Goal: Transaction & Acquisition: Purchase product/service

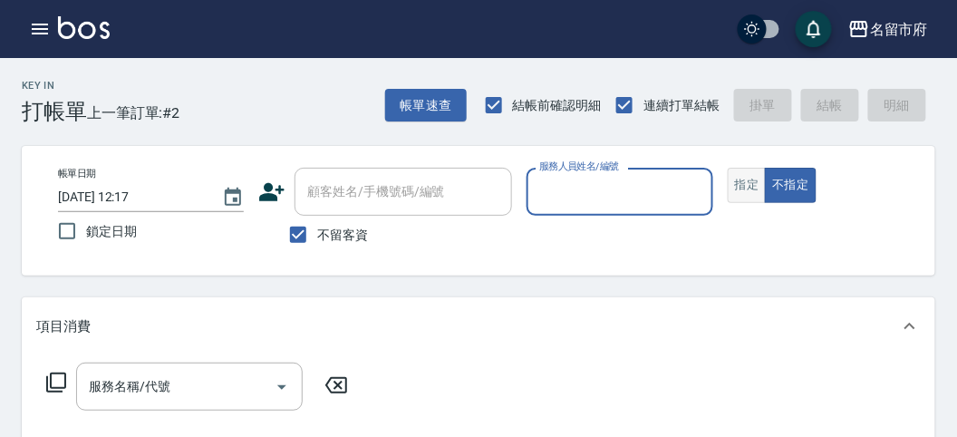
click at [750, 178] on button "指定" at bounding box center [747, 185] width 39 height 35
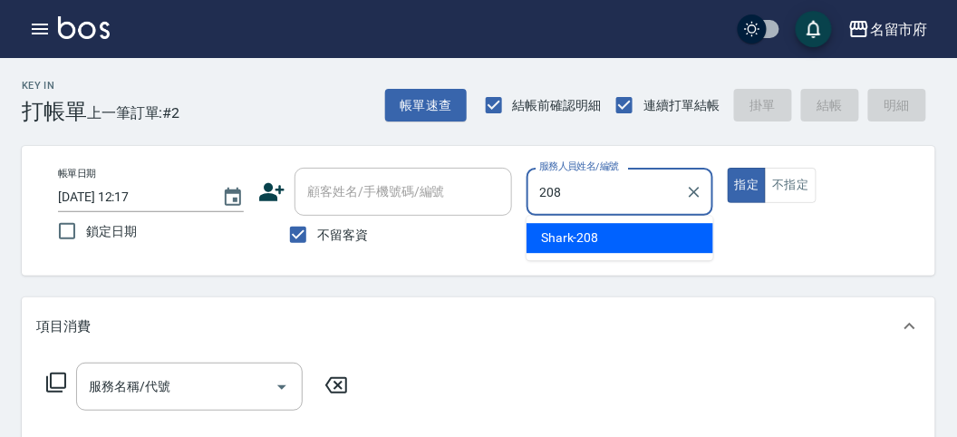
click at [592, 239] on span "Shark -208" at bounding box center [570, 237] width 58 height 19
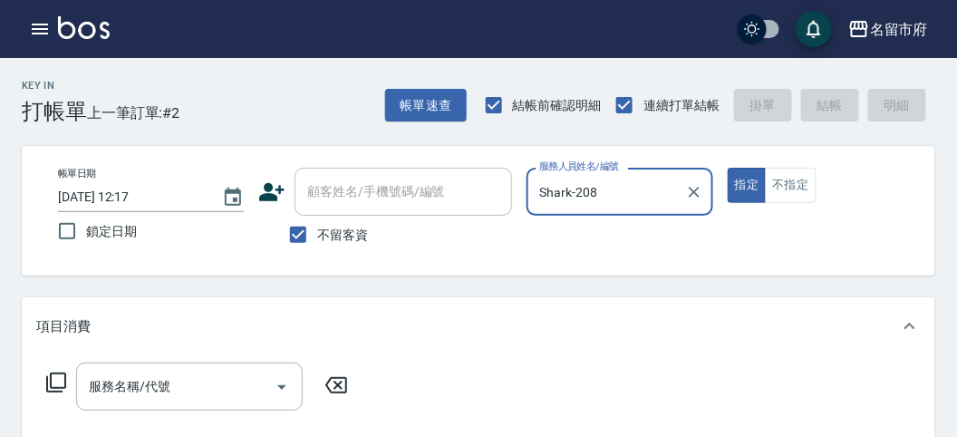
type input "Shark-208"
click at [54, 376] on icon at bounding box center [56, 383] width 22 height 22
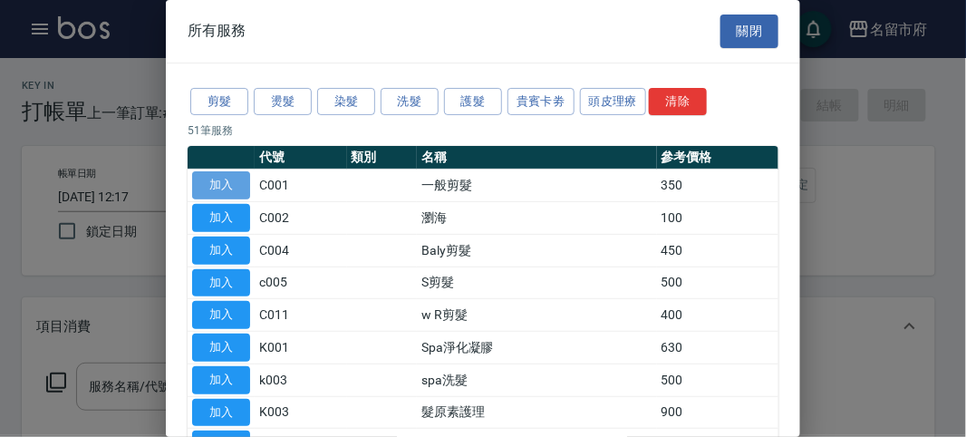
click at [228, 179] on button "加入" at bounding box center [221, 185] width 58 height 28
type input "一般剪髮(C001)"
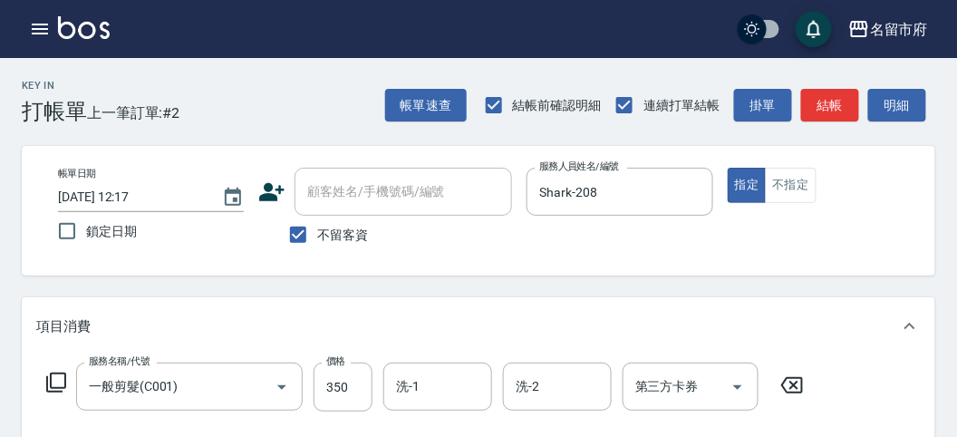
click at [793, 381] on icon at bounding box center [791, 385] width 45 height 22
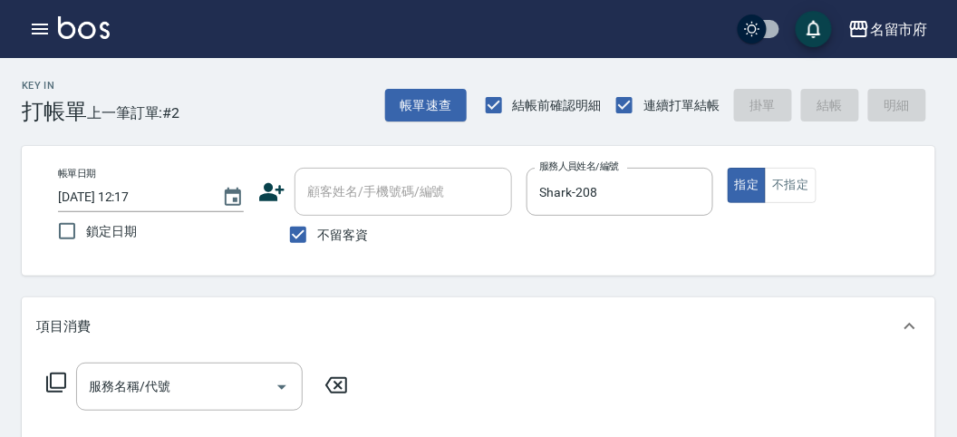
click at [55, 377] on icon at bounding box center [56, 383] width 22 height 22
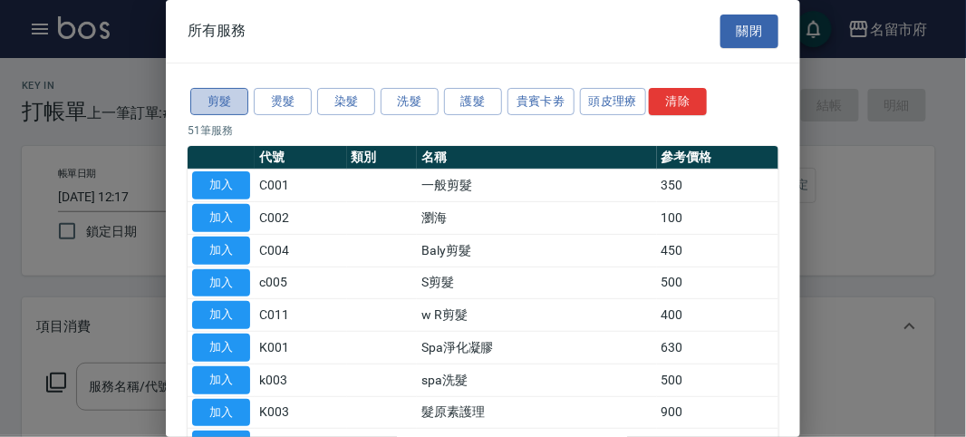
click at [222, 89] on button "剪髮" at bounding box center [219, 102] width 58 height 28
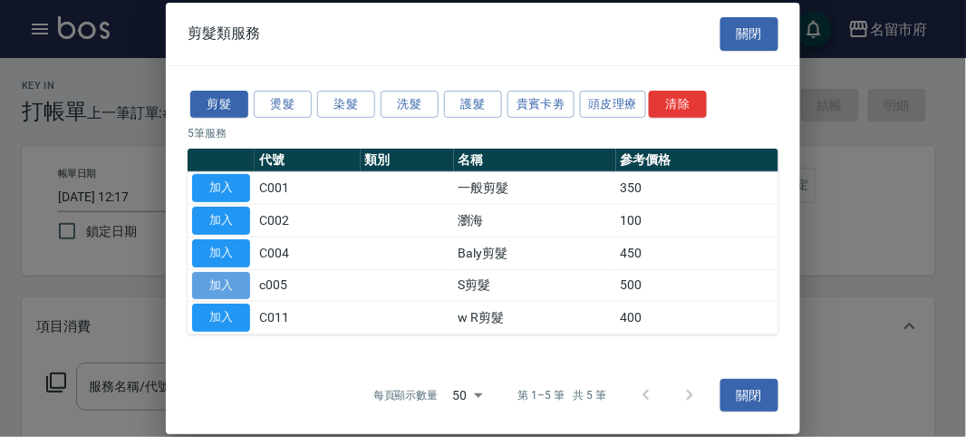
click at [227, 286] on button "加入" at bounding box center [221, 285] width 58 height 28
type input "S剪髮(c005)"
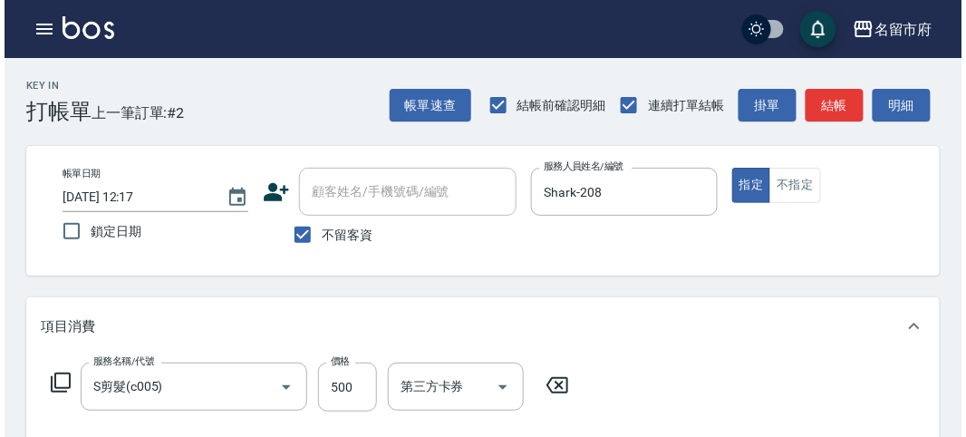
scroll to position [503, 0]
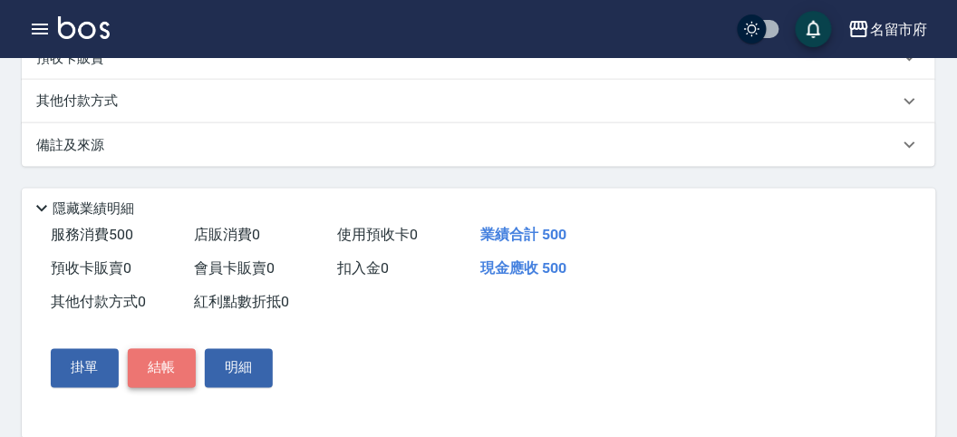
click at [164, 364] on button "結帳" at bounding box center [162, 368] width 68 height 38
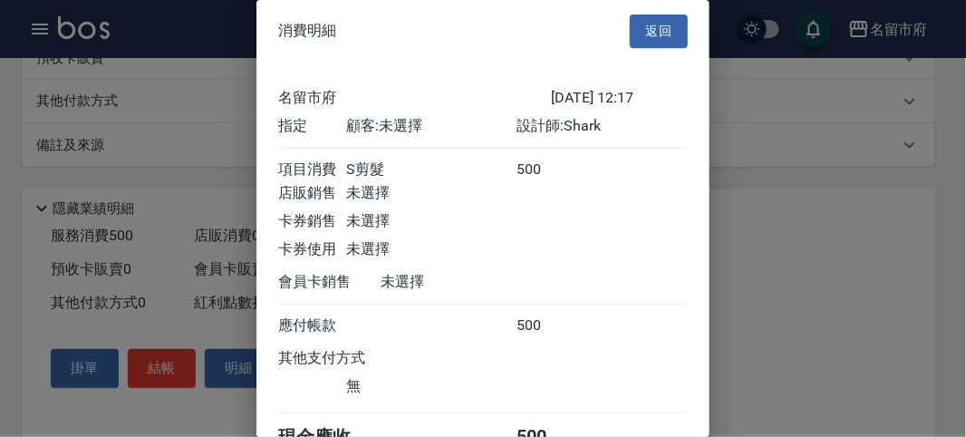
scroll to position [101, 0]
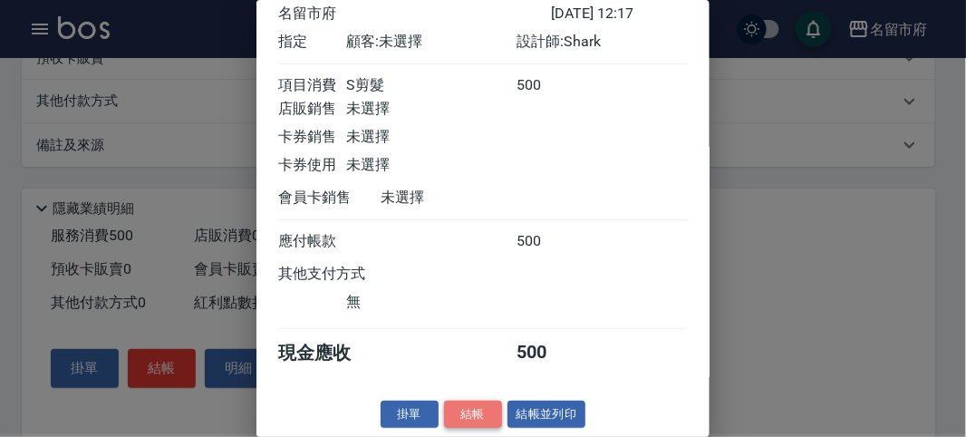
click at [470, 417] on button "結帳" at bounding box center [473, 415] width 58 height 28
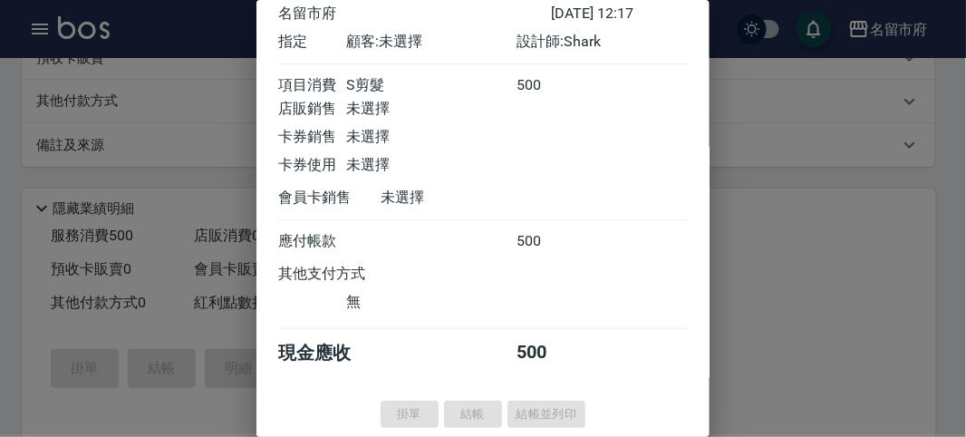
type input "[DATE] 13:08"
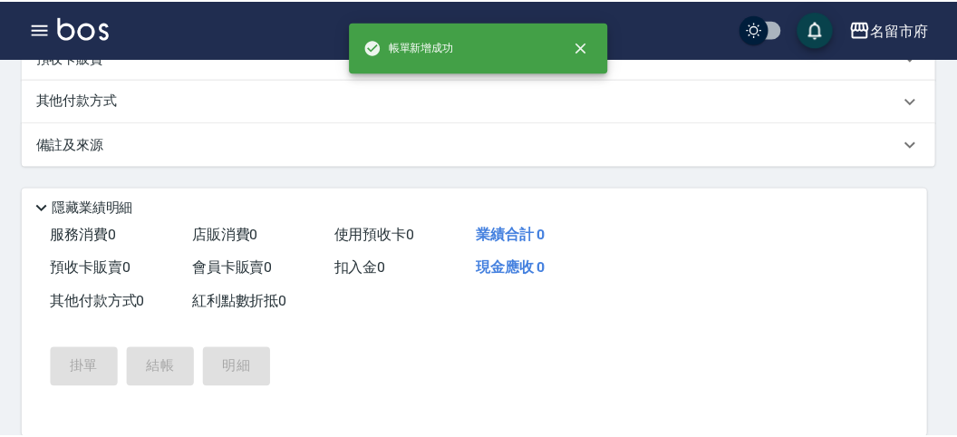
scroll to position [0, 0]
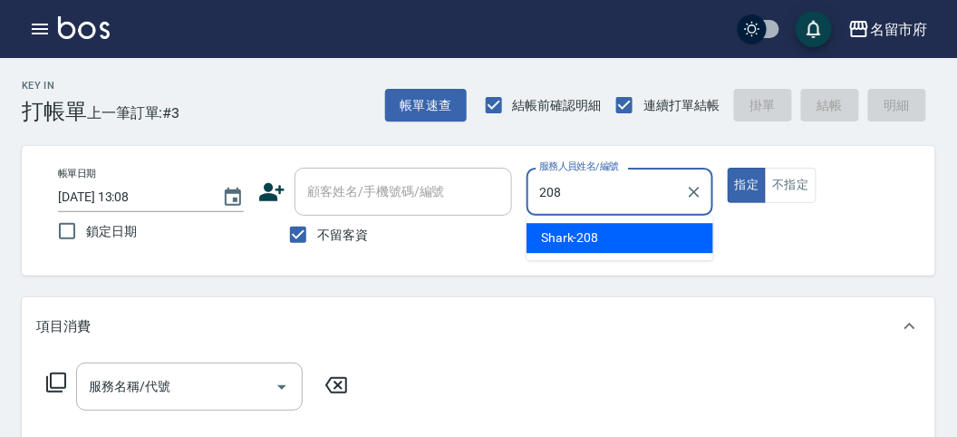
click at [612, 234] on div "Shark -208" at bounding box center [620, 238] width 187 height 30
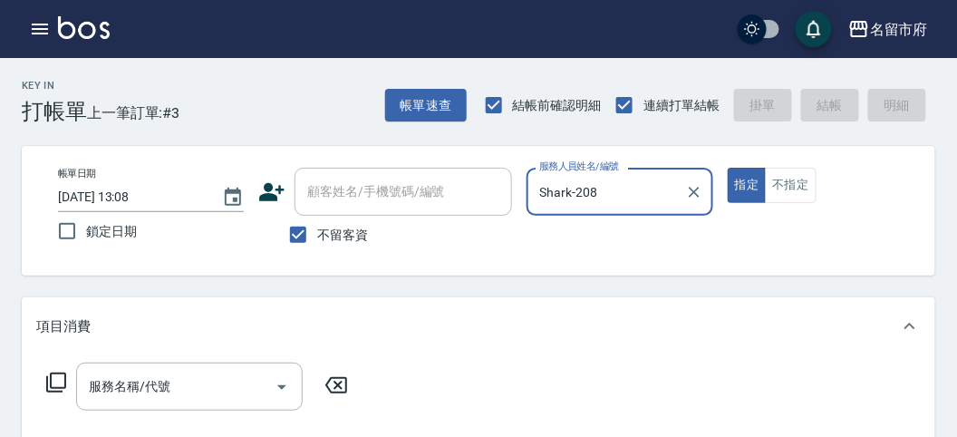
type input "Shark-208"
click at [60, 377] on icon at bounding box center [56, 383] width 22 height 22
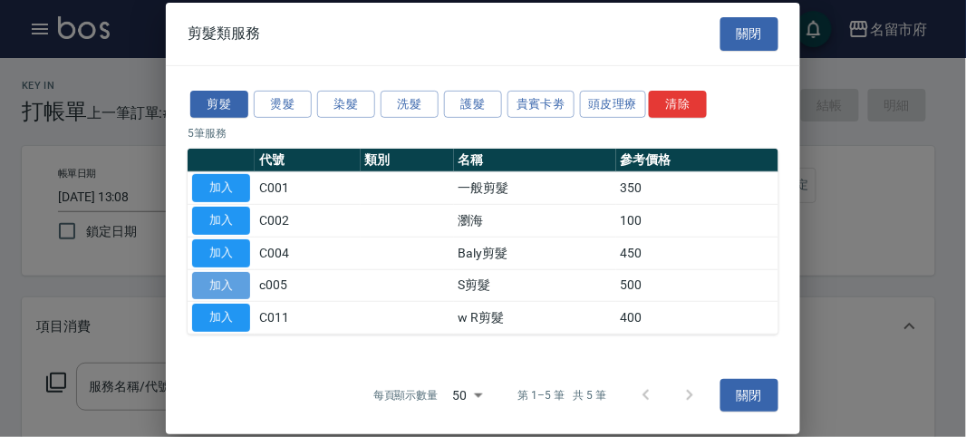
click at [236, 287] on button "加入" at bounding box center [221, 285] width 58 height 28
type input "S剪髮(c005)"
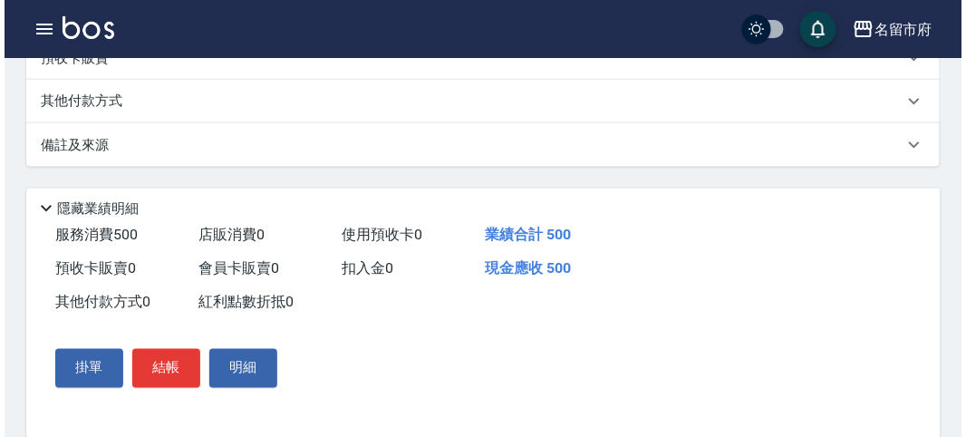
scroll to position [530, 0]
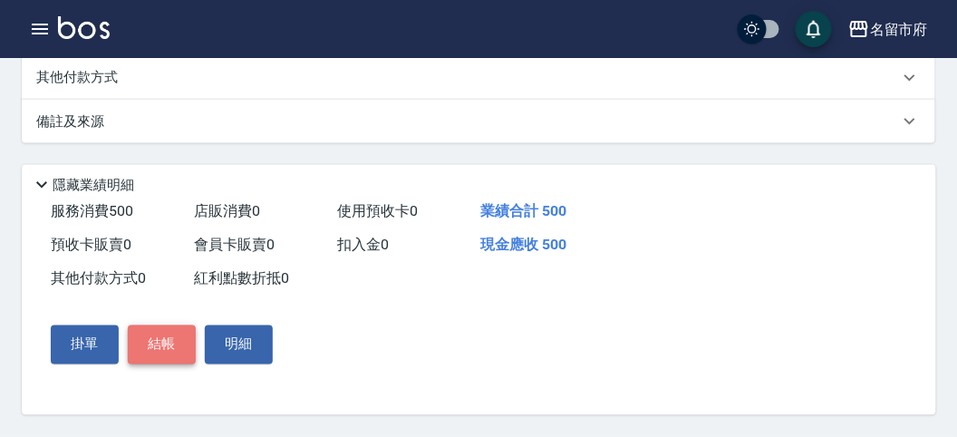
click at [159, 348] on button "結帳" at bounding box center [162, 344] width 68 height 38
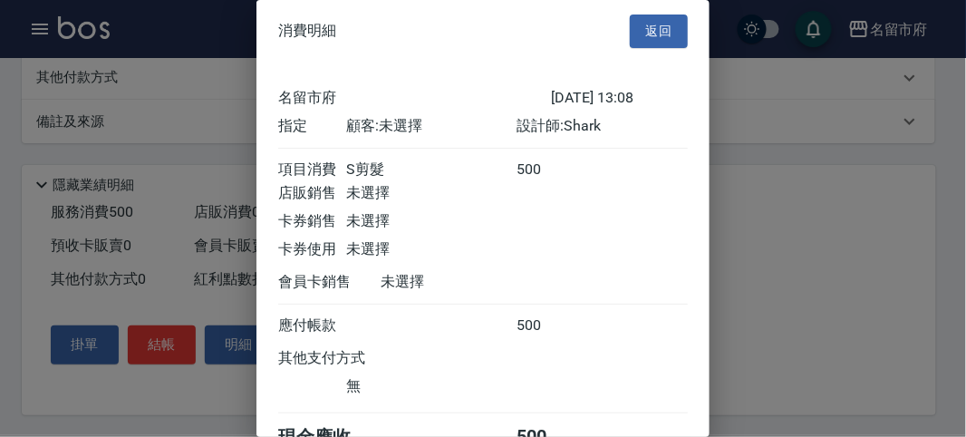
scroll to position [101, 0]
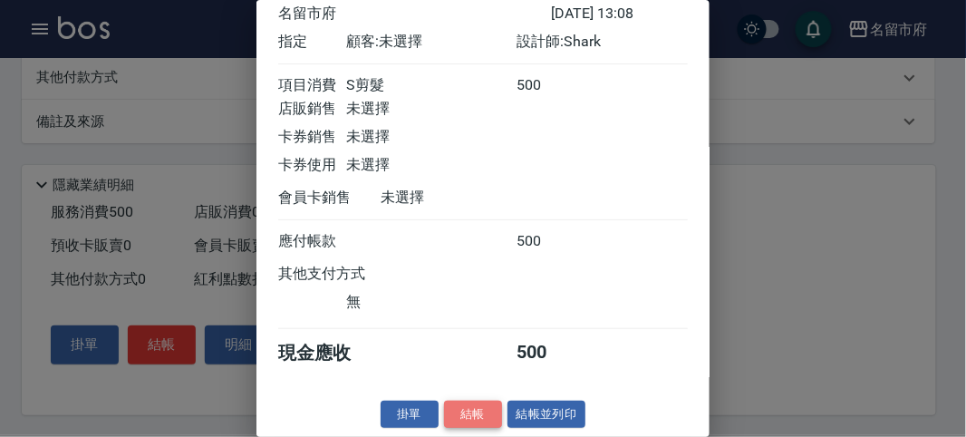
click at [450, 410] on button "結帳" at bounding box center [473, 415] width 58 height 28
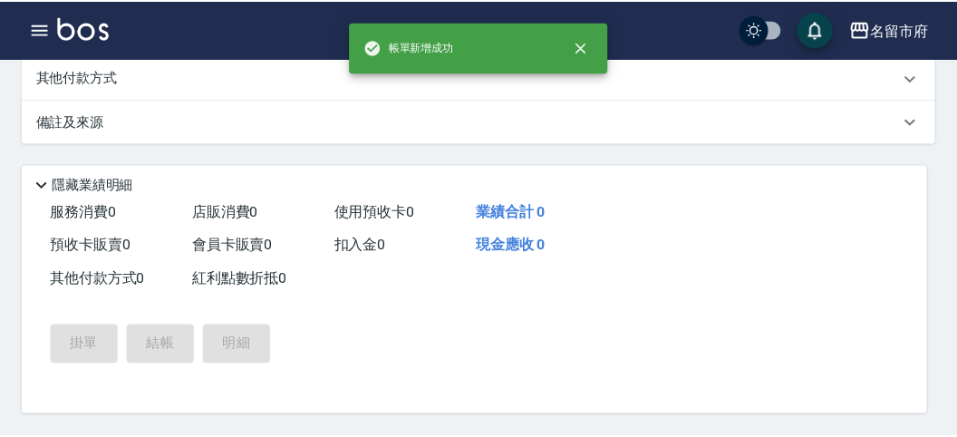
scroll to position [0, 0]
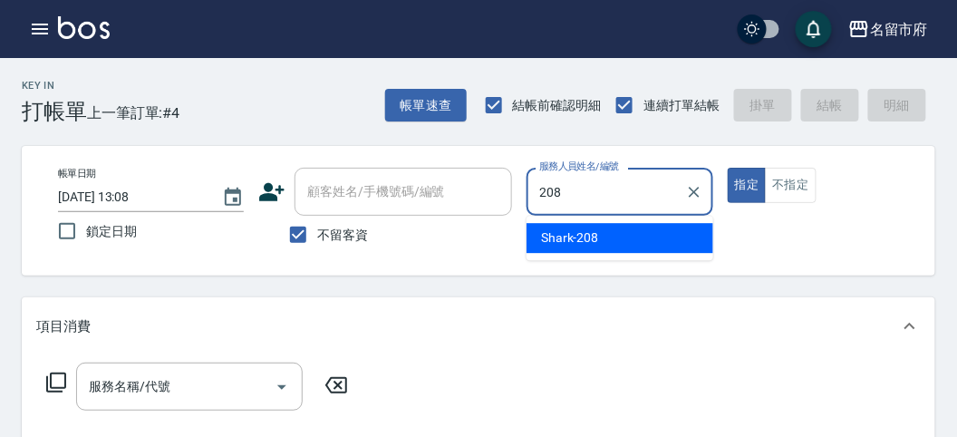
click at [557, 237] on span "Shark -208" at bounding box center [570, 237] width 58 height 19
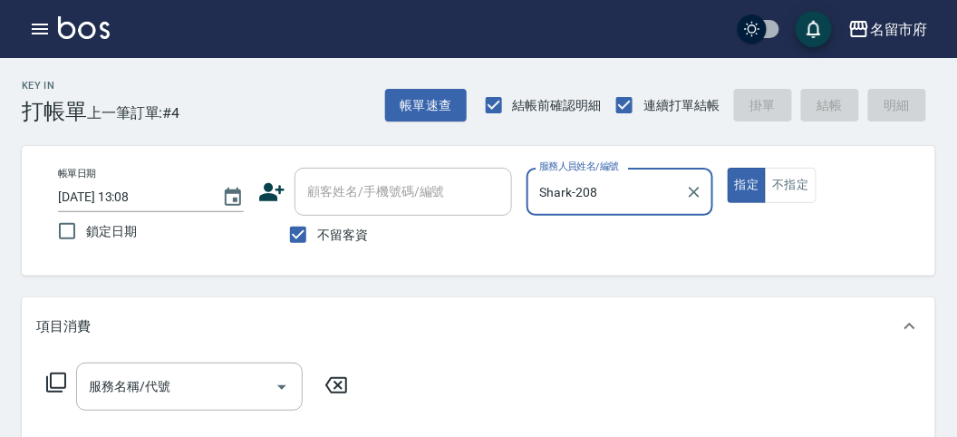
type input "Shark-208"
click at [51, 378] on icon at bounding box center [56, 382] width 20 height 20
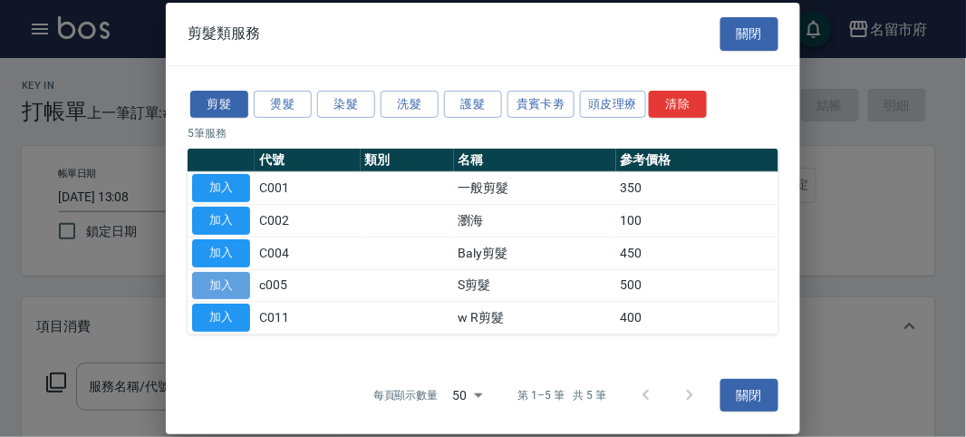
click at [220, 287] on button "加入" at bounding box center [221, 285] width 58 height 28
type input "S剪髮(c005)"
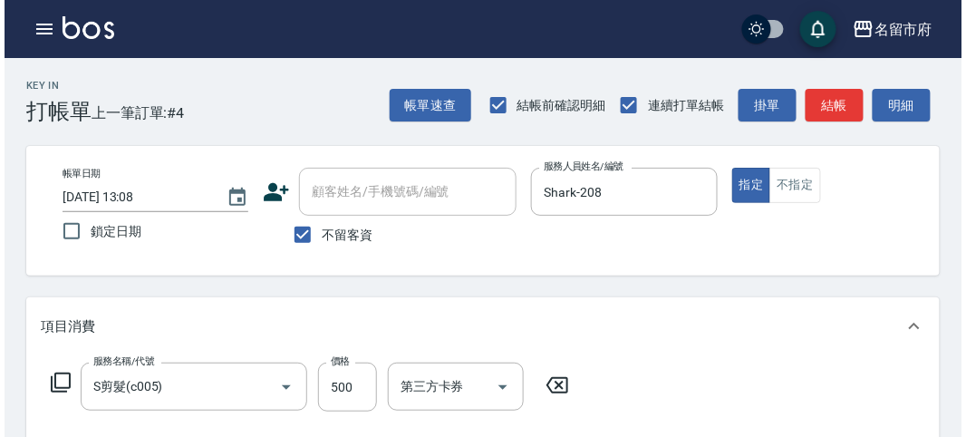
scroll to position [530, 0]
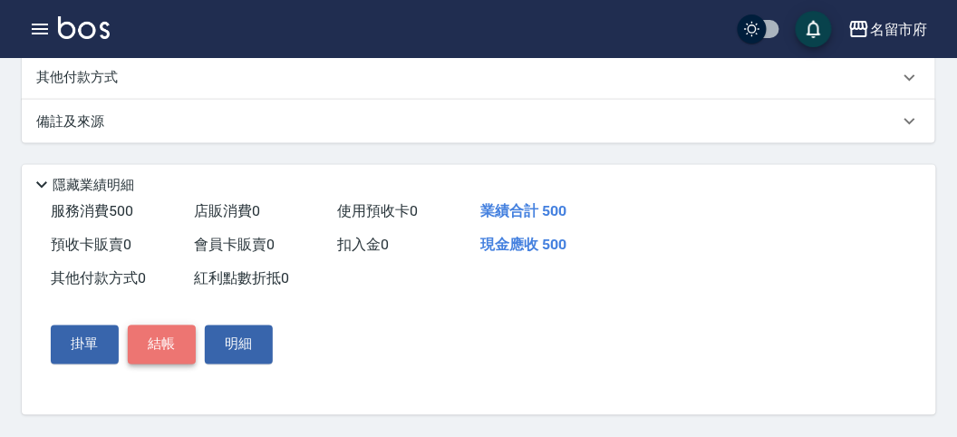
click at [162, 347] on button "結帳" at bounding box center [162, 344] width 68 height 38
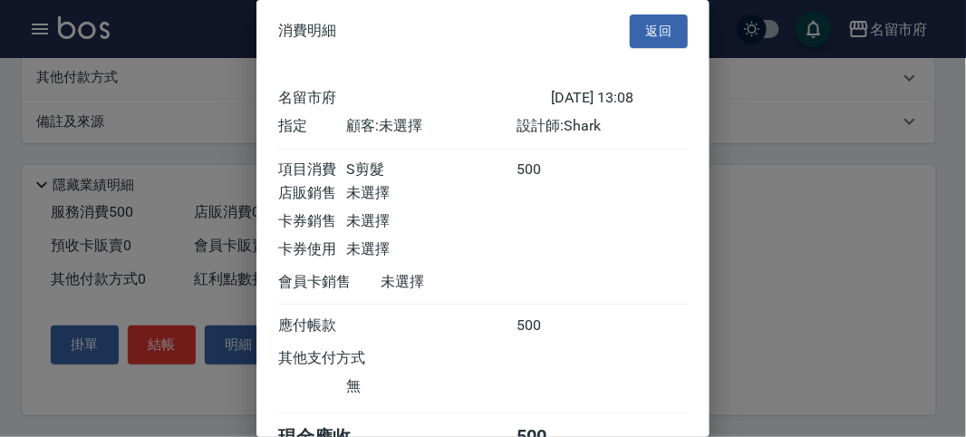
scroll to position [101, 0]
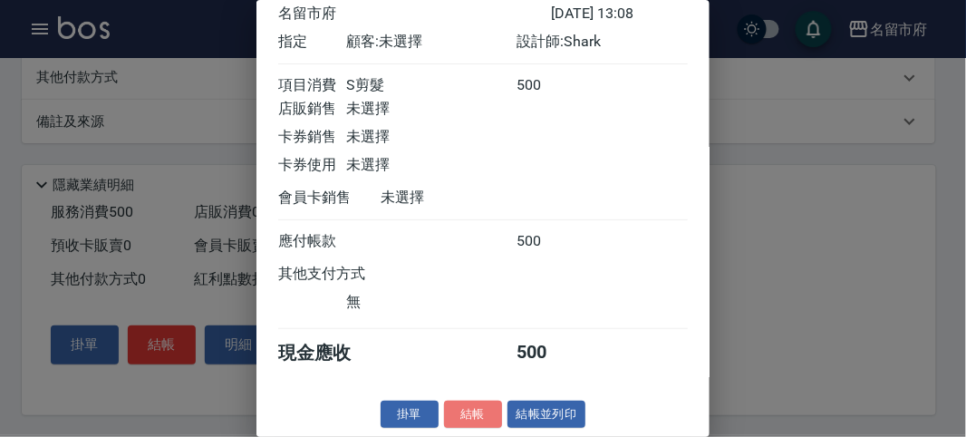
click at [459, 409] on button "結帳" at bounding box center [473, 415] width 58 height 28
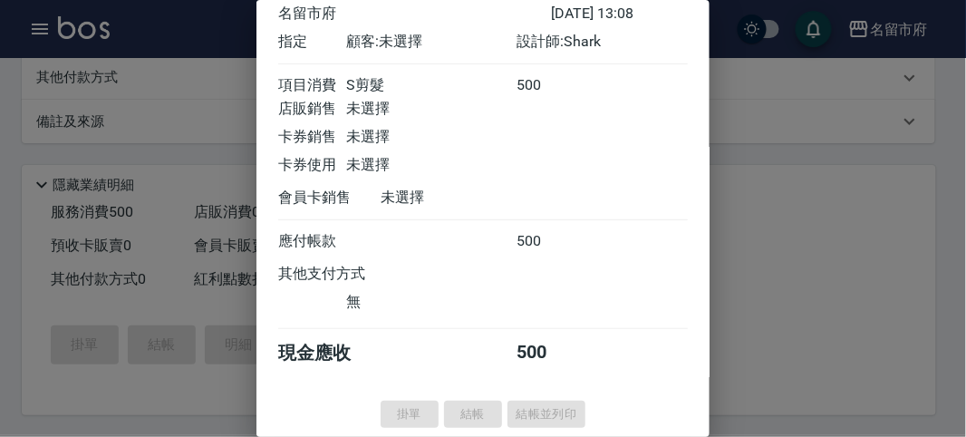
type input "[DATE] 13:09"
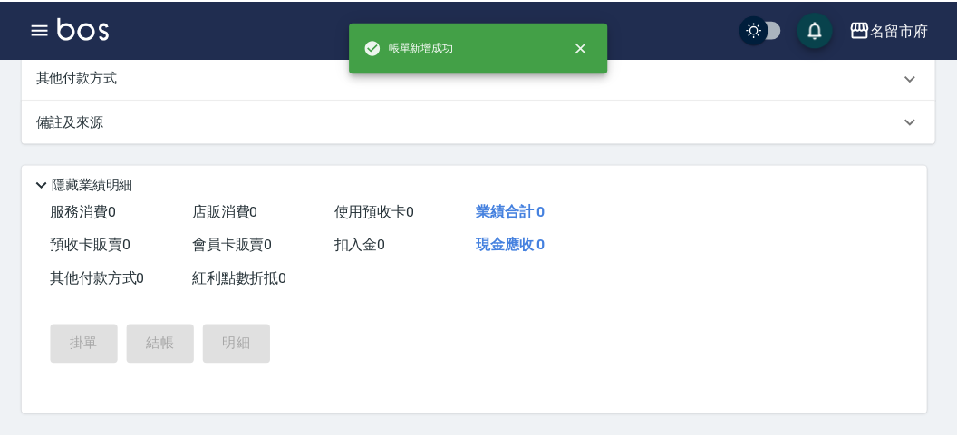
scroll to position [0, 0]
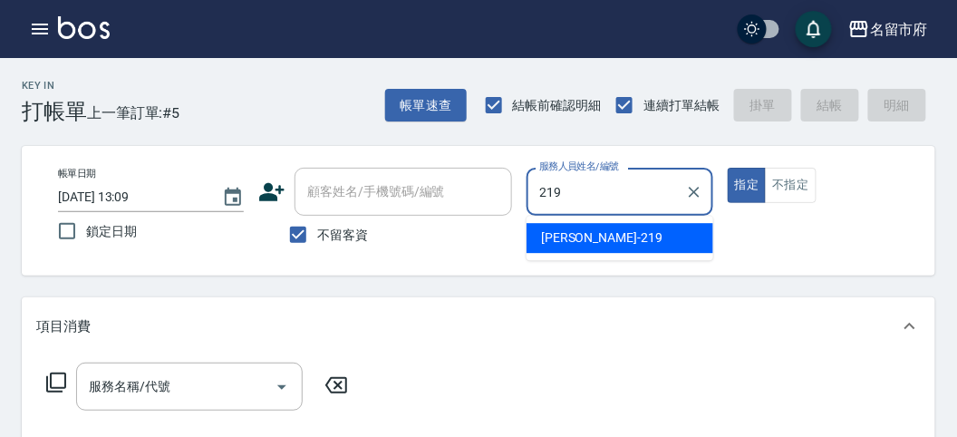
type input "[PERSON_NAME]-219"
type button "true"
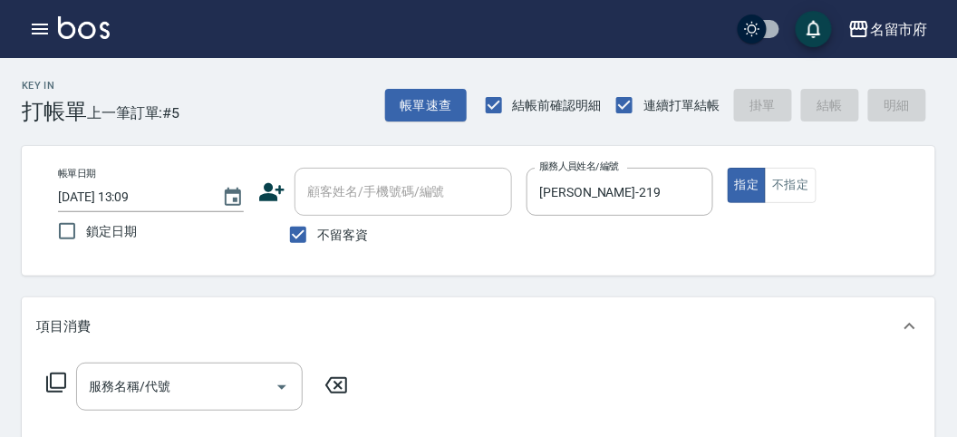
click at [59, 386] on icon at bounding box center [56, 383] width 22 height 22
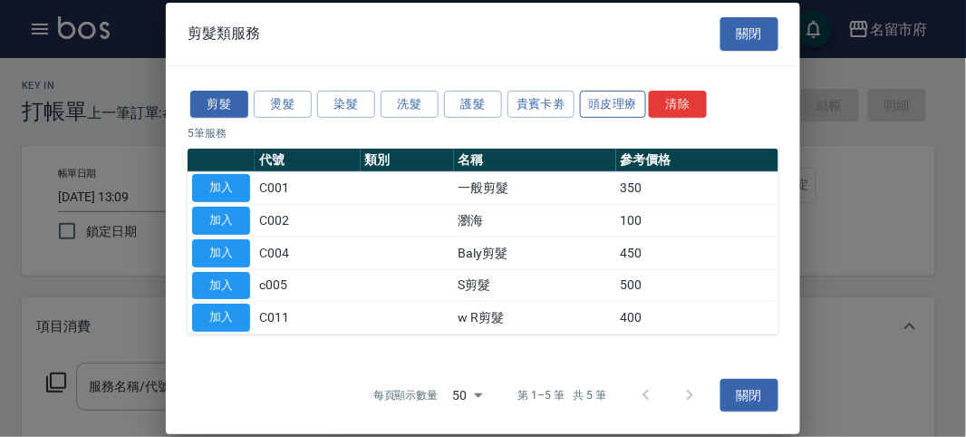
click at [614, 97] on button "頭皮理療" at bounding box center [613, 104] width 67 height 28
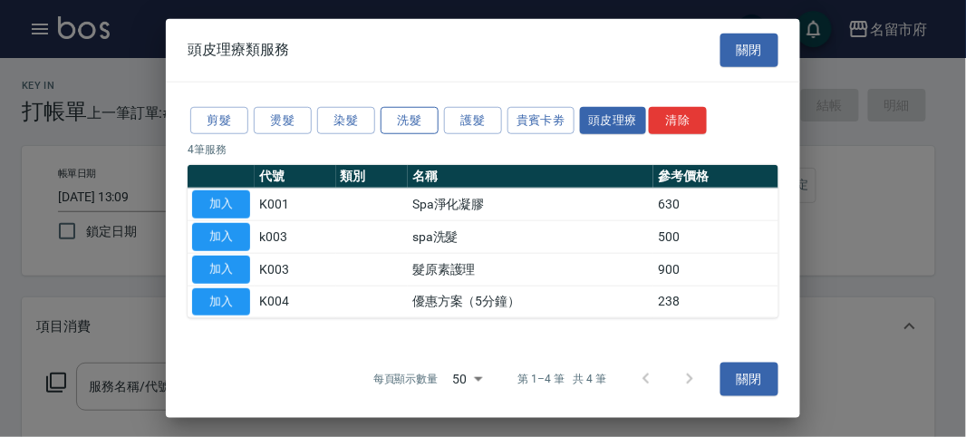
click at [404, 126] on button "洗髮" at bounding box center [410, 120] width 58 height 28
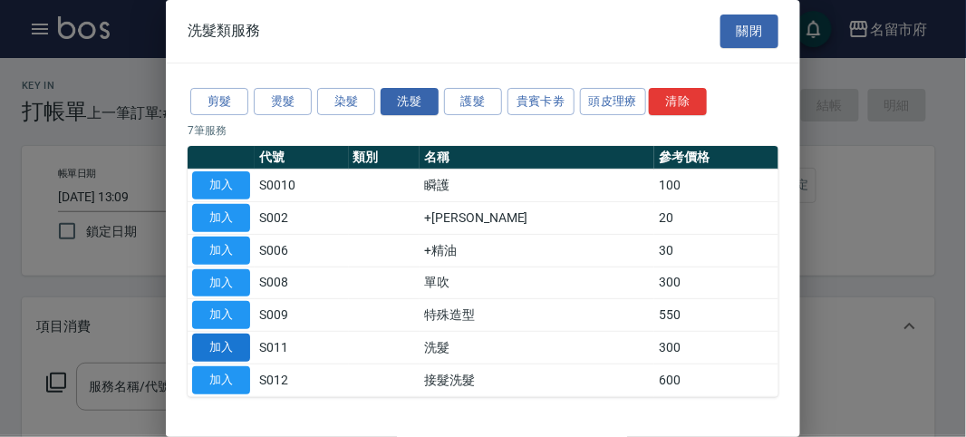
click at [227, 337] on button "加入" at bounding box center [221, 348] width 58 height 28
type input "洗髮(S011)"
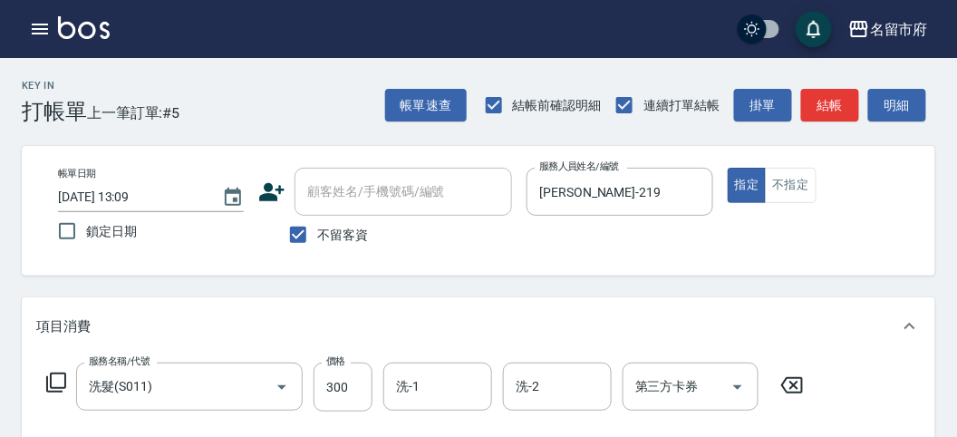
click at [51, 378] on icon at bounding box center [56, 382] width 20 height 20
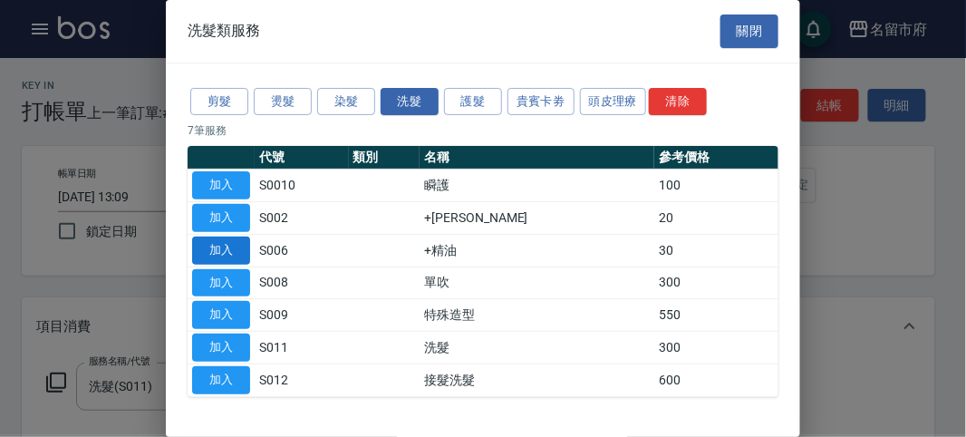
click at [230, 245] on button "加入" at bounding box center [221, 251] width 58 height 28
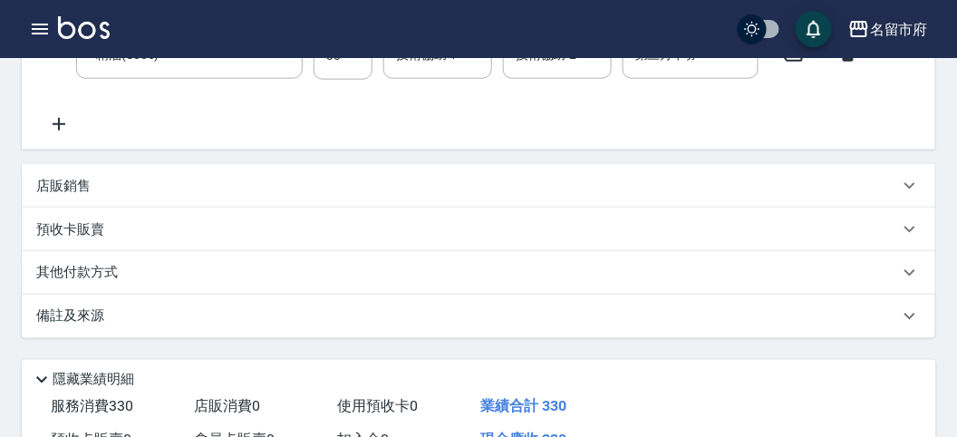
scroll to position [601, 0]
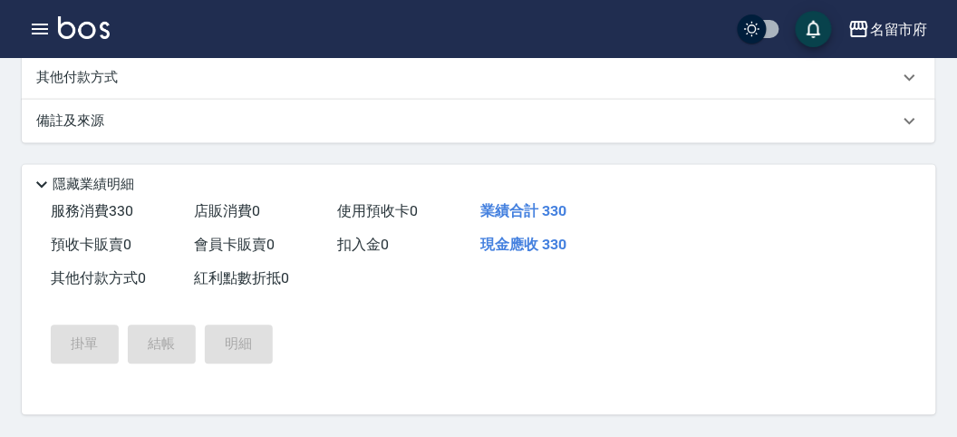
type input "[DATE] 13:12"
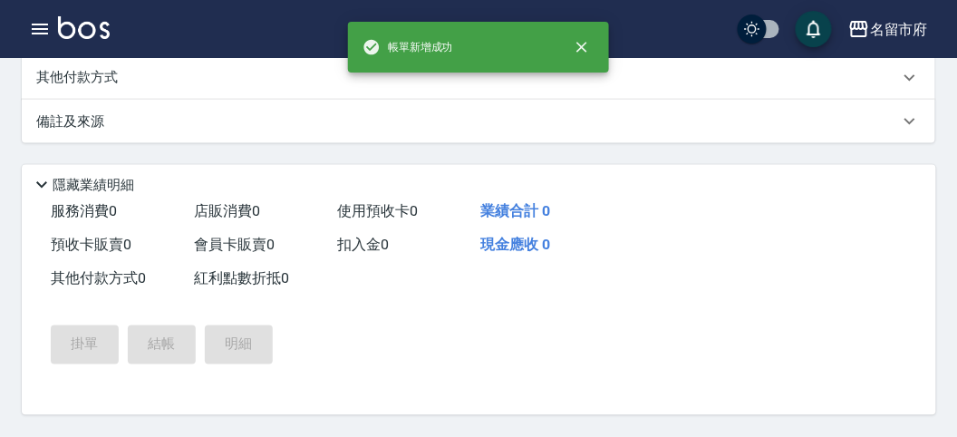
scroll to position [0, 0]
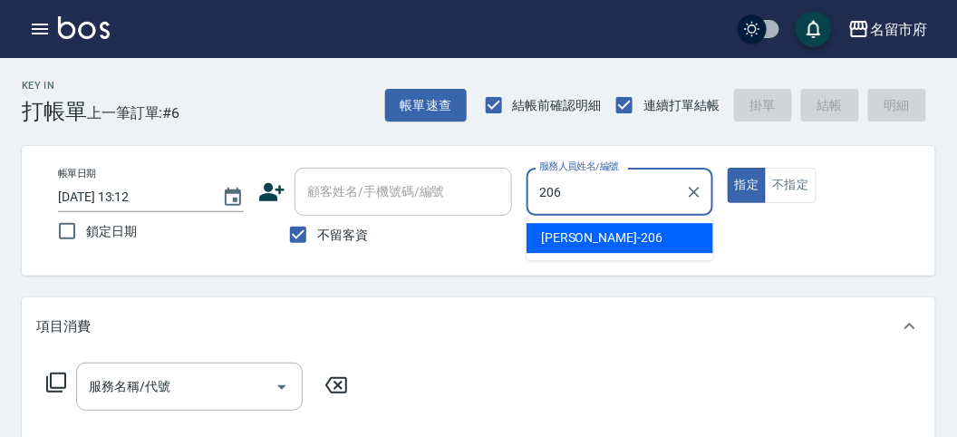
type input "[PERSON_NAME]-206"
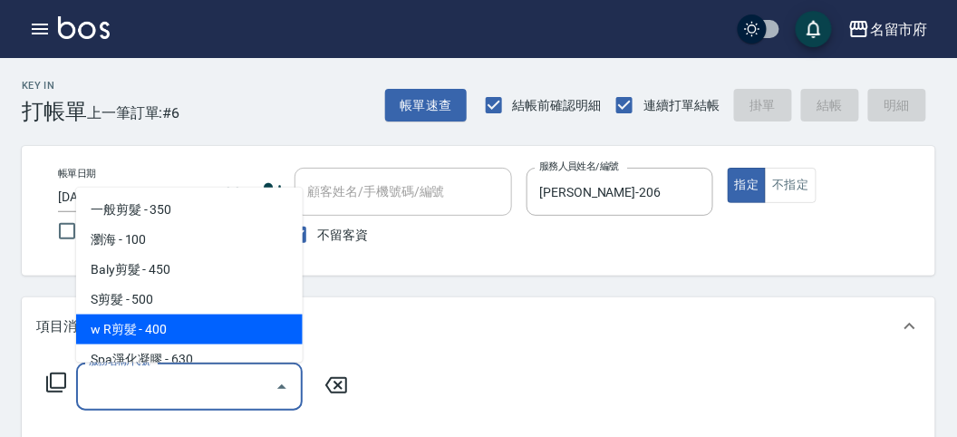
type input "w R剪髮(C011)"
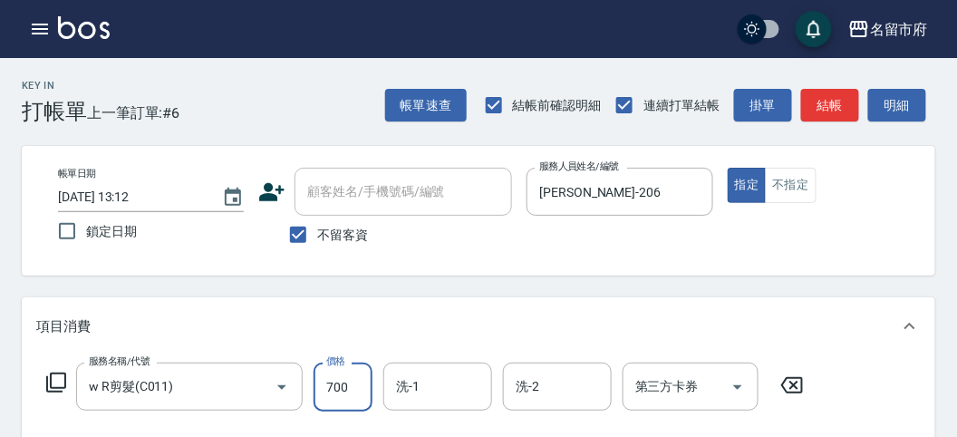
type input "700"
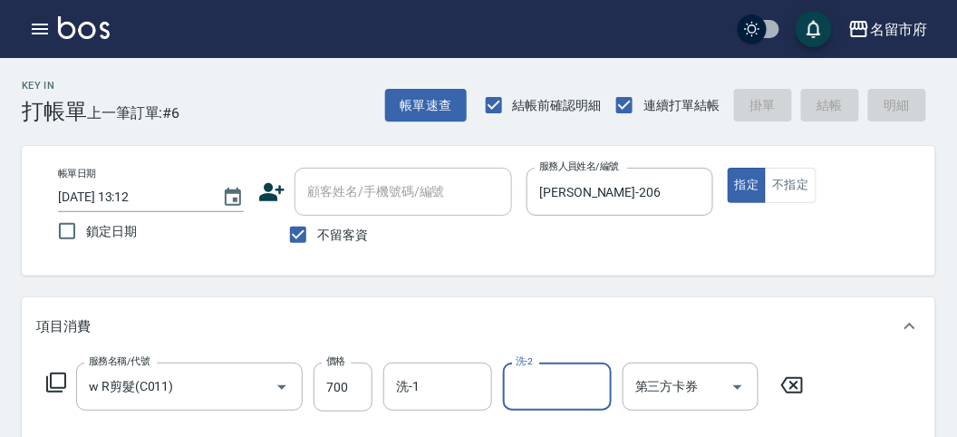
type input "[DATE] 13:17"
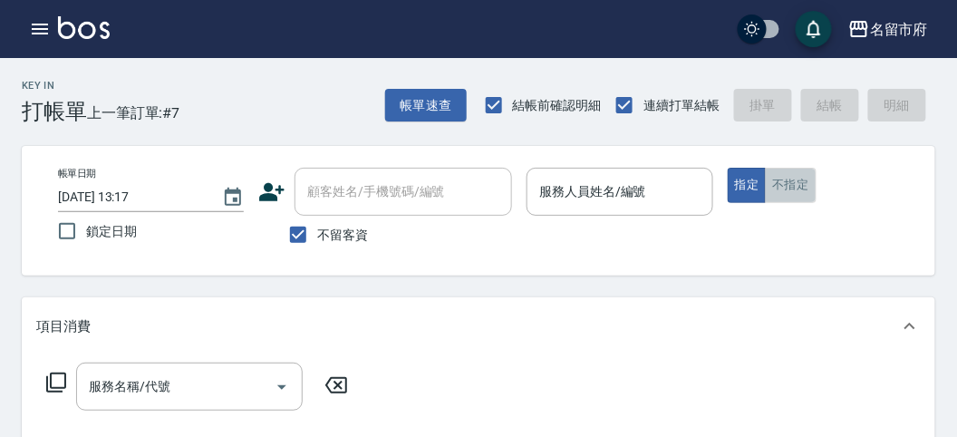
click at [782, 185] on button "不指定" at bounding box center [790, 185] width 51 height 35
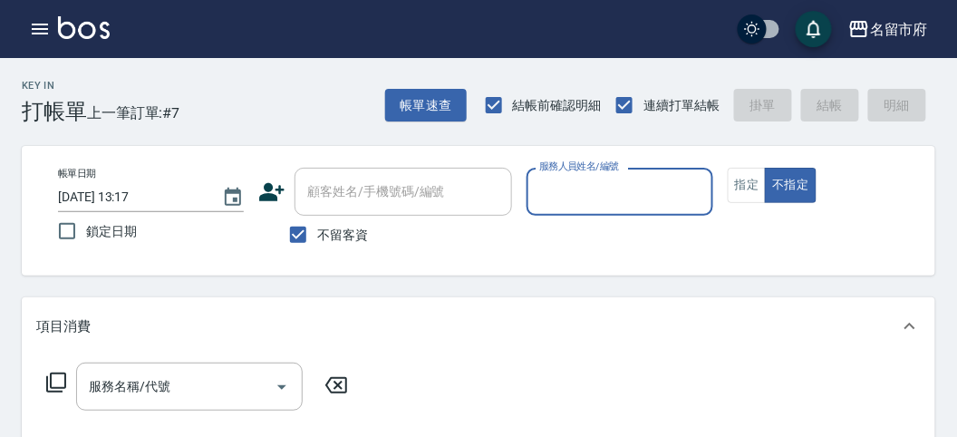
click at [653, 197] on input "服務人員姓名/編號" at bounding box center [619, 192] width 169 height 32
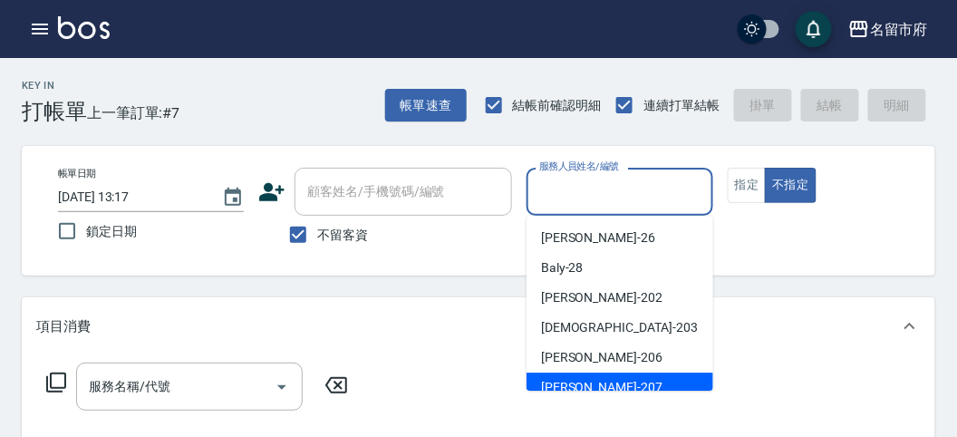
click at [587, 379] on span "[PERSON_NAME] -207" at bounding box center [601, 387] width 121 height 19
type input "[PERSON_NAME]-207"
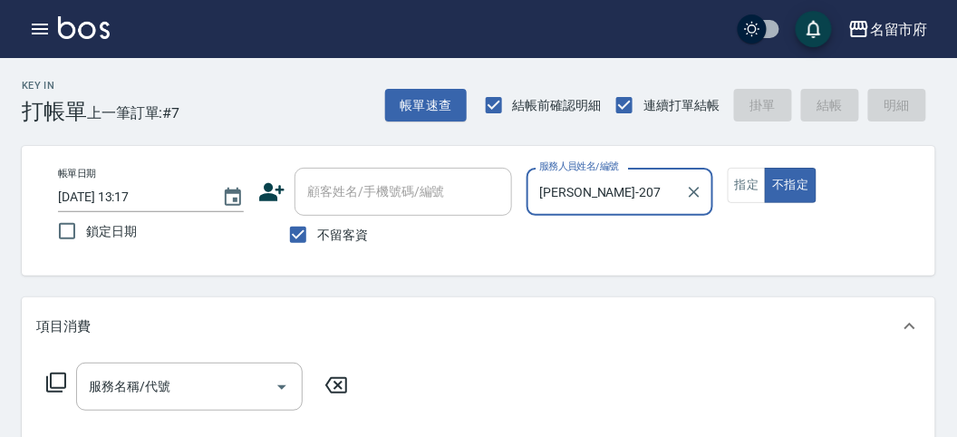
click at [53, 383] on icon at bounding box center [56, 383] width 22 height 22
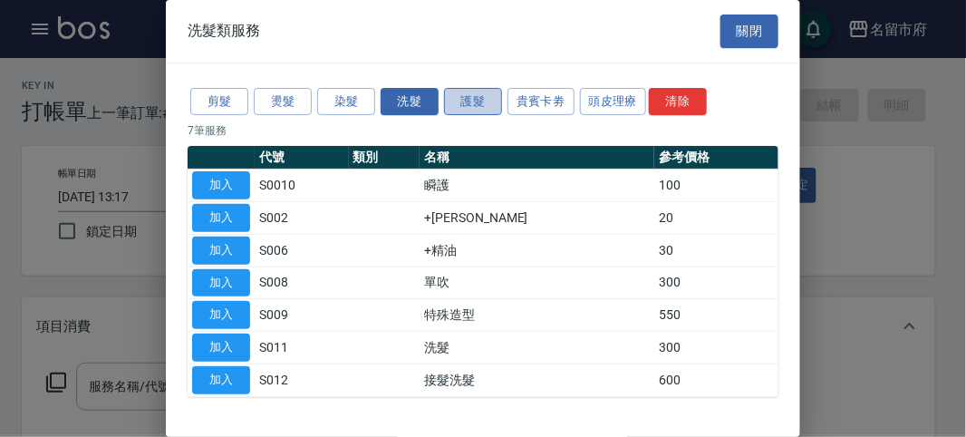
click at [486, 93] on button "護髮" at bounding box center [473, 102] width 58 height 28
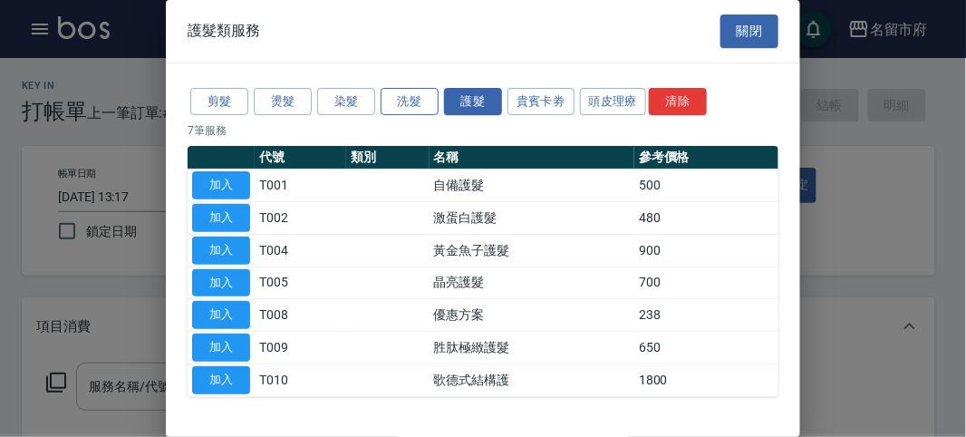
click at [406, 97] on button "洗髮" at bounding box center [410, 102] width 58 height 28
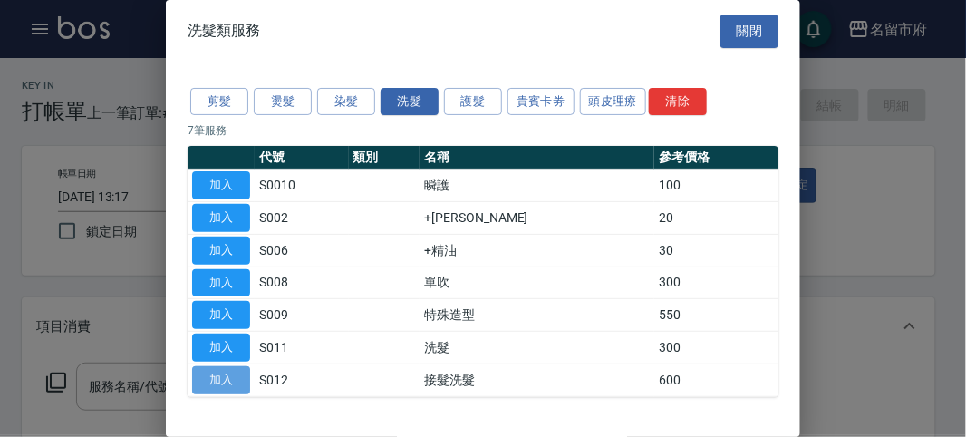
click at [229, 382] on button "加入" at bounding box center [221, 380] width 58 height 28
type input "接髮洗髮(S012)"
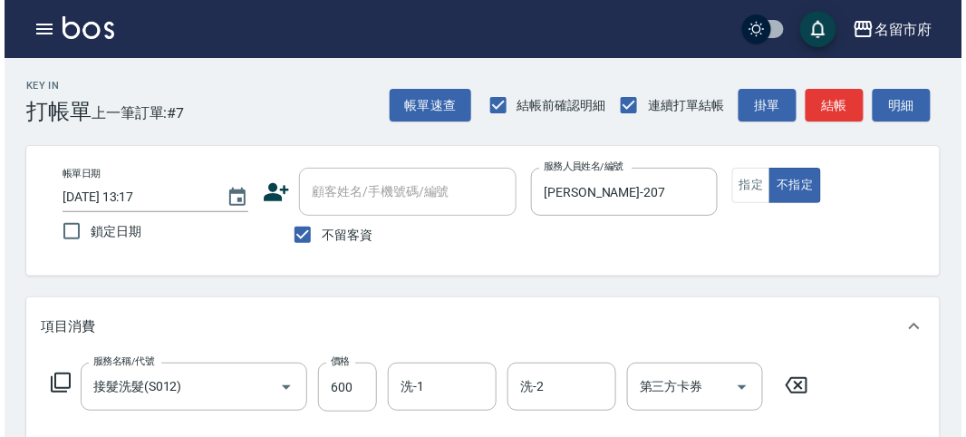
scroll to position [530, 0]
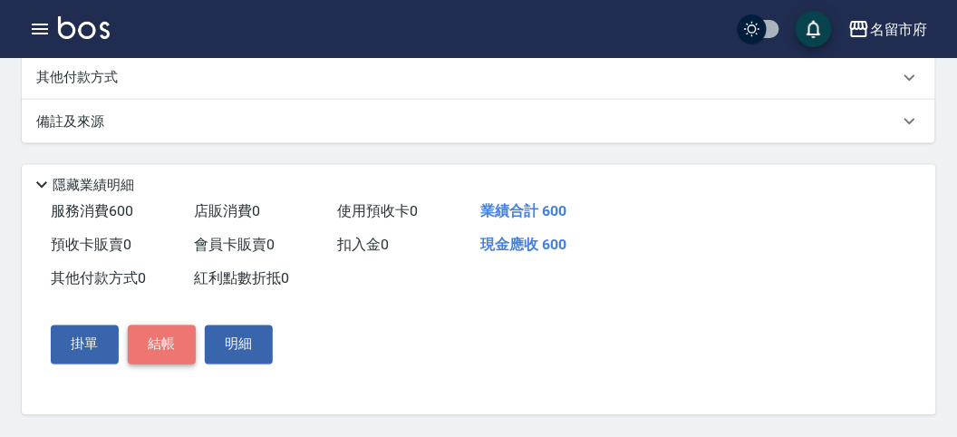
click at [180, 343] on button "結帳" at bounding box center [162, 344] width 68 height 38
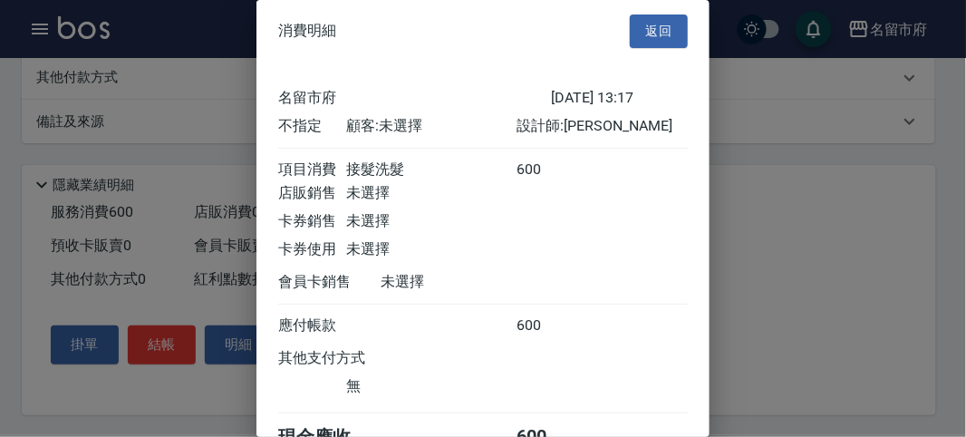
scroll to position [101, 0]
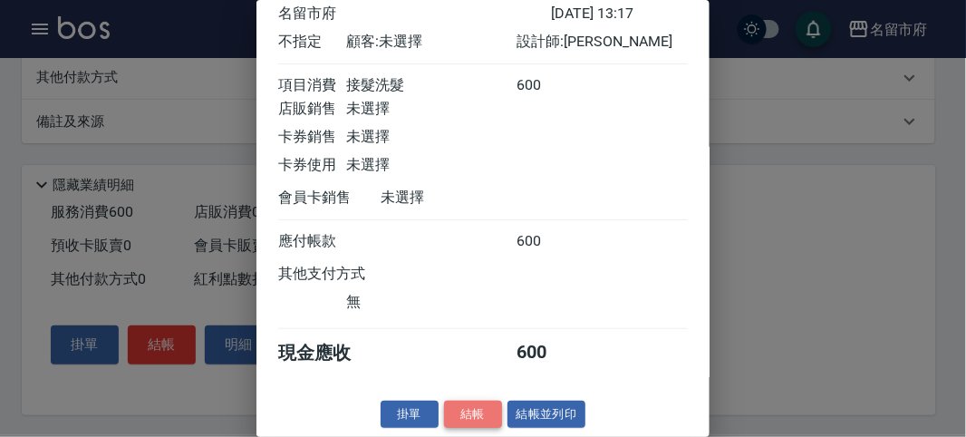
click at [464, 409] on button "結帳" at bounding box center [473, 415] width 58 height 28
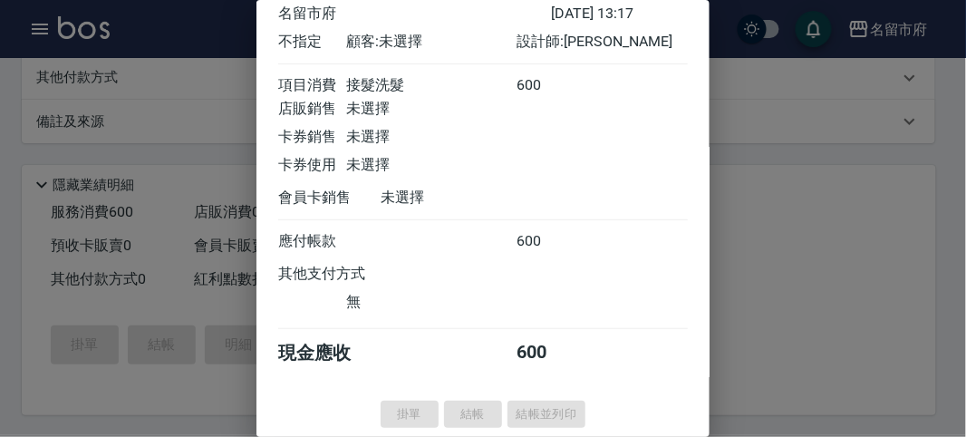
type input "[DATE] 13:31"
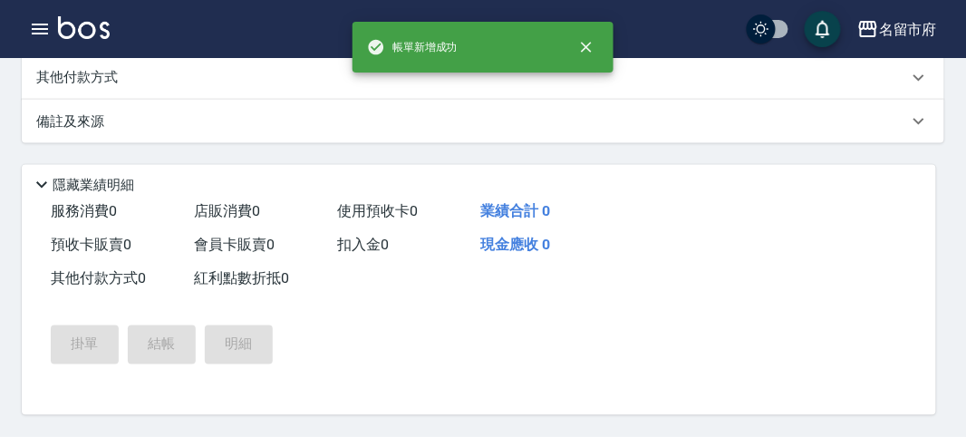
scroll to position [0, 0]
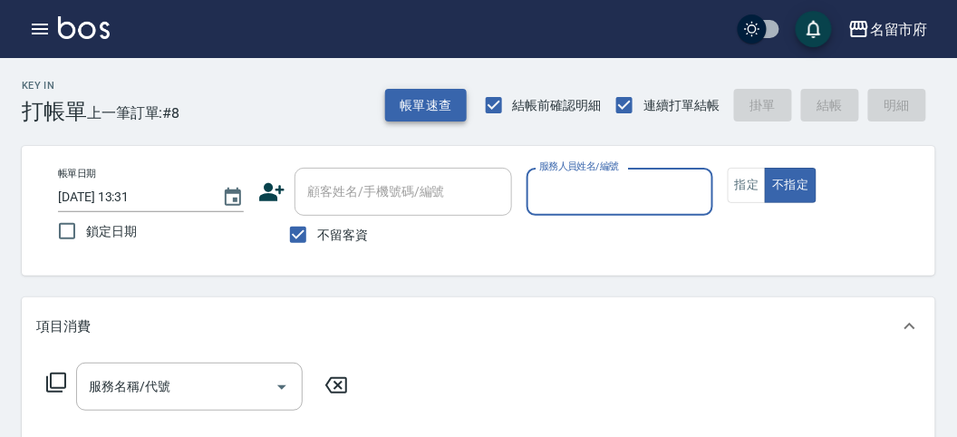
click at [427, 101] on button "帳單速查" at bounding box center [426, 106] width 82 height 34
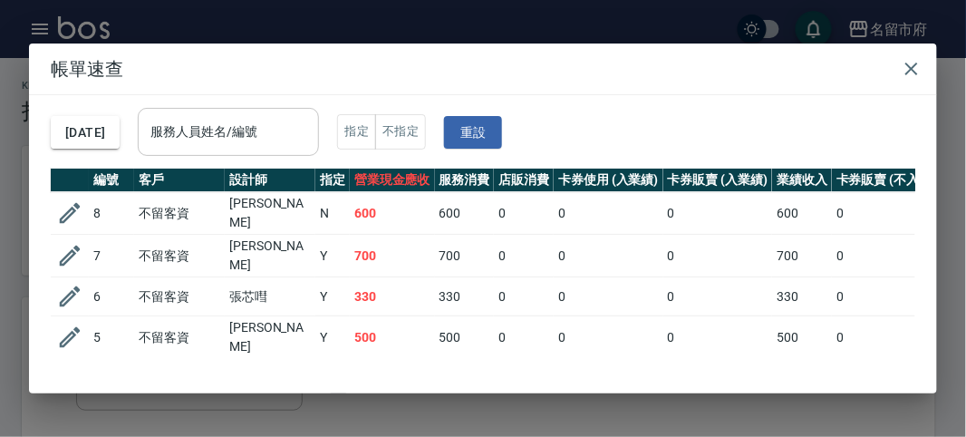
click at [265, 150] on div "服務人員姓名/編號" at bounding box center [228, 132] width 181 height 48
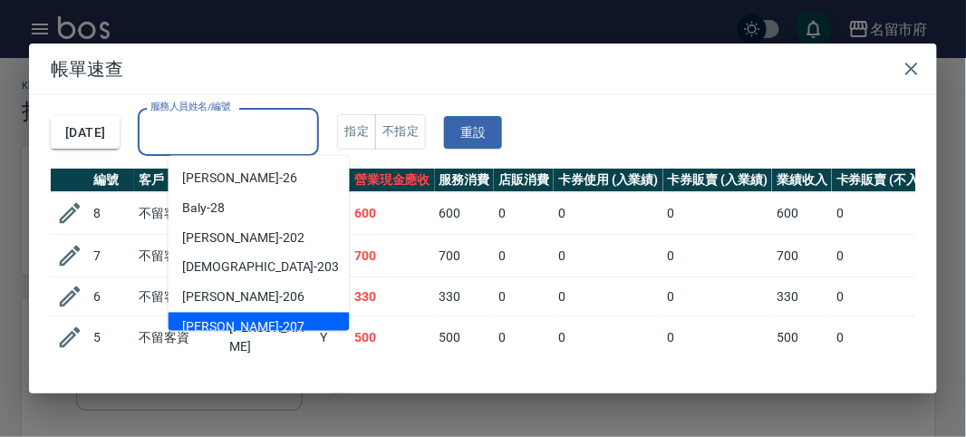
click at [273, 328] on div "[PERSON_NAME] -207" at bounding box center [259, 328] width 181 height 30
type input "[PERSON_NAME]-207"
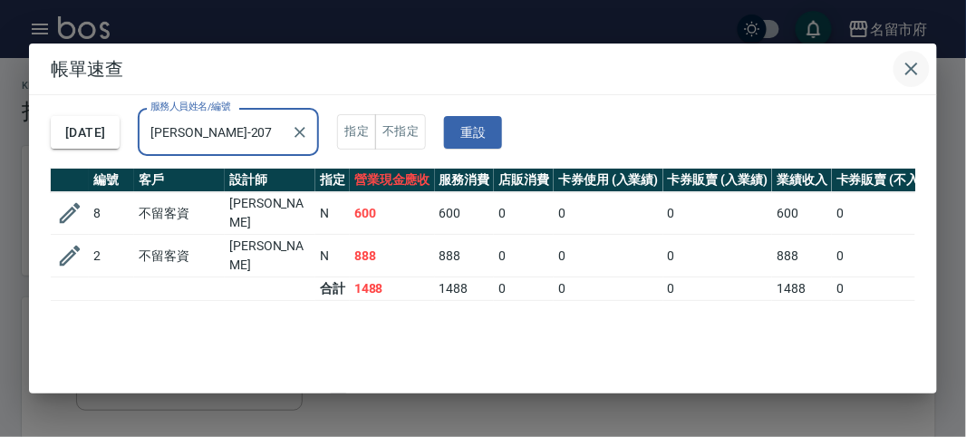
click at [917, 73] on icon "button" at bounding box center [912, 69] width 22 height 22
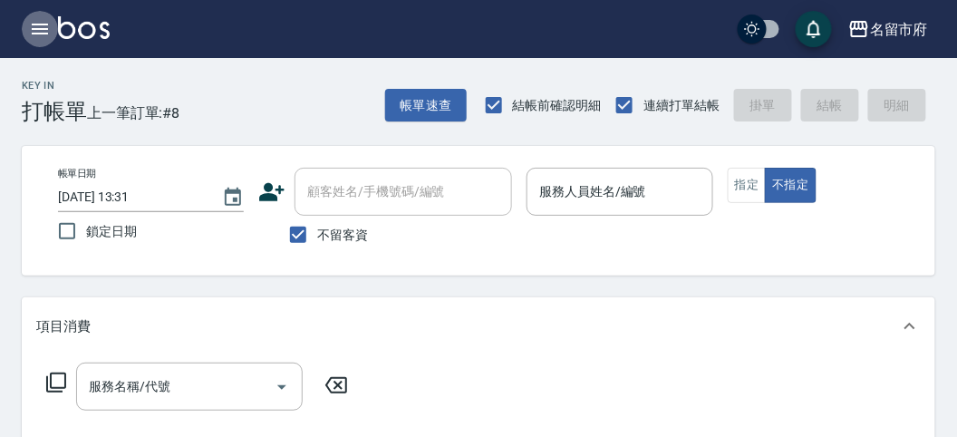
click at [29, 24] on icon "button" at bounding box center [40, 29] width 22 height 22
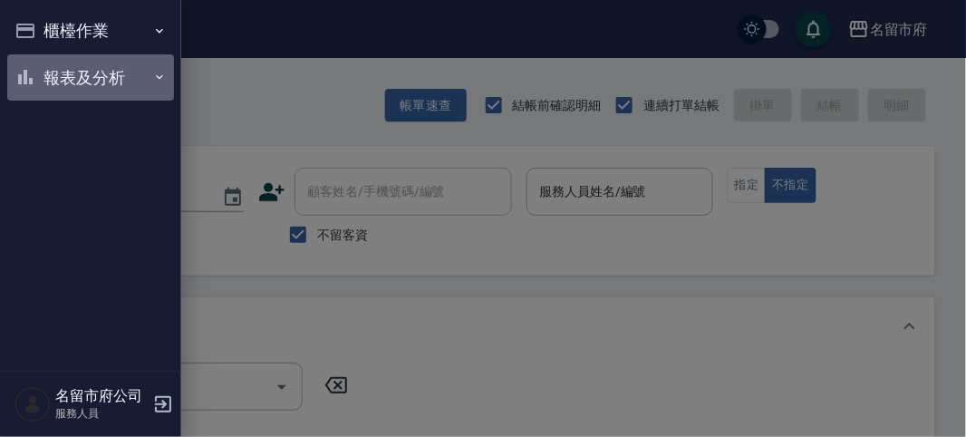
drag, startPoint x: 48, startPoint y: 68, endPoint x: 51, endPoint y: 92, distance: 24.6
click at [48, 69] on button "報表及分析" at bounding box center [90, 77] width 167 height 47
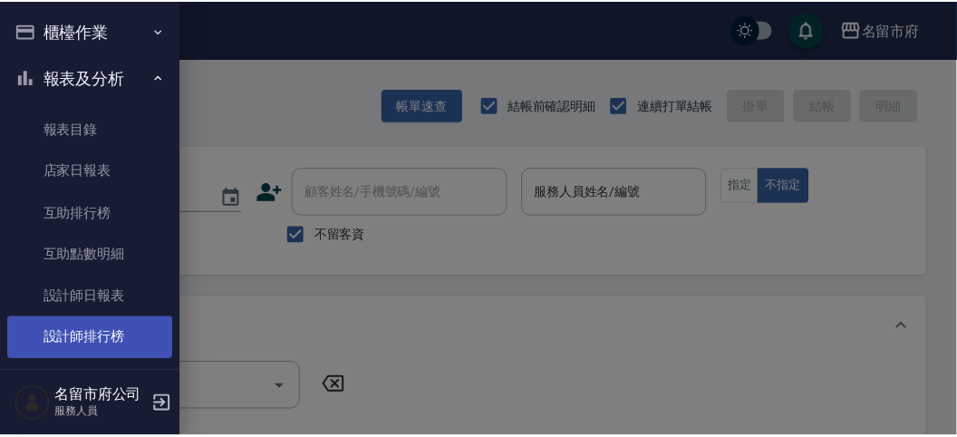
scroll to position [59, 0]
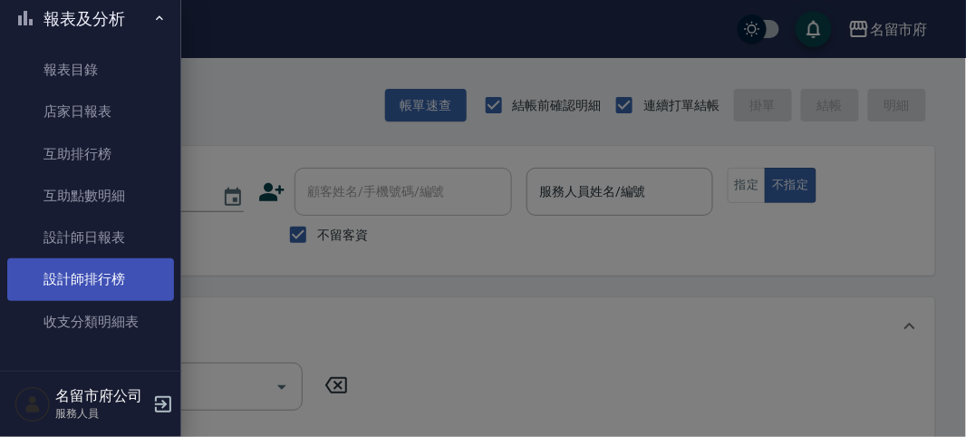
click at [111, 278] on link "設計師排行榜" at bounding box center [90, 279] width 167 height 42
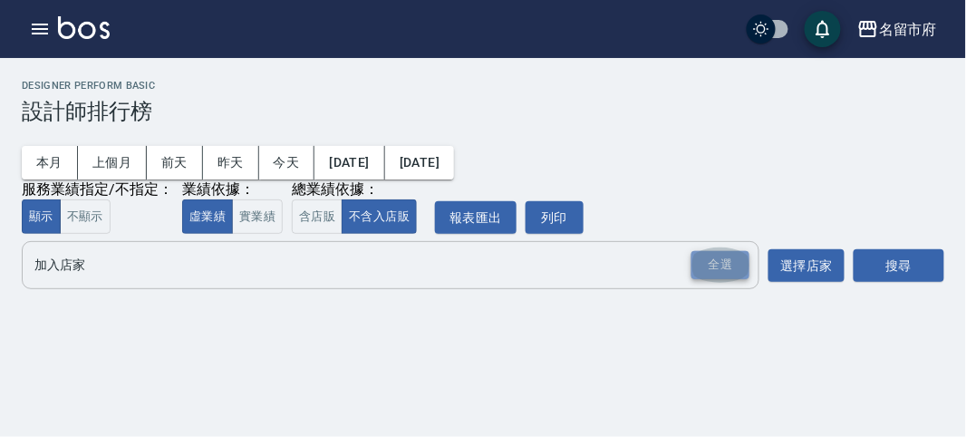
click at [730, 274] on div "全選" at bounding box center [721, 265] width 58 height 28
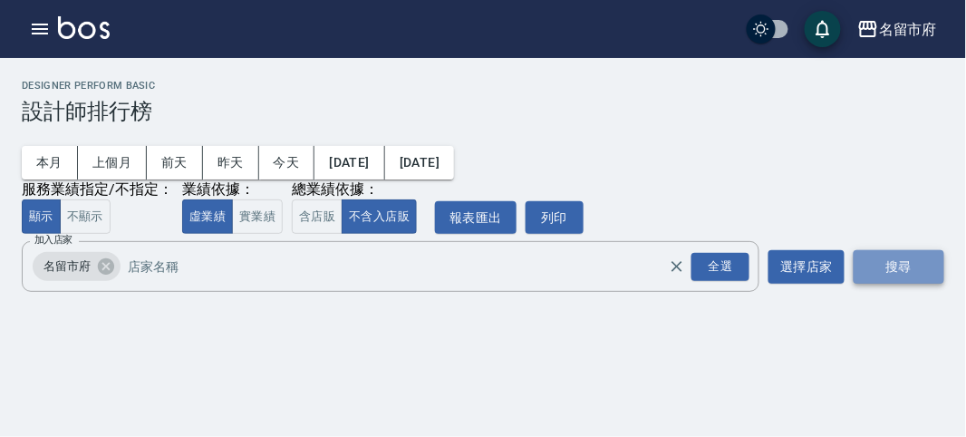
click at [917, 273] on button "搜尋" at bounding box center [899, 267] width 91 height 34
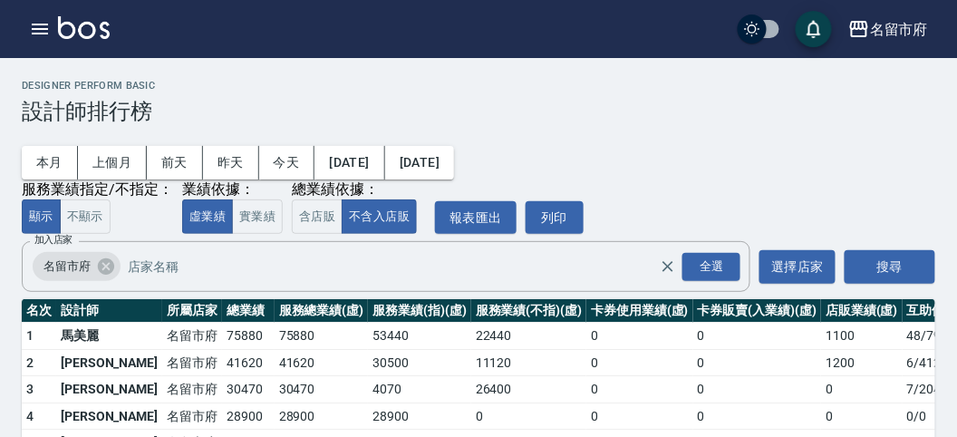
scroll to position [159, 0]
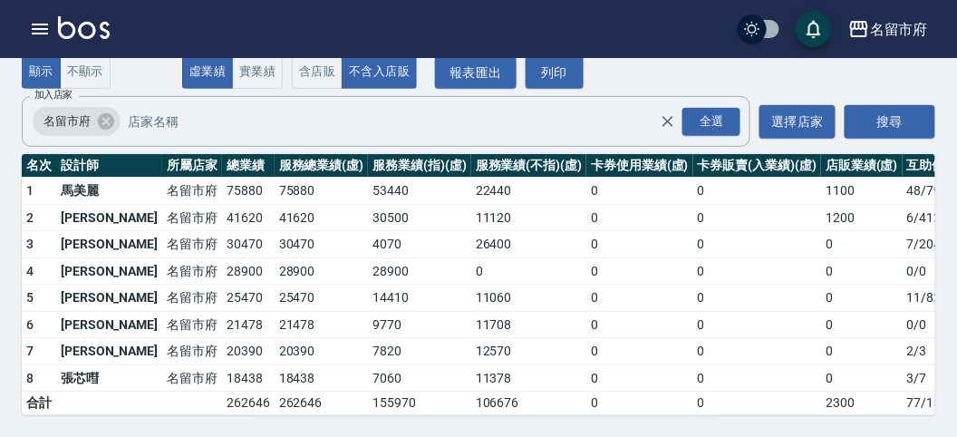
click at [95, 29] on img at bounding box center [84, 27] width 52 height 23
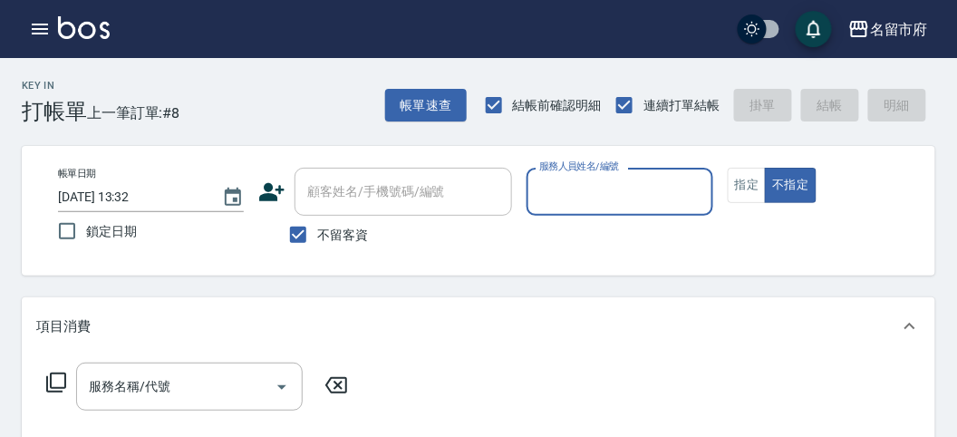
click at [531, 189] on div "服務人員姓名/編號" at bounding box center [620, 192] width 186 height 48
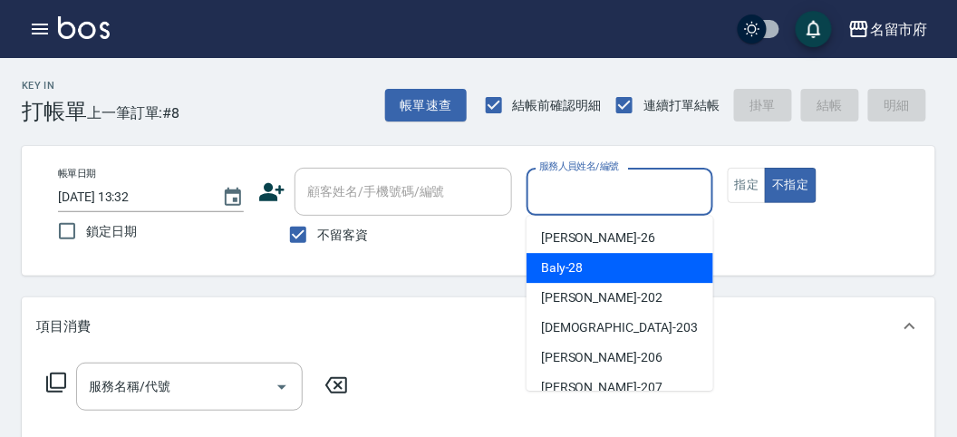
click at [585, 263] on div "Baly -28" at bounding box center [620, 268] width 187 height 30
type input "Baly-28"
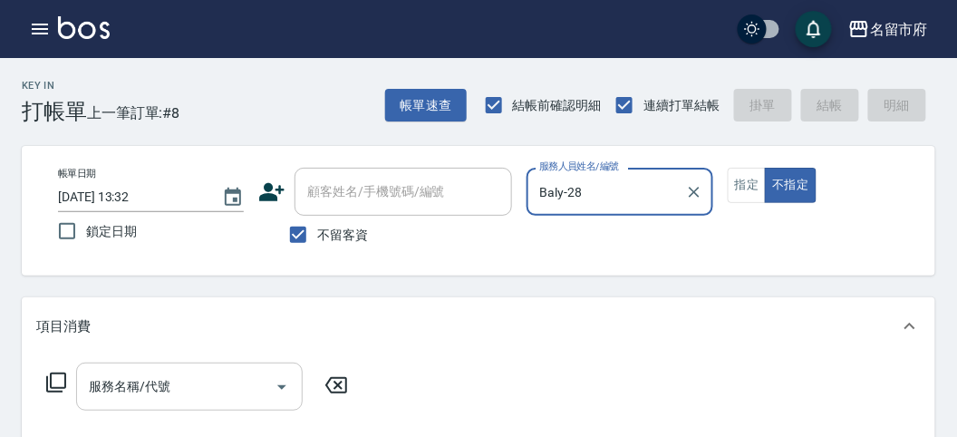
click at [141, 387] on input "服務名稱/代號" at bounding box center [175, 387] width 183 height 32
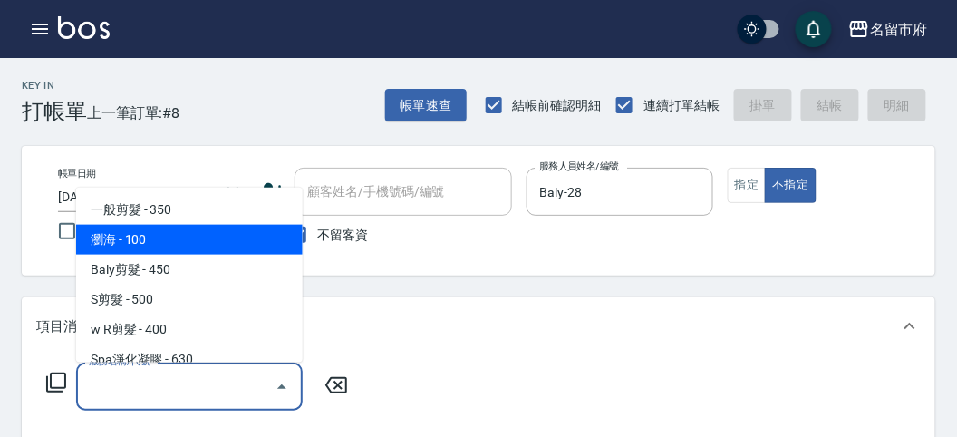
click at [183, 232] on span "瀏海 - 100" at bounding box center [189, 240] width 227 height 30
type input "瀏海(C002)"
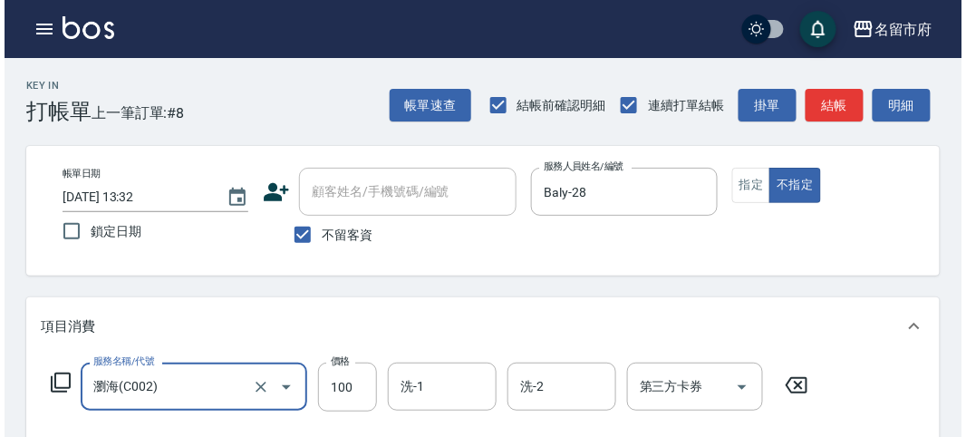
scroll to position [530, 0]
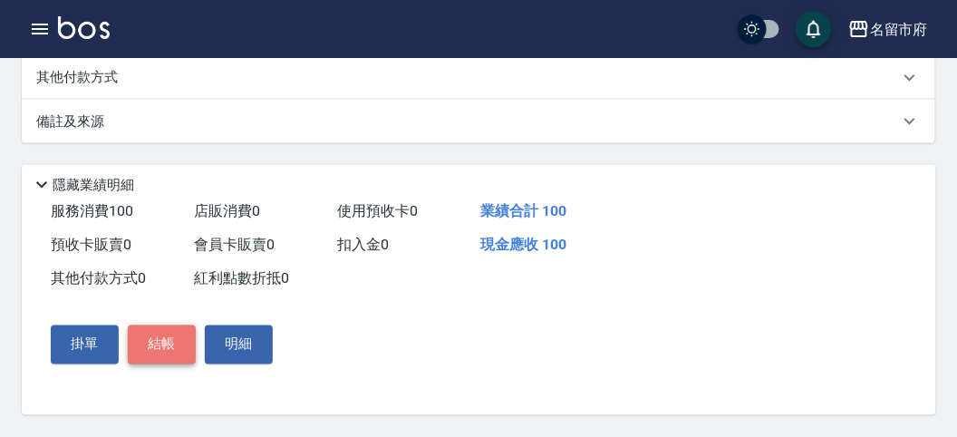
click at [149, 343] on button "結帳" at bounding box center [162, 344] width 68 height 38
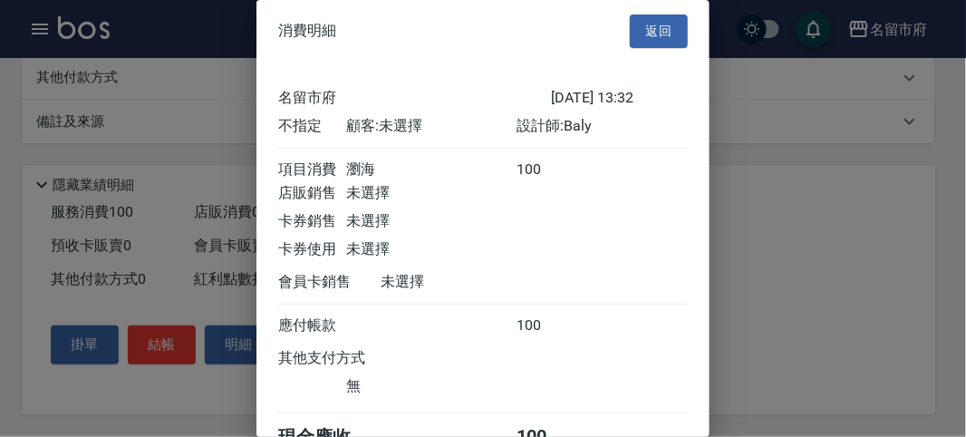
scroll to position [101, 0]
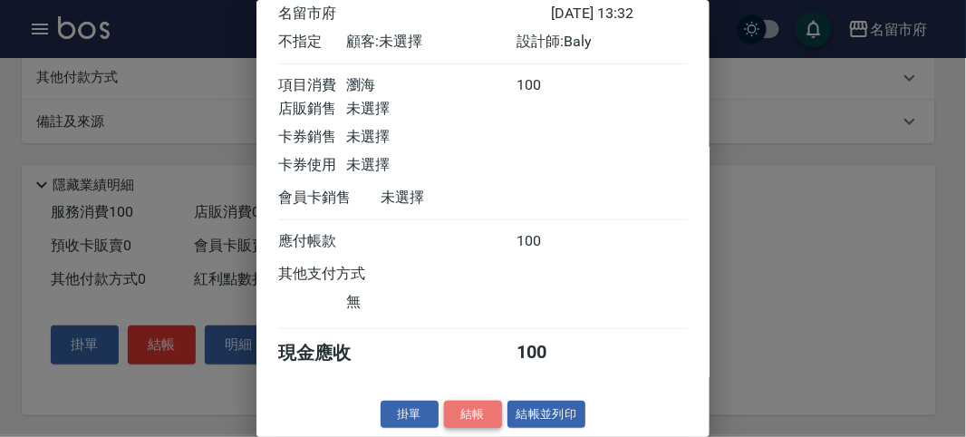
click at [472, 402] on button "結帳" at bounding box center [473, 415] width 58 height 28
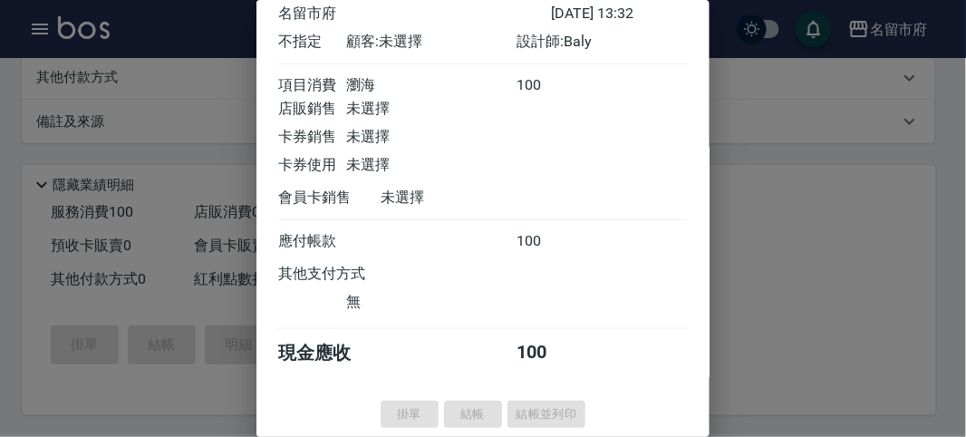
type input "[DATE] 13:34"
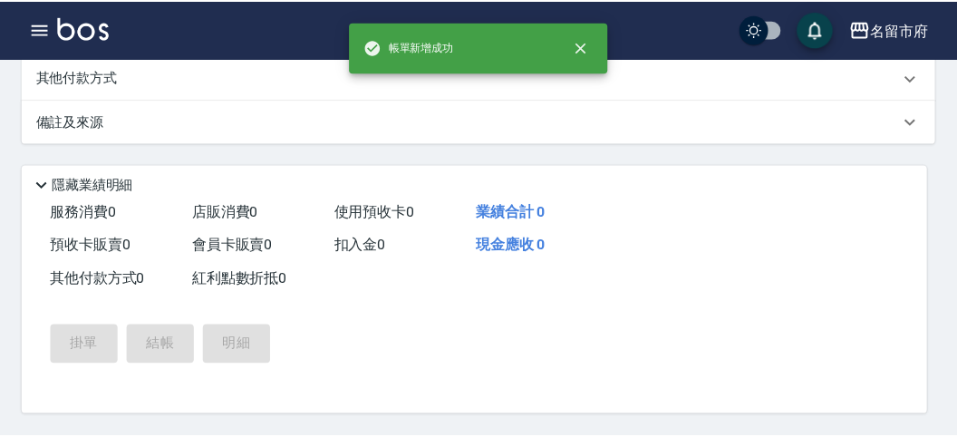
scroll to position [0, 0]
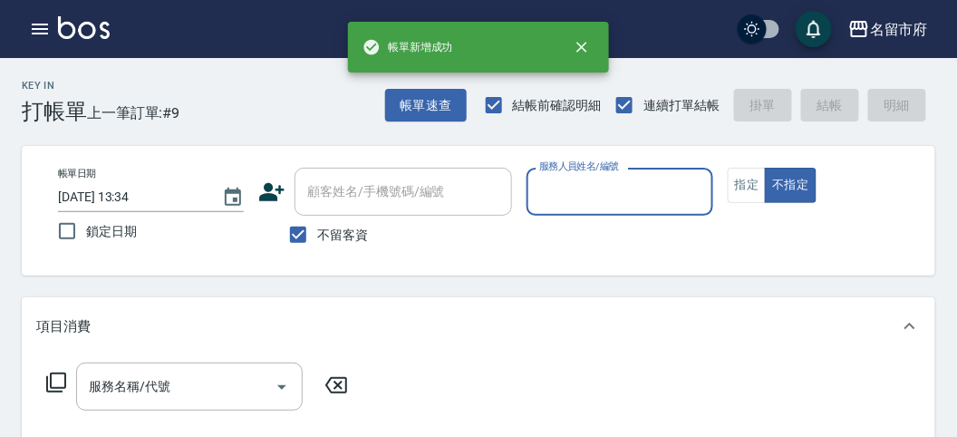
click at [605, 194] on input "服務人員姓名/編號" at bounding box center [619, 192] width 169 height 32
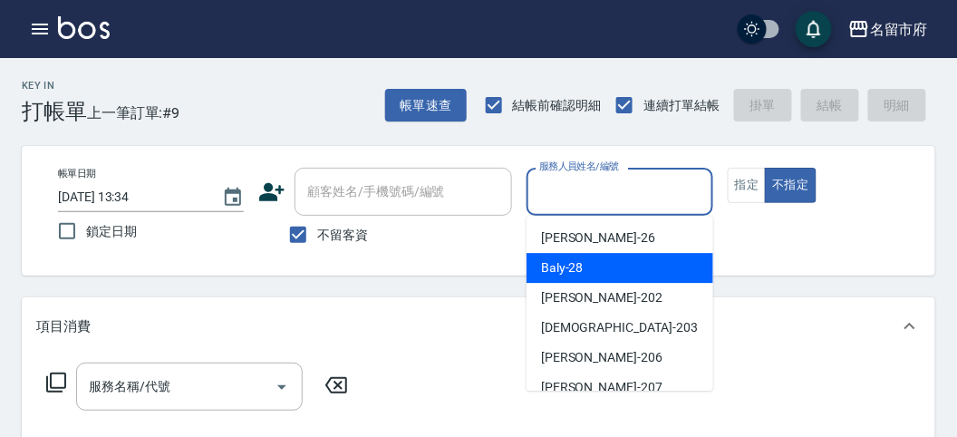
drag, startPoint x: 584, startPoint y: 281, endPoint x: 587, endPoint y: 272, distance: 9.8
click at [586, 273] on div "Baly -28" at bounding box center [620, 268] width 187 height 30
type input "Baly-28"
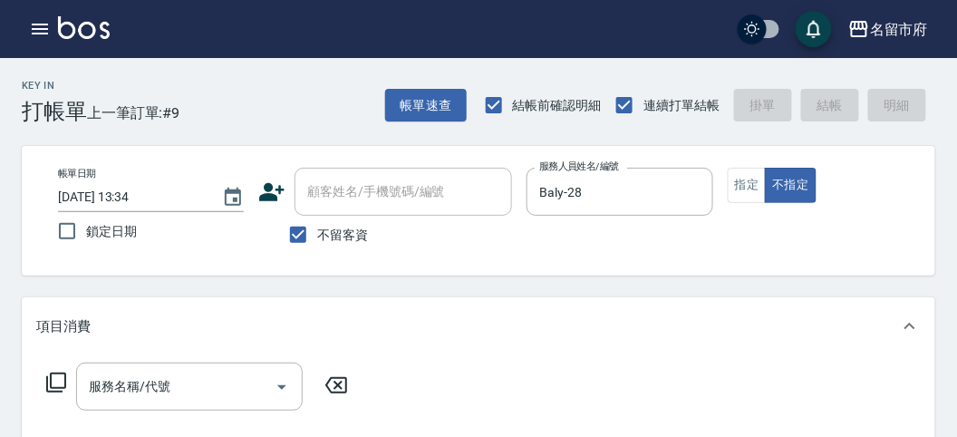
click at [587, 272] on div "帳單日期 [DATE] 13:34 鎖定日期 顧客姓名/手機號碼/編號 顧客姓名/手機號碼/編號 不留客資 服務人員姓名/編號 Baly-28 服務人員姓名/…" at bounding box center [479, 211] width 914 height 130
click at [63, 378] on icon at bounding box center [56, 383] width 22 height 22
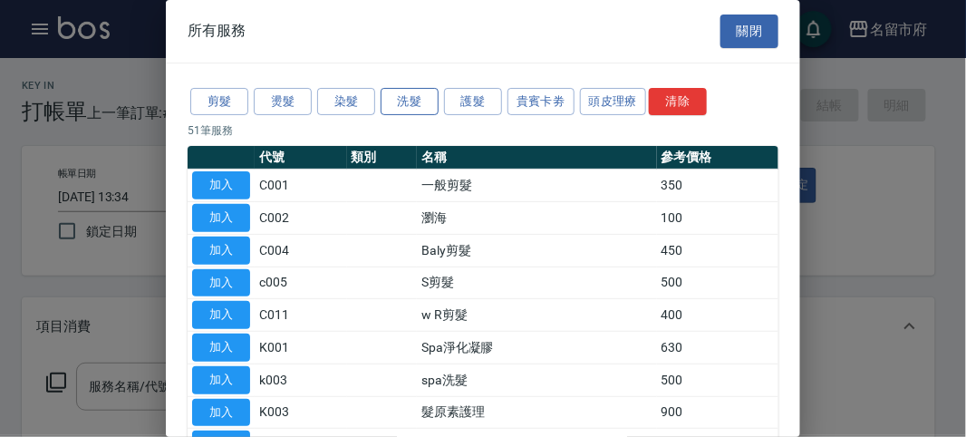
click at [388, 98] on button "洗髮" at bounding box center [410, 102] width 58 height 28
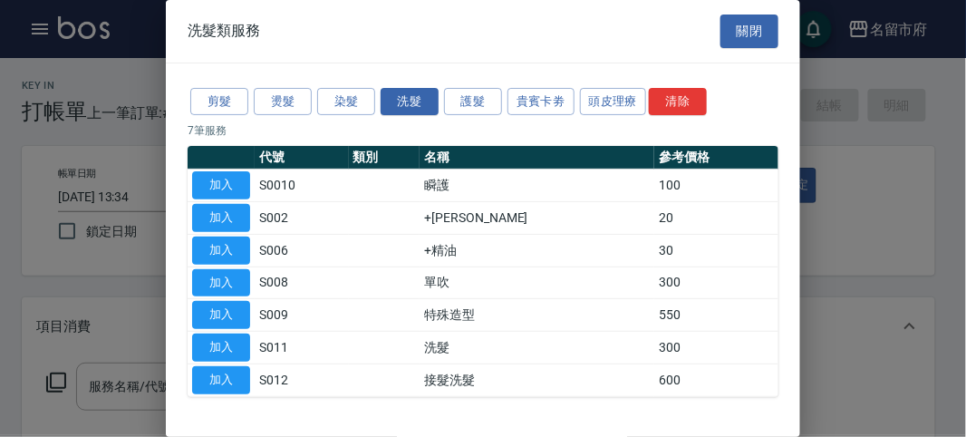
click at [225, 332] on td "加入" at bounding box center [221, 348] width 67 height 33
click at [217, 340] on button "加入" at bounding box center [221, 348] width 58 height 28
type input "洗髮(S011)"
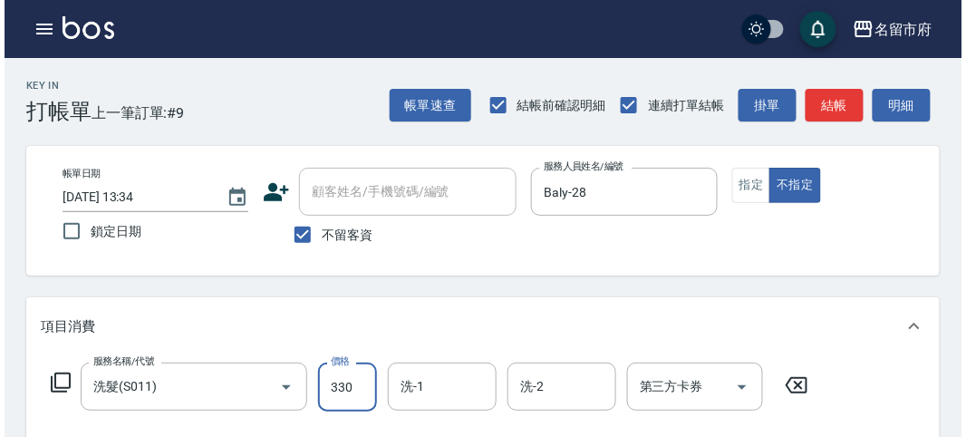
scroll to position [530, 0]
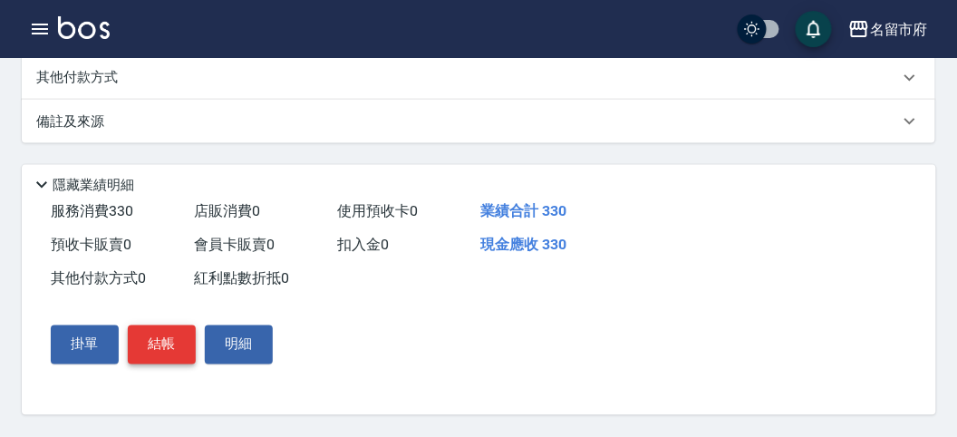
type input "330"
drag, startPoint x: 154, startPoint y: 339, endPoint x: 165, endPoint y: 331, distance: 13.6
click at [156, 337] on button "結帳" at bounding box center [162, 344] width 68 height 38
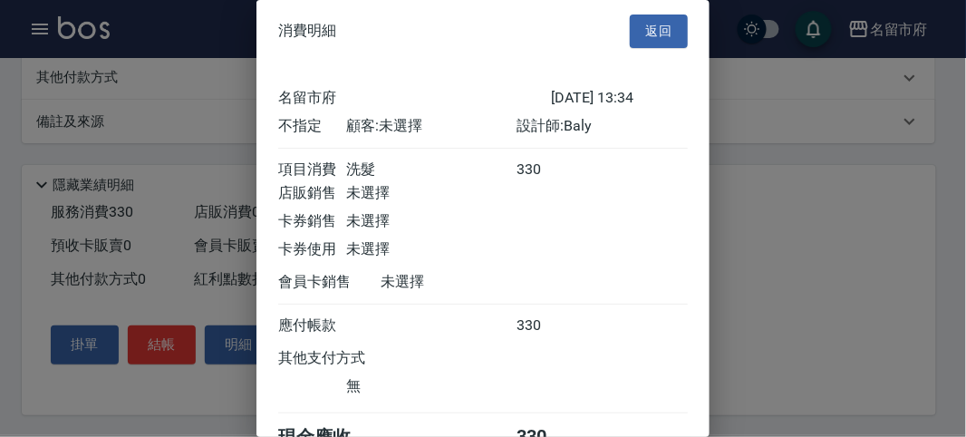
scroll to position [101, 0]
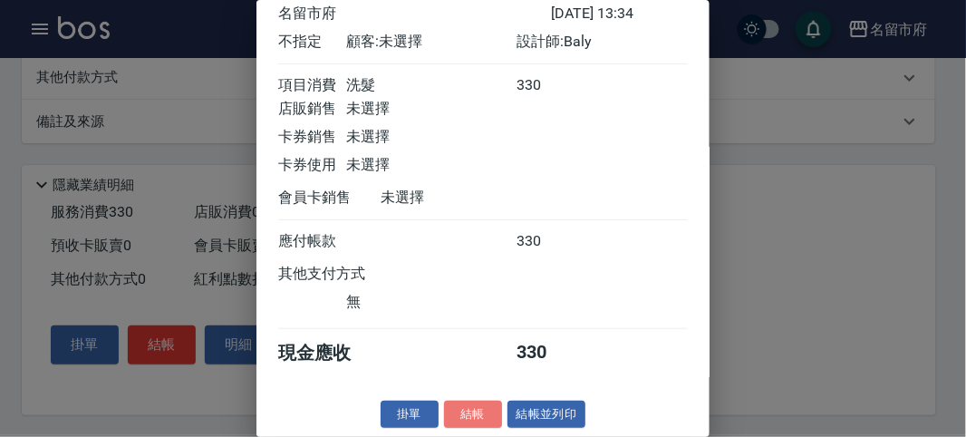
drag, startPoint x: 473, startPoint y: 421, endPoint x: 467, endPoint y: 405, distance: 17.5
click at [473, 421] on button "結帳" at bounding box center [473, 415] width 58 height 28
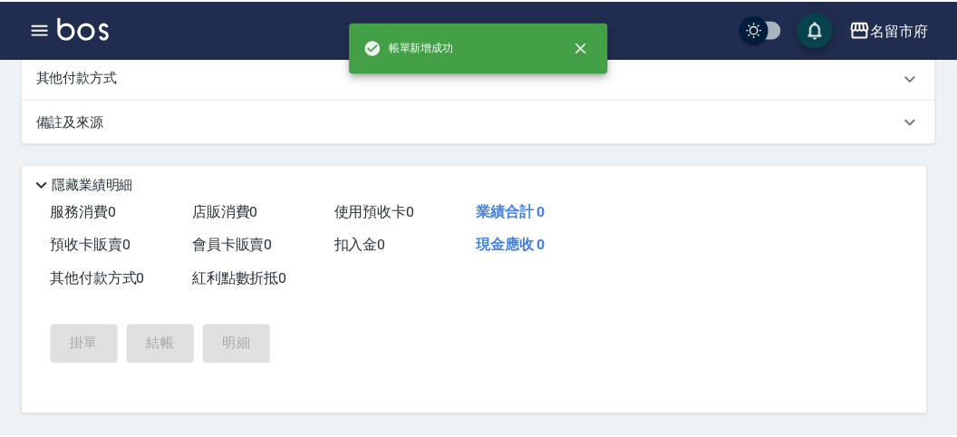
scroll to position [0, 0]
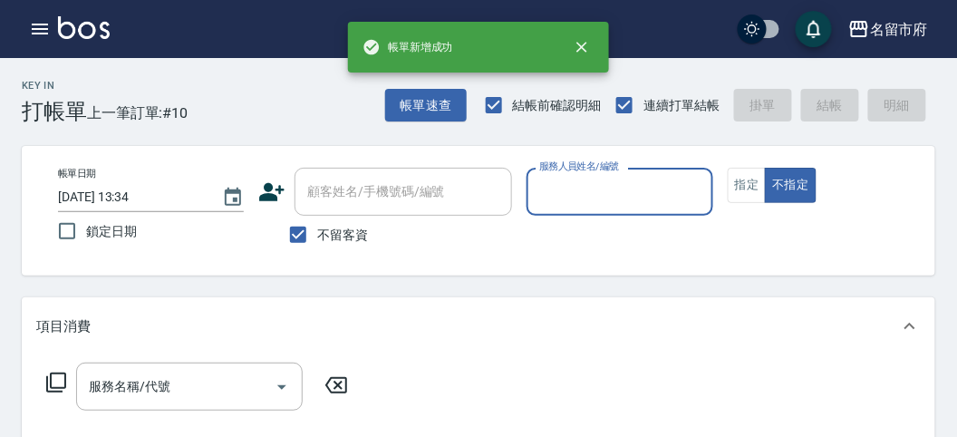
click at [606, 194] on input "服務人員姓名/編號" at bounding box center [619, 192] width 169 height 32
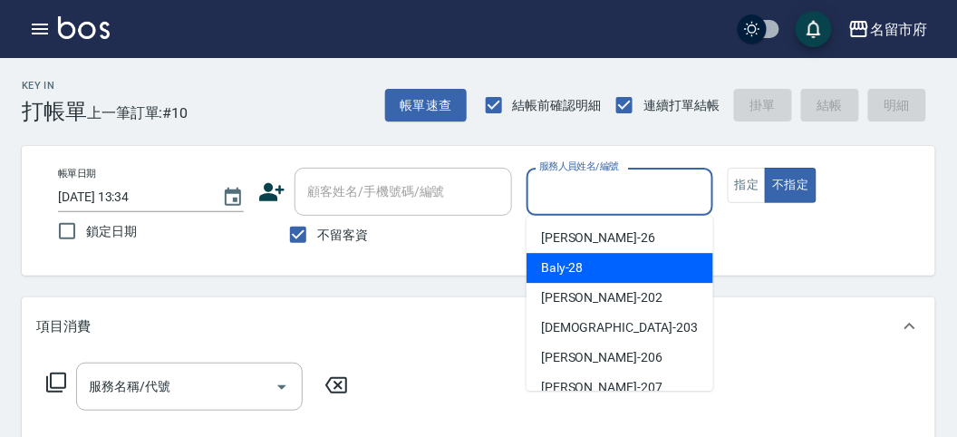
drag, startPoint x: 625, startPoint y: 264, endPoint x: 347, endPoint y: 268, distance: 278.3
click at [624, 264] on div "Baly -28" at bounding box center [620, 268] width 187 height 30
type input "Baly-28"
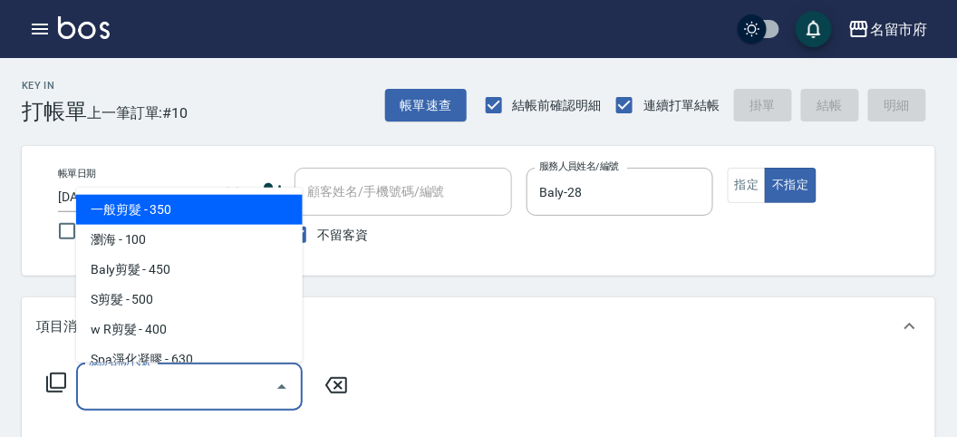
click at [178, 372] on input "服務名稱/代號" at bounding box center [175, 387] width 183 height 32
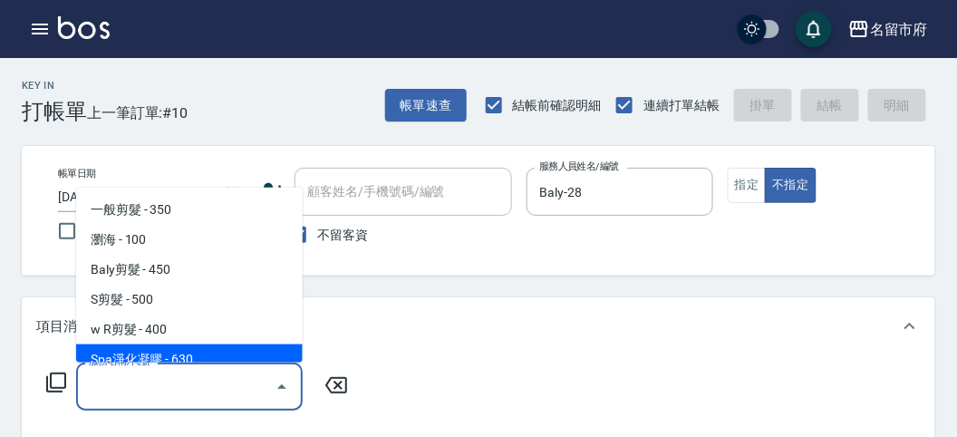
click at [55, 382] on icon at bounding box center [56, 383] width 22 height 22
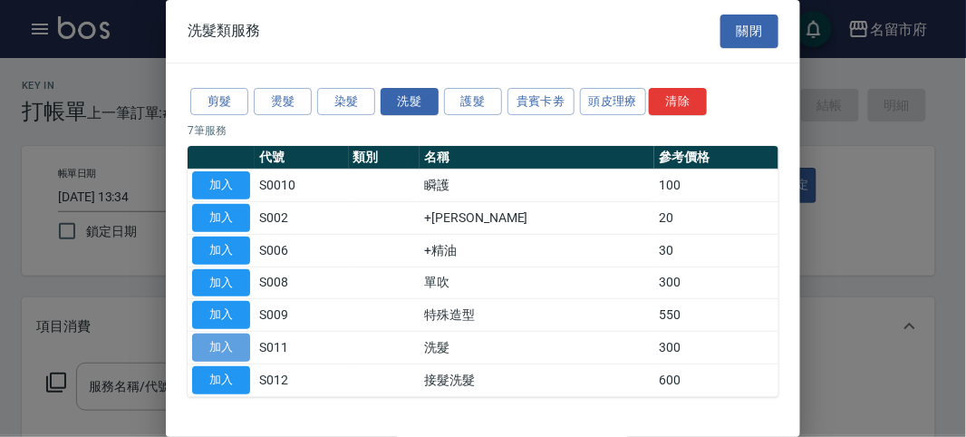
click at [231, 348] on button "加入" at bounding box center [221, 348] width 58 height 28
type input "洗髮(S011)"
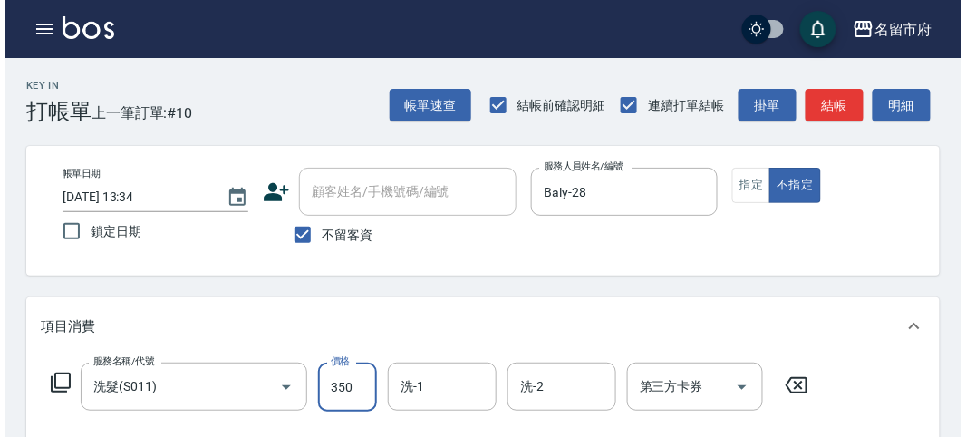
scroll to position [530, 0]
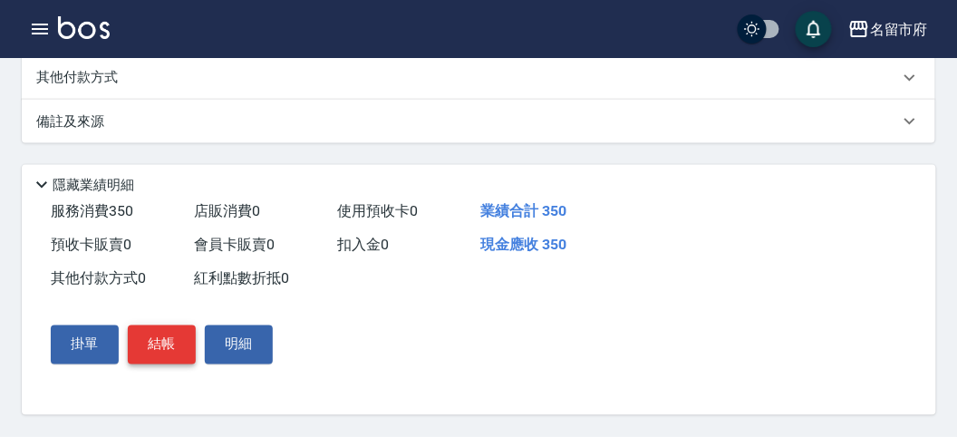
type input "350"
click at [159, 359] on button "結帳" at bounding box center [162, 344] width 68 height 38
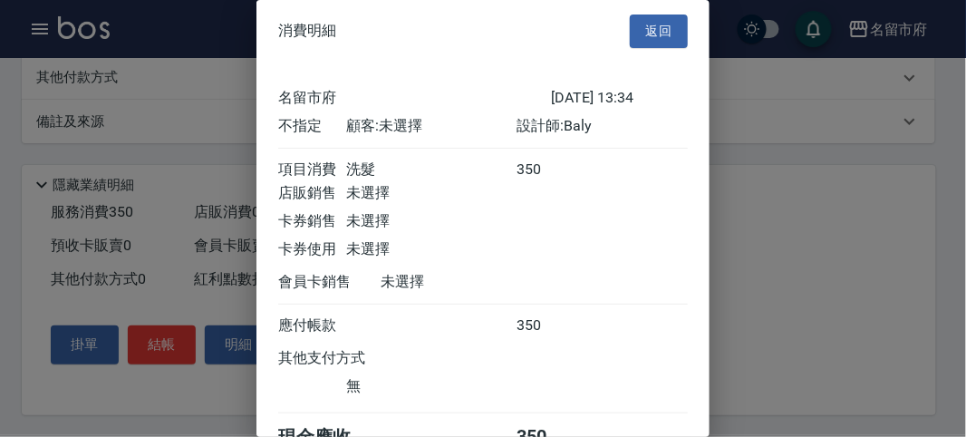
scroll to position [101, 0]
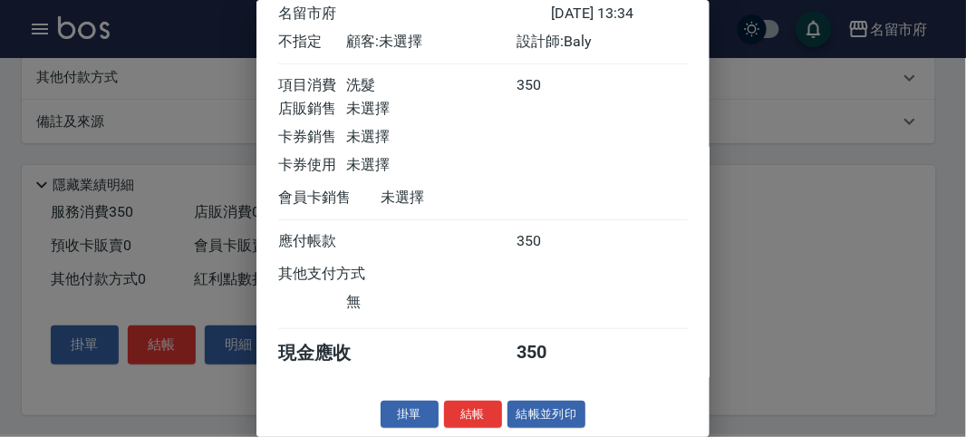
drag, startPoint x: 450, startPoint y: 426, endPoint x: 455, endPoint y: 406, distance: 20.7
click at [450, 414] on button "結帳" at bounding box center [473, 415] width 58 height 28
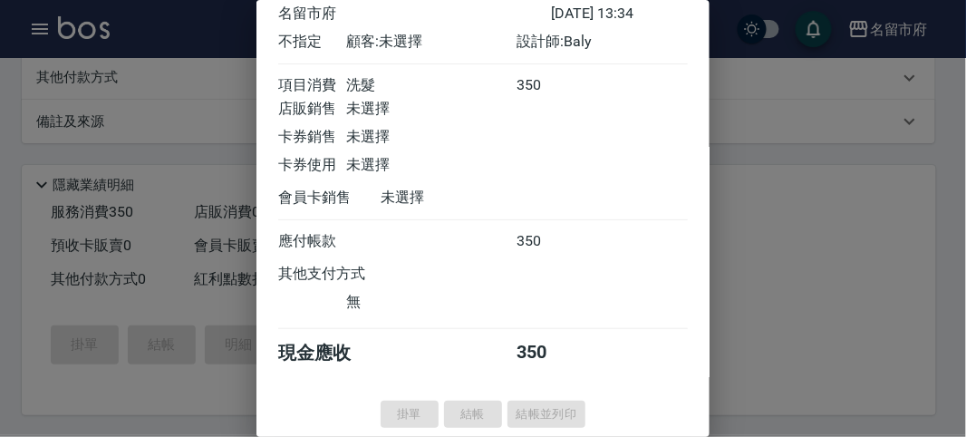
type input "[DATE] 13:35"
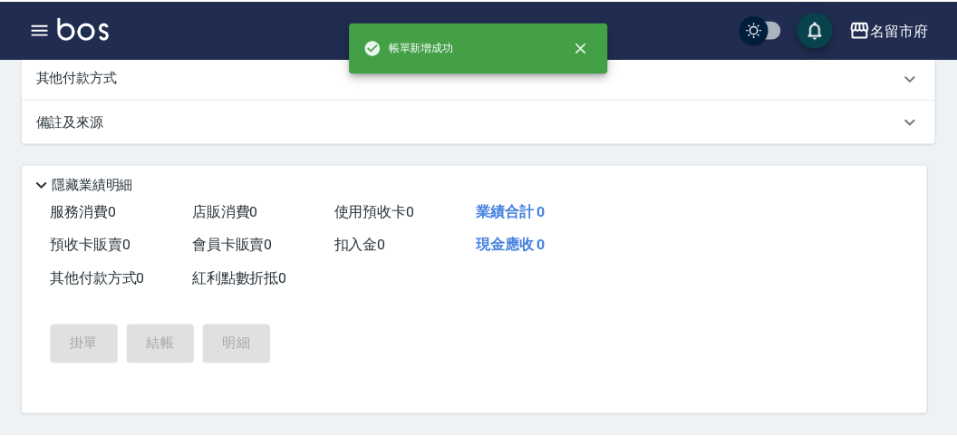
scroll to position [0, 0]
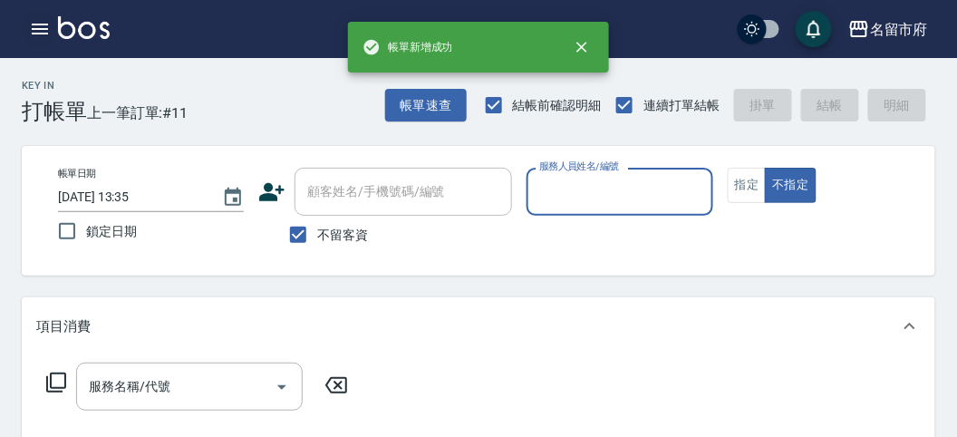
click at [29, 30] on icon "button" at bounding box center [40, 29] width 22 height 22
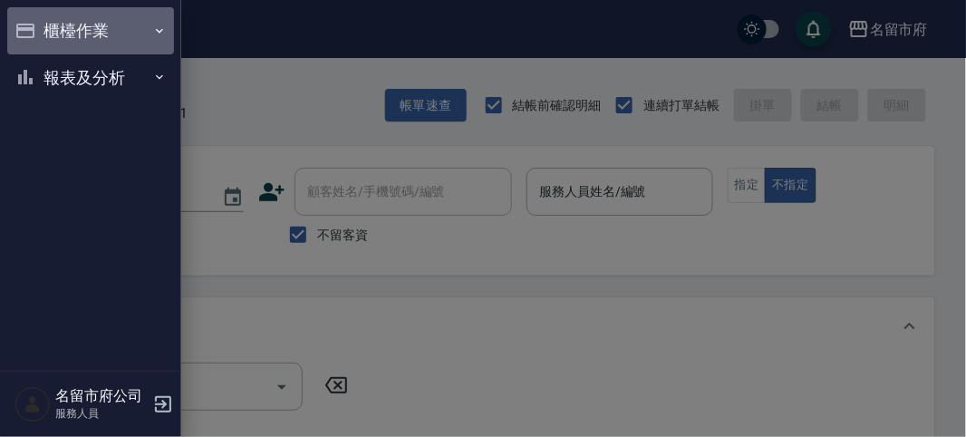
click at [63, 43] on button "櫃檯作業" at bounding box center [90, 30] width 167 height 47
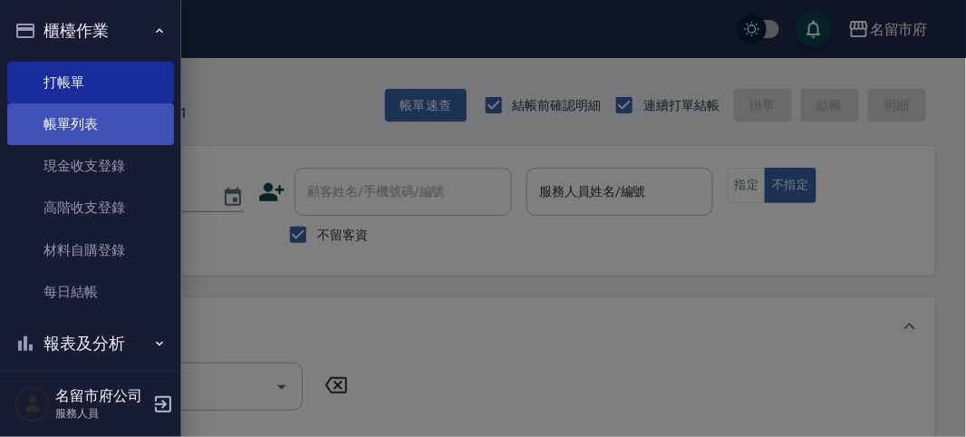
click at [70, 110] on link "帳單列表" at bounding box center [90, 124] width 167 height 42
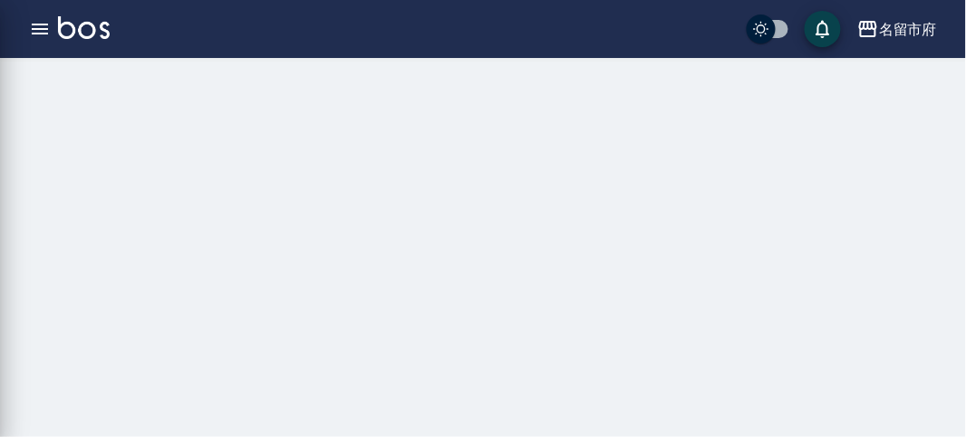
click at [70, 110] on div "櫃檯作業 打帳單 帳單列表 現金收支登錄 高階收支登錄 材料自購登錄 每日結帳 報表及分析 報表目錄 店家日報表 互助排行榜 互助點數明細 設計師日報表 設計…" at bounding box center [90, 218] width 181 height 437
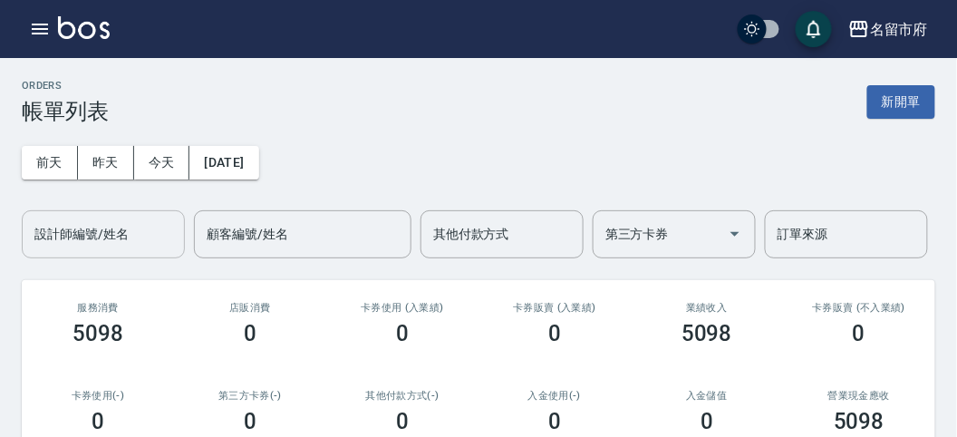
click at [92, 235] on input "設計師編號/姓名" at bounding box center [103, 234] width 147 height 32
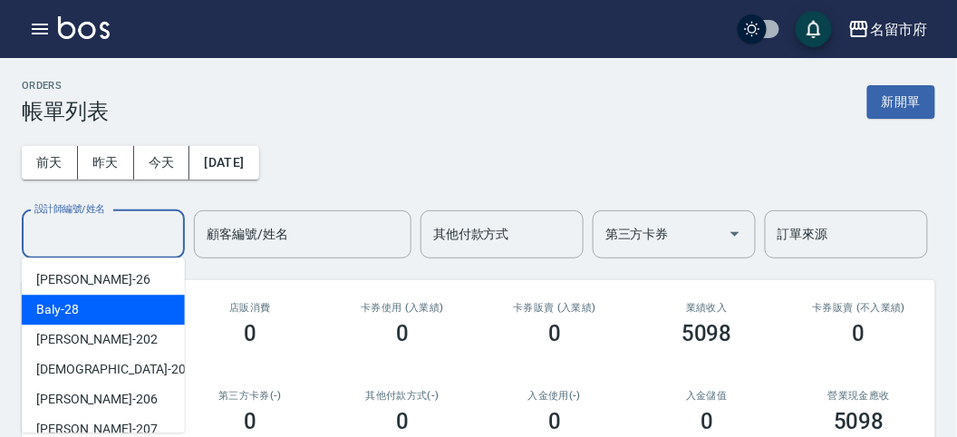
click at [93, 314] on div "Baly -28" at bounding box center [103, 310] width 163 height 30
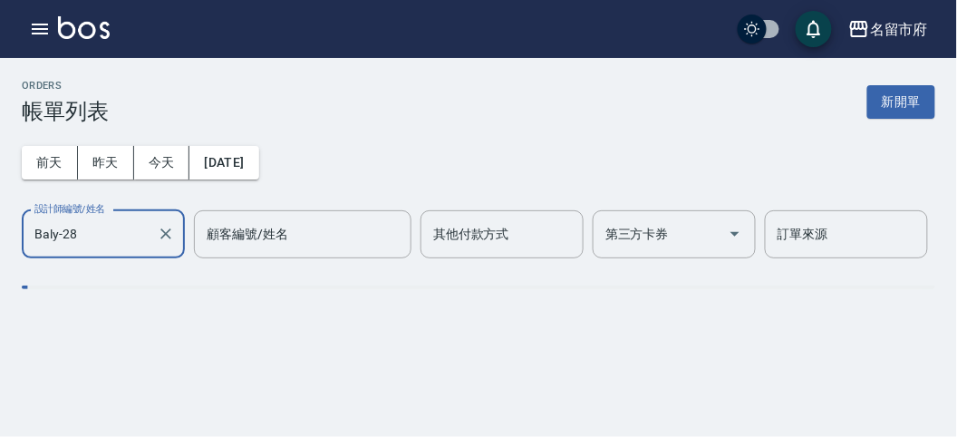
type input "Baly-28"
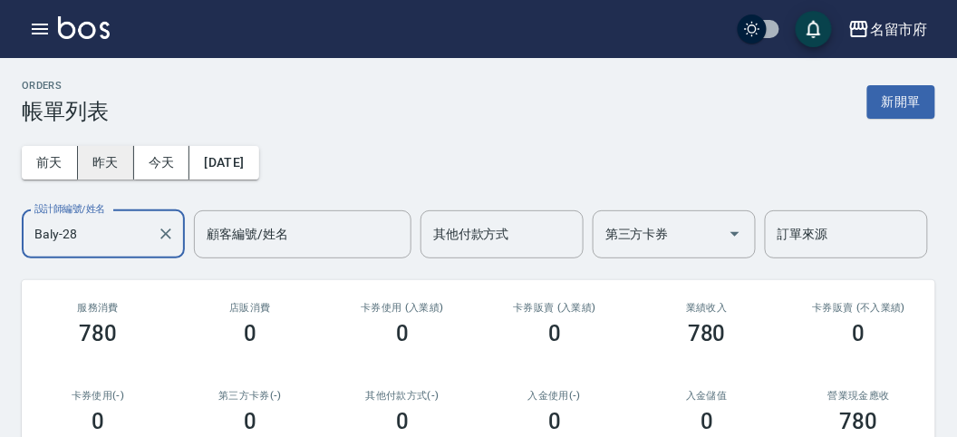
click at [106, 164] on button "昨天" at bounding box center [106, 163] width 56 height 34
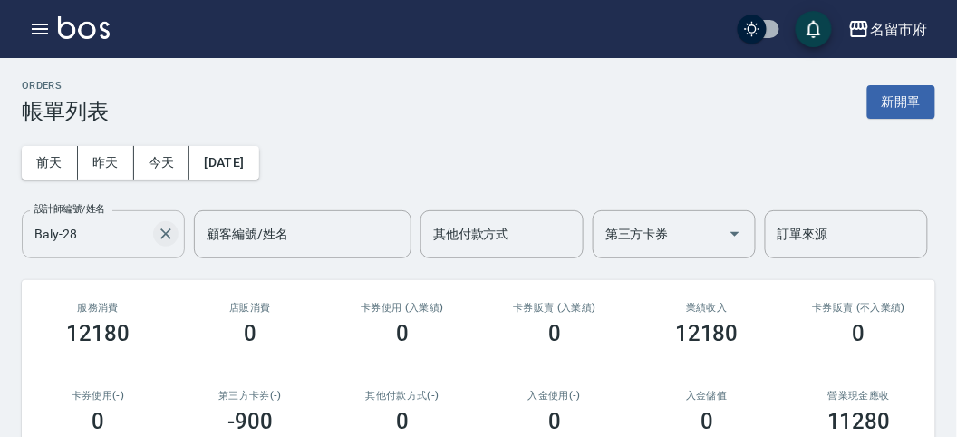
click at [164, 237] on icon "Clear" at bounding box center [166, 234] width 18 height 18
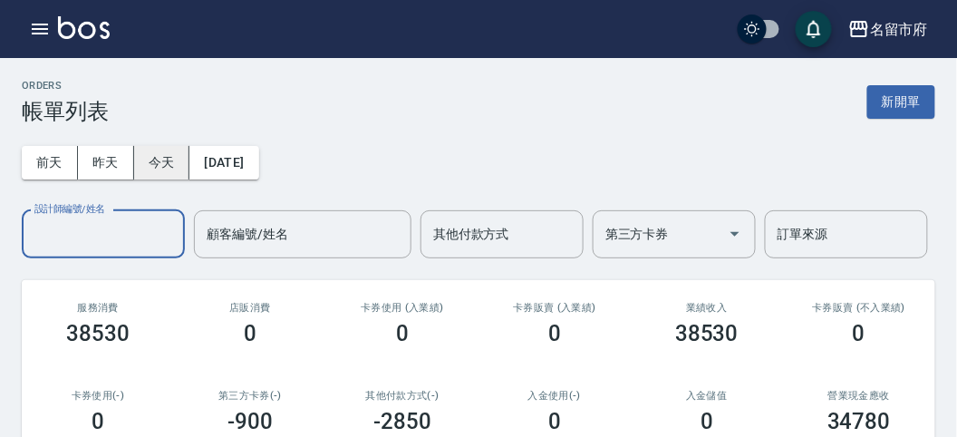
click at [165, 171] on button "今天" at bounding box center [162, 163] width 56 height 34
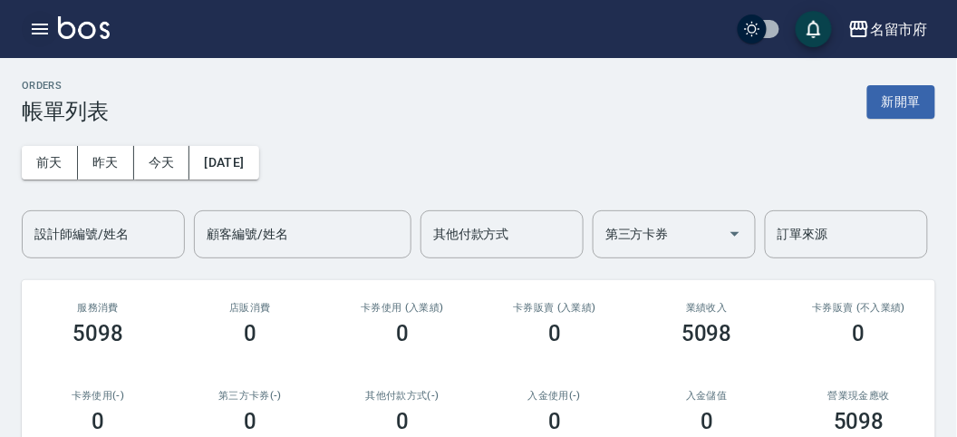
click at [41, 31] on icon "button" at bounding box center [40, 29] width 22 height 22
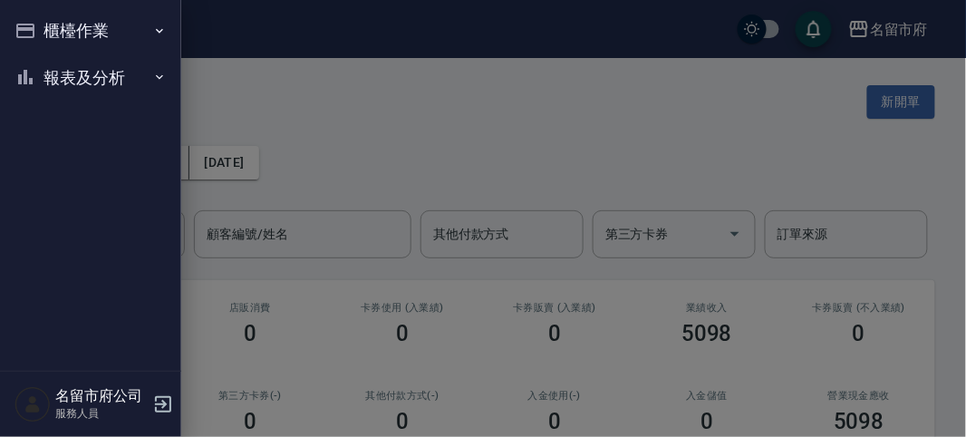
click at [41, 31] on nav "櫃檯作業 打帳單 帳單列表 現金收支登錄 高階收支登錄 材料自購登錄 每日結帳 報表及分析 報表目錄 店家日報表 互助排行榜 互助點數明細 設計師日報表 設計…" at bounding box center [90, 185] width 181 height 371
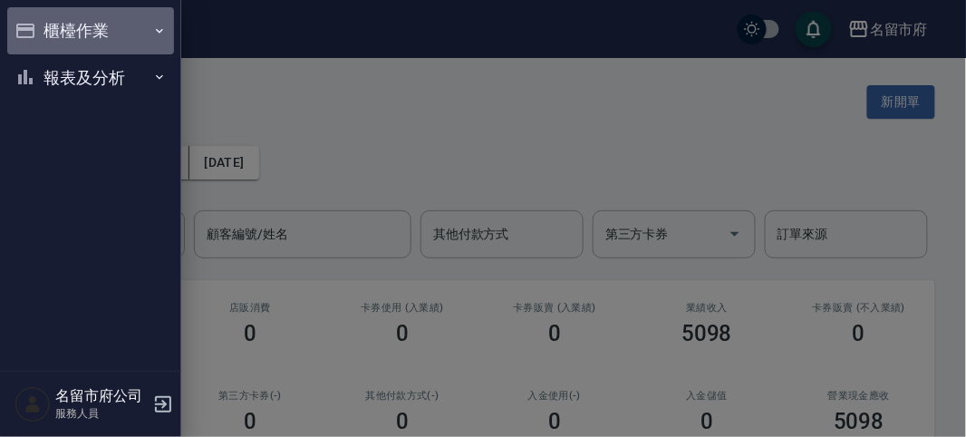
click at [41, 31] on button "櫃檯作業" at bounding box center [90, 30] width 167 height 47
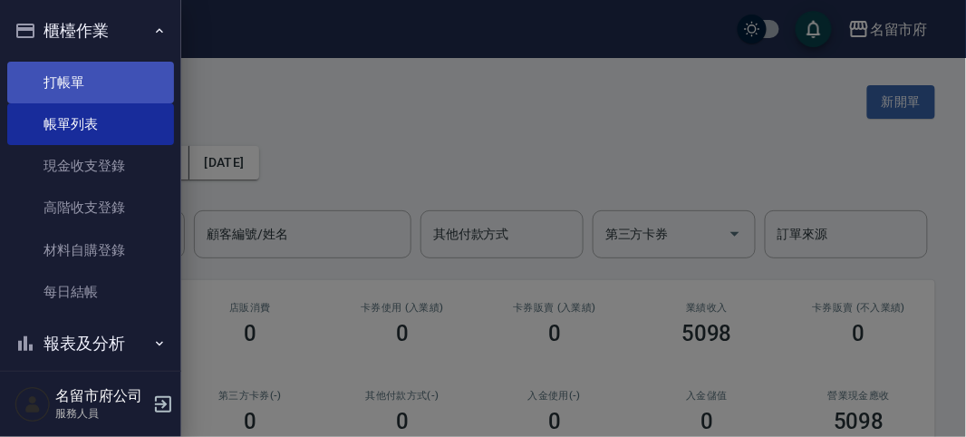
click at [108, 83] on link "打帳單" at bounding box center [90, 83] width 167 height 42
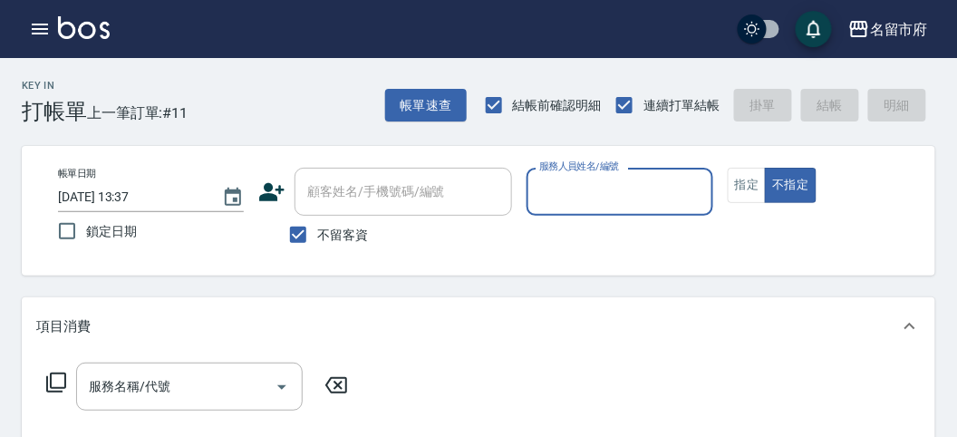
click at [628, 189] on input "服務人員姓名/編號" at bounding box center [619, 192] width 169 height 32
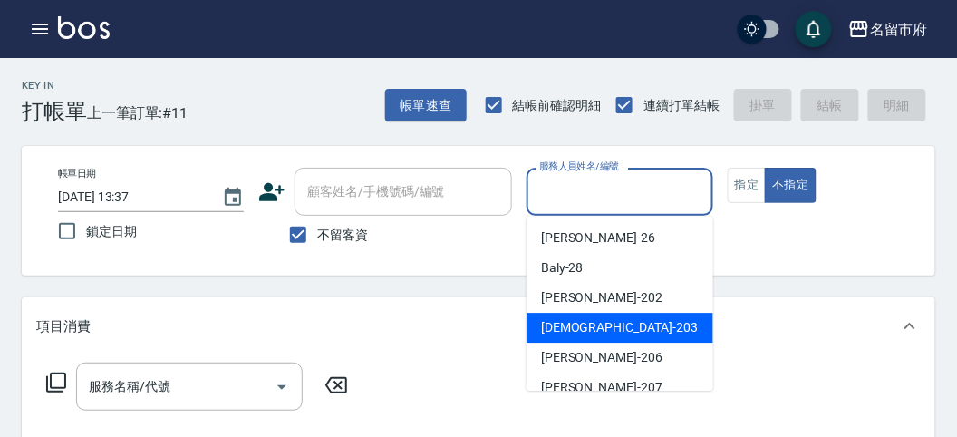
click at [557, 319] on span "聖德 -203" at bounding box center [619, 327] width 157 height 19
type input "聖德-203"
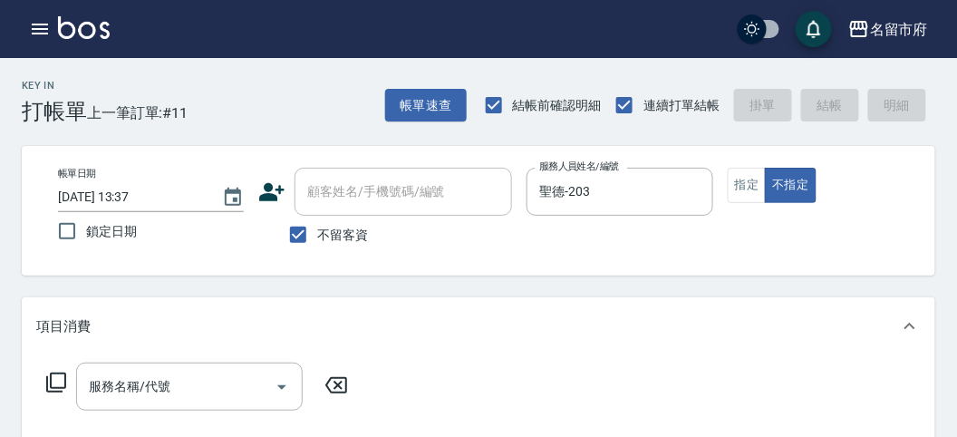
click at [61, 382] on icon at bounding box center [56, 383] width 22 height 22
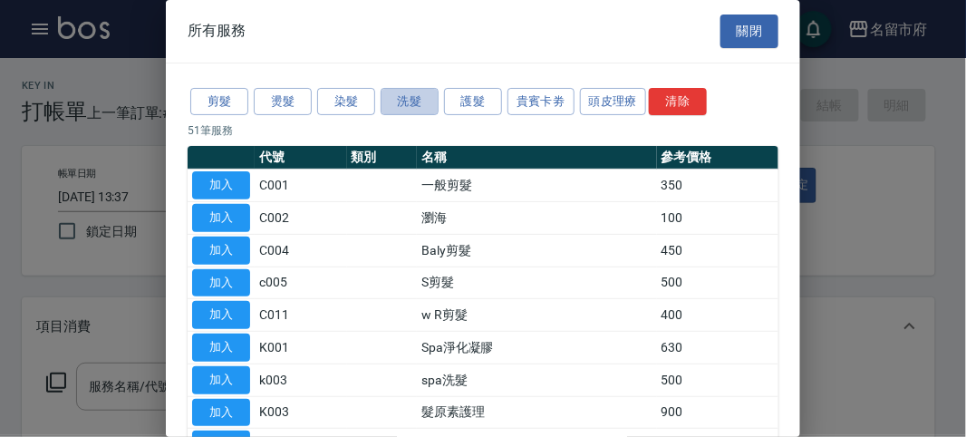
drag, startPoint x: 427, startPoint y: 94, endPoint x: 370, endPoint y: 122, distance: 63.6
click at [425, 96] on button "洗髮" at bounding box center [410, 102] width 58 height 28
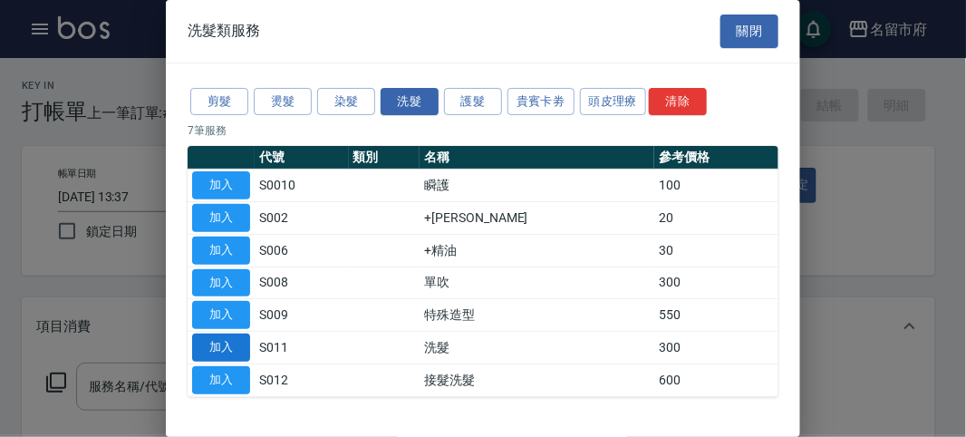
click at [231, 334] on button "加入" at bounding box center [221, 348] width 58 height 28
type input "洗髮(S011)"
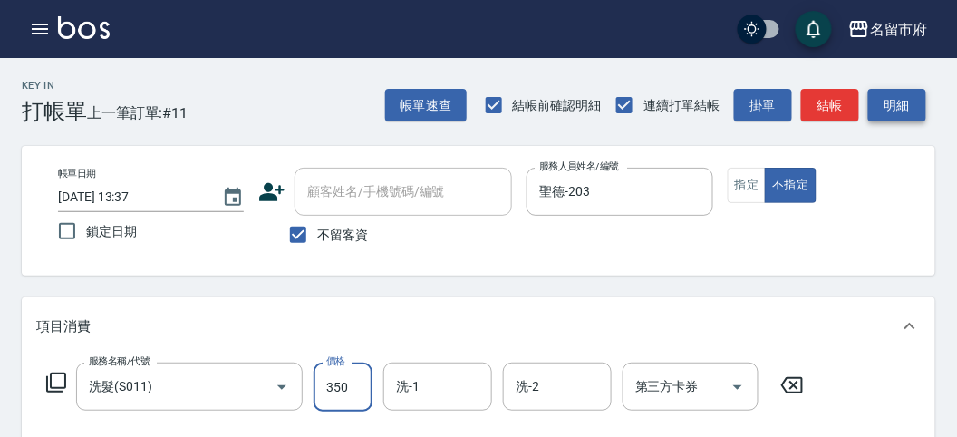
type input "350"
drag, startPoint x: 889, startPoint y: 90, endPoint x: 836, endPoint y: 173, distance: 99.1
click at [890, 91] on button "明細" at bounding box center [897, 106] width 58 height 34
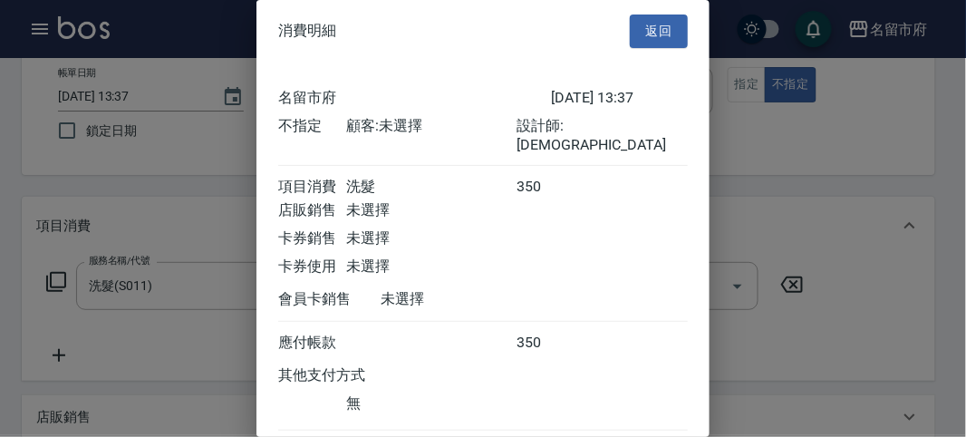
scroll to position [101, 0]
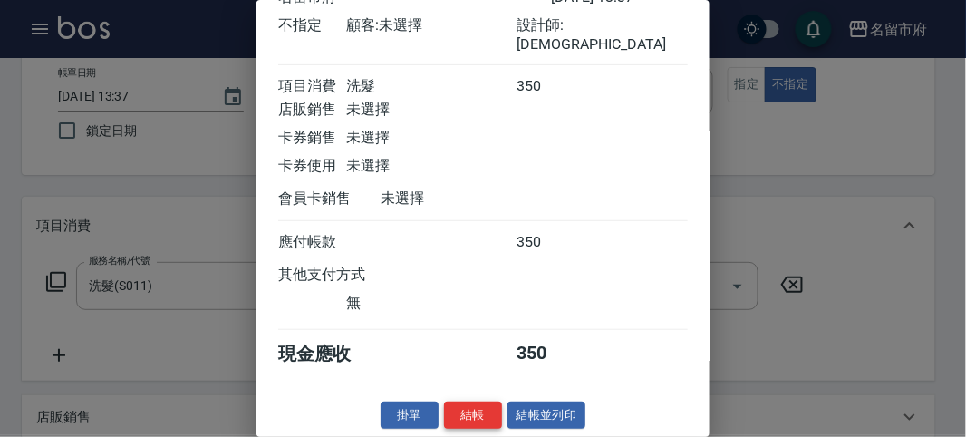
click at [456, 422] on button "結帳" at bounding box center [473, 416] width 58 height 28
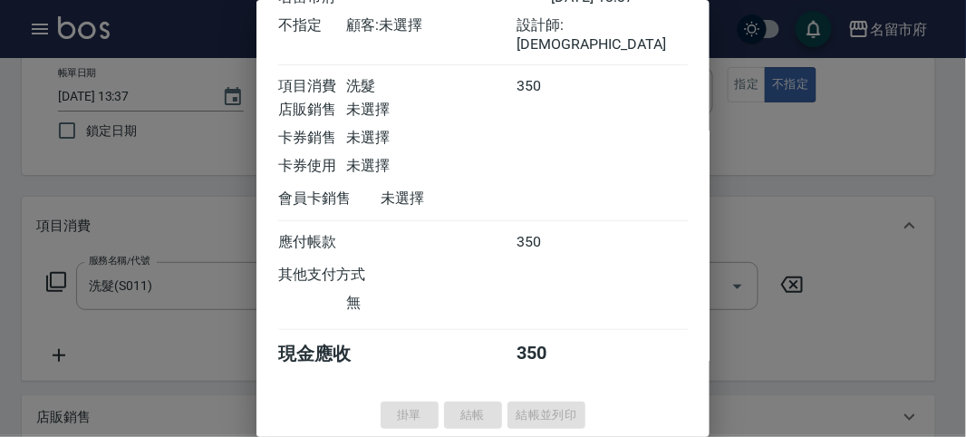
type input "[DATE] 13:51"
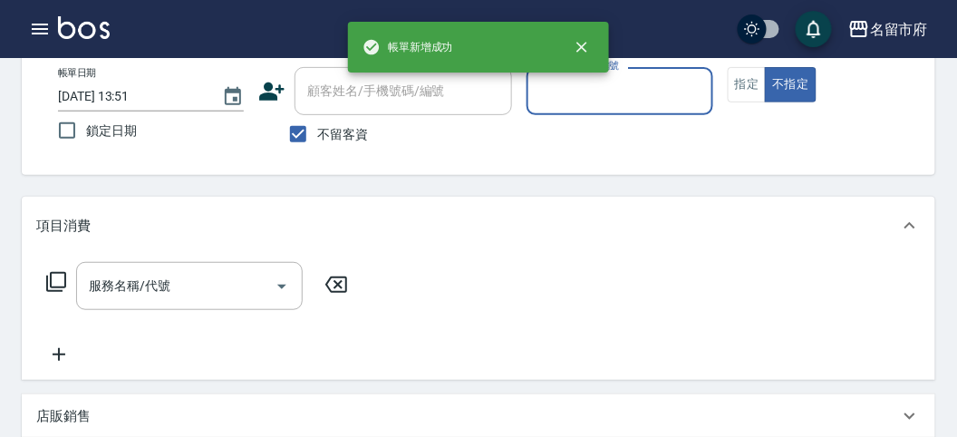
click at [624, 122] on p at bounding box center [620, 124] width 186 height 19
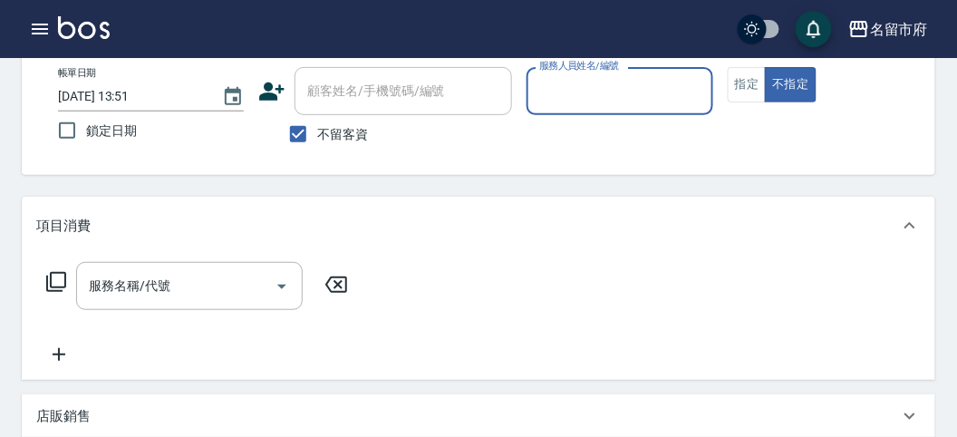
click at [586, 92] on input "服務人員姓名/編號" at bounding box center [619, 91] width 169 height 32
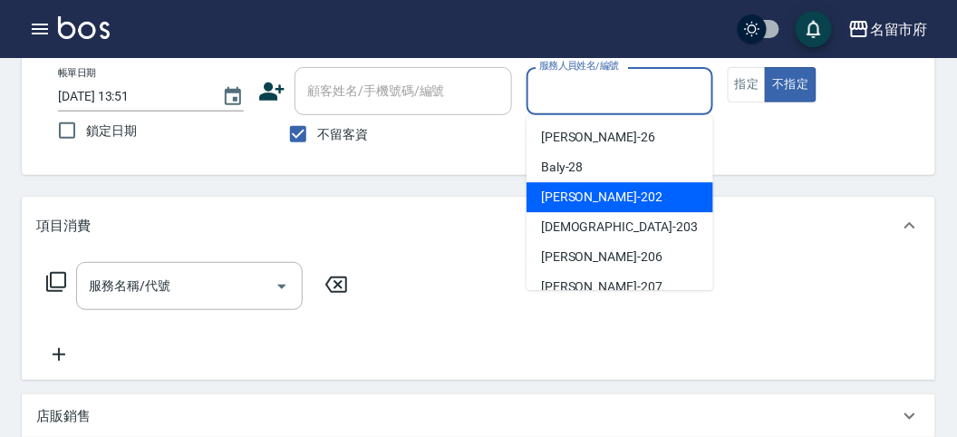
drag, startPoint x: 544, startPoint y: 208, endPoint x: 530, endPoint y: 216, distance: 15.9
click at [543, 208] on div "[PERSON_NAME] -202" at bounding box center [620, 197] width 187 height 30
type input "[PERSON_NAME]-202"
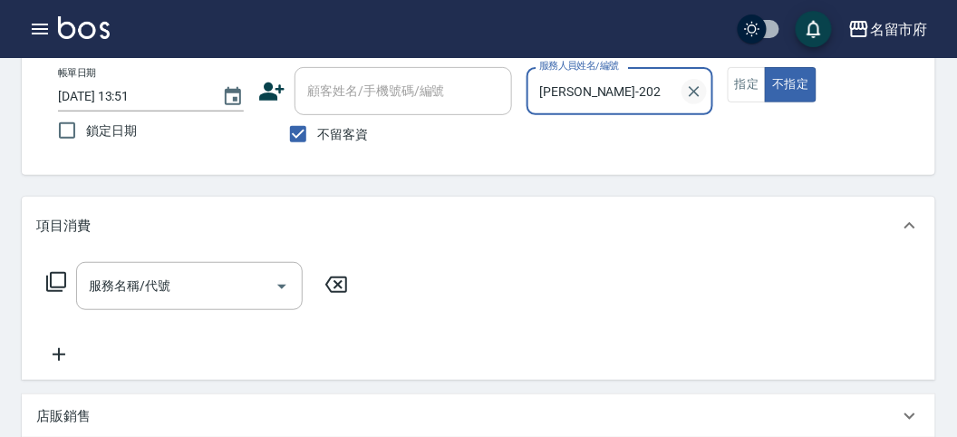
click at [692, 98] on icon "Clear" at bounding box center [694, 91] width 18 height 18
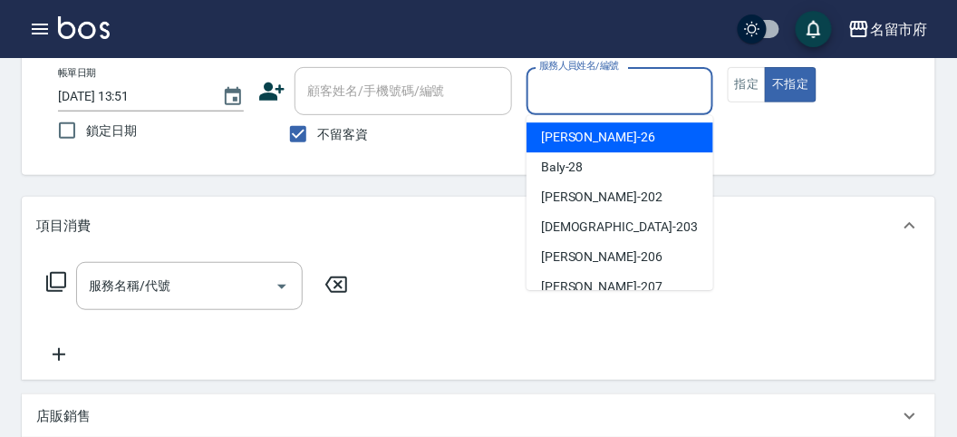
drag, startPoint x: 619, startPoint y: 102, endPoint x: 595, endPoint y: 249, distance: 149.6
click at [618, 110] on div "服務人員姓名/編號" at bounding box center [620, 91] width 186 height 48
drag, startPoint x: 574, startPoint y: 102, endPoint x: 589, endPoint y: 201, distance: 100.9
click at [575, 107] on div "服務人員姓名/編號" at bounding box center [620, 91] width 186 height 48
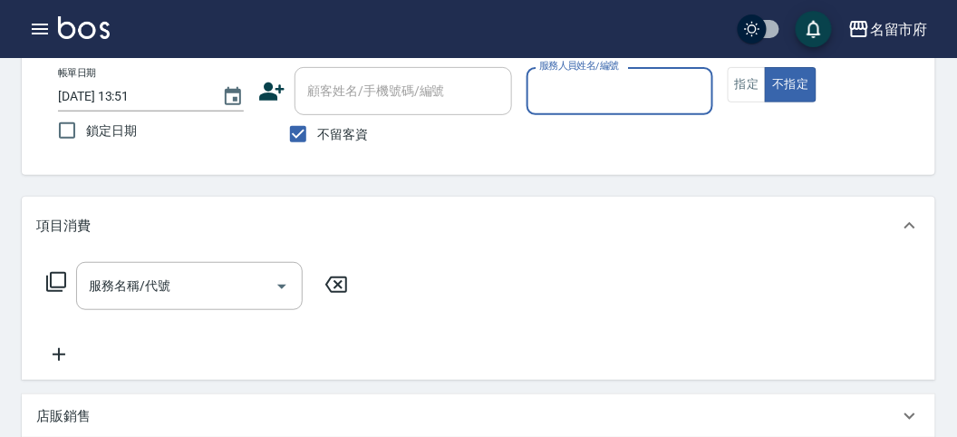
click at [582, 105] on input "服務人員姓名/編號" at bounding box center [619, 91] width 169 height 32
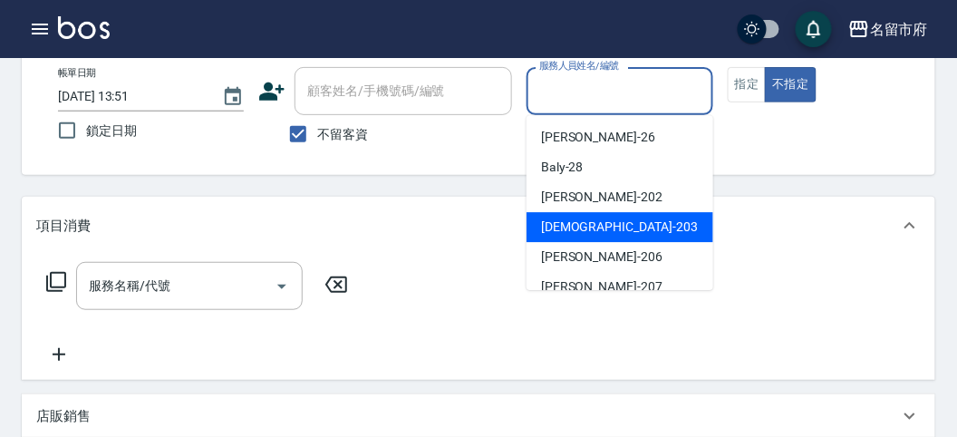
click at [576, 222] on span "聖德 -203" at bounding box center [619, 227] width 157 height 19
type input "聖德-203"
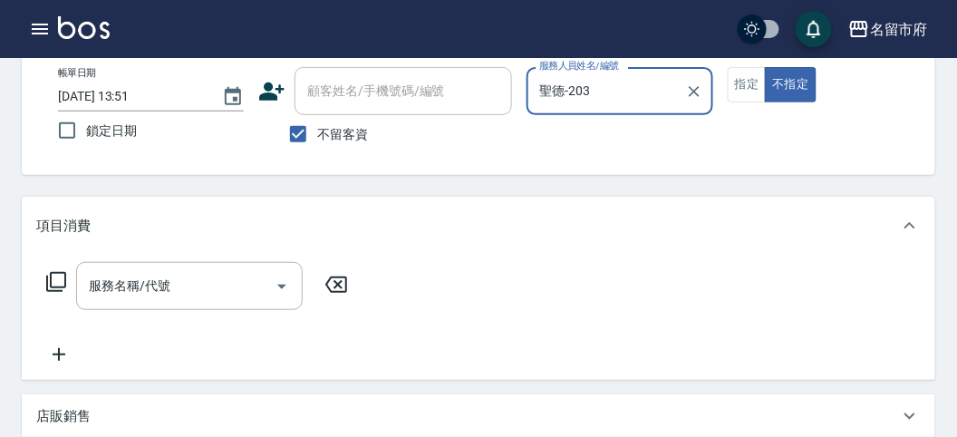
click at [59, 278] on icon at bounding box center [56, 282] width 22 height 22
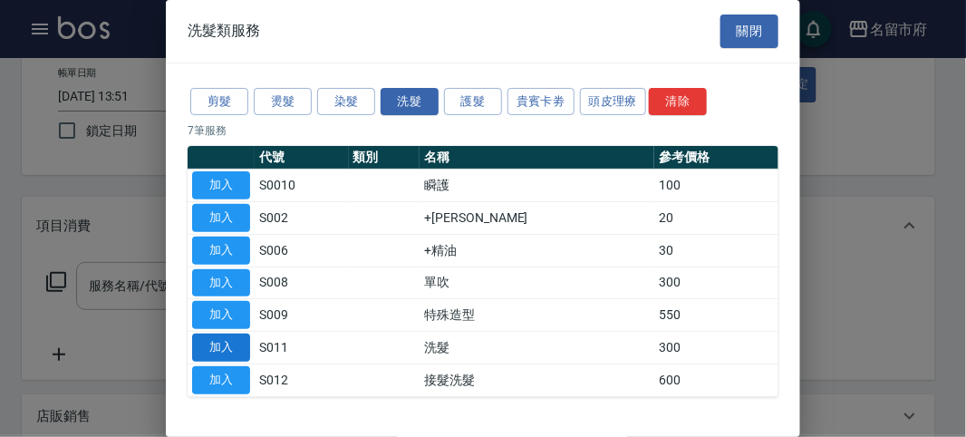
click at [219, 341] on button "加入" at bounding box center [221, 348] width 58 height 28
type input "洗髮(S011)"
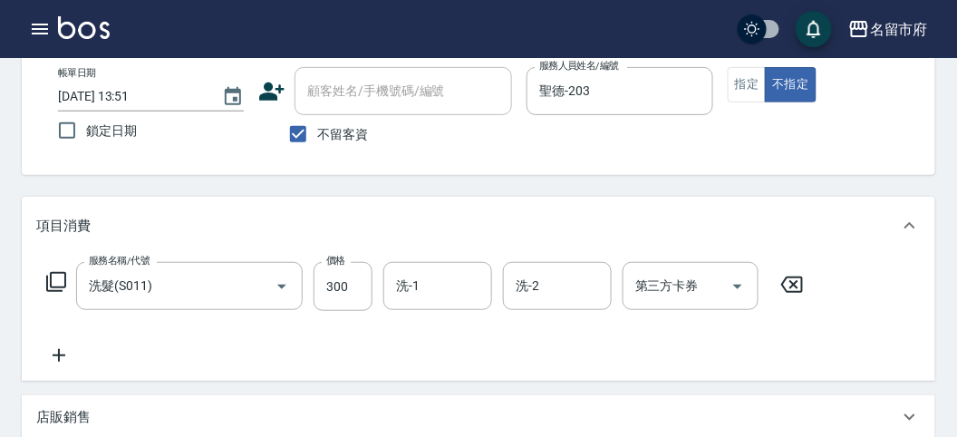
click at [56, 284] on icon at bounding box center [56, 282] width 22 height 22
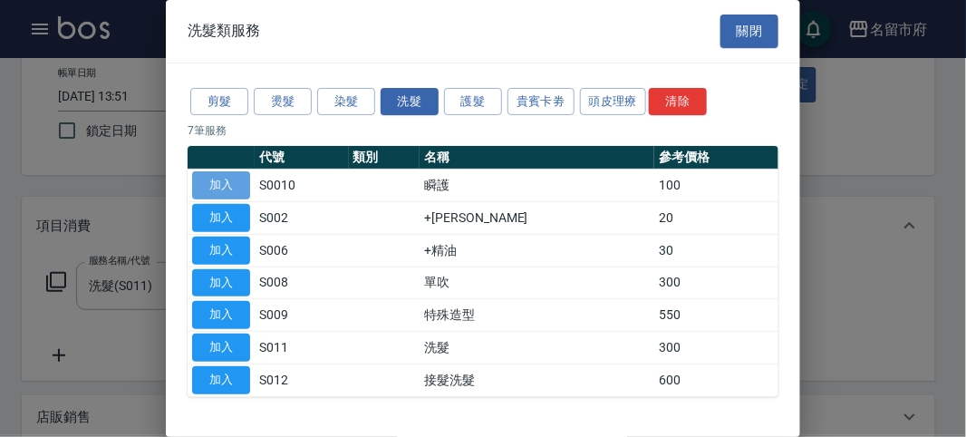
click at [218, 185] on button "加入" at bounding box center [221, 185] width 58 height 28
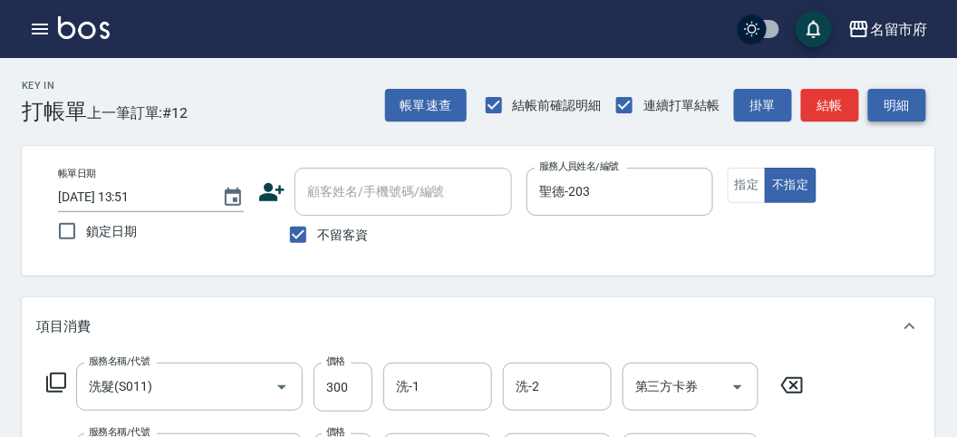
click at [907, 94] on button "明細" at bounding box center [897, 106] width 58 height 34
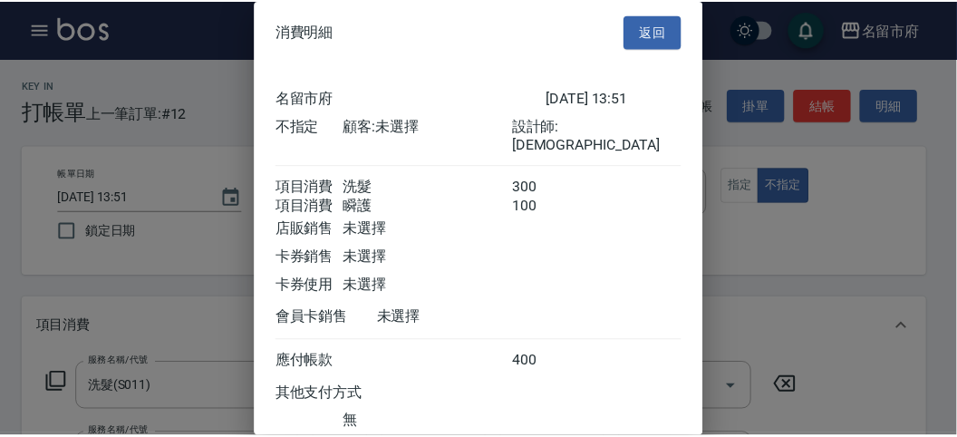
scroll to position [121, 0]
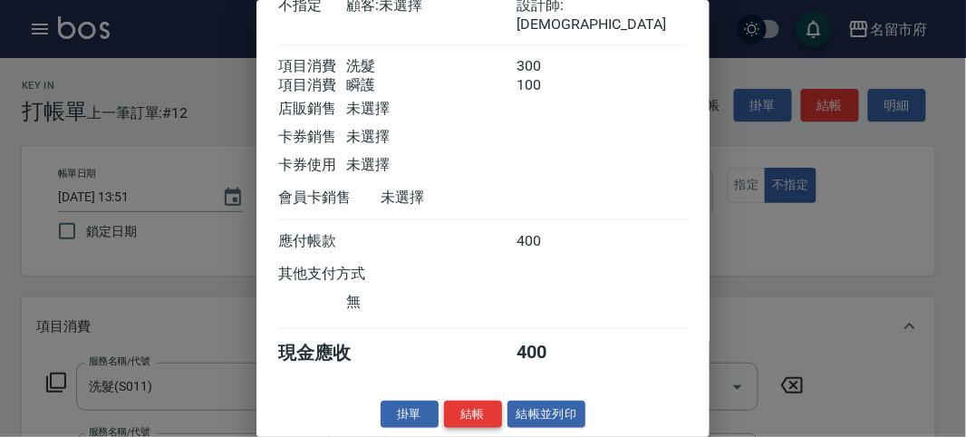
click at [467, 414] on button "結帳" at bounding box center [473, 415] width 58 height 28
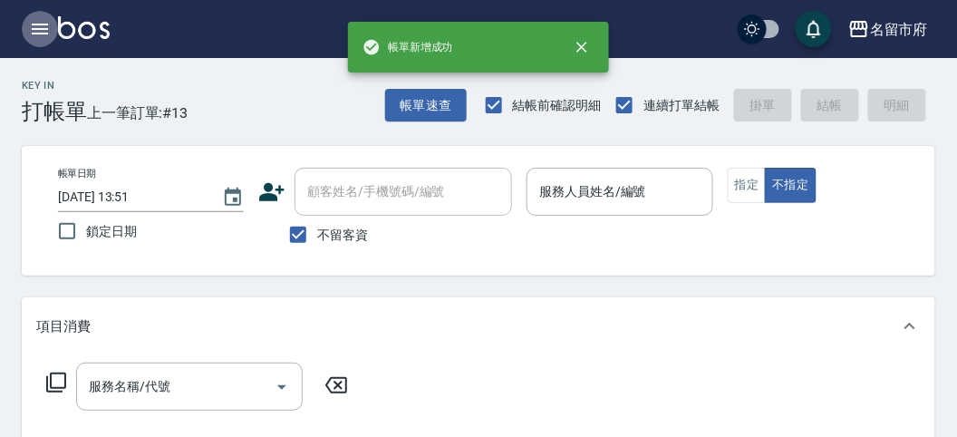
click at [31, 32] on icon "button" at bounding box center [40, 29] width 22 height 22
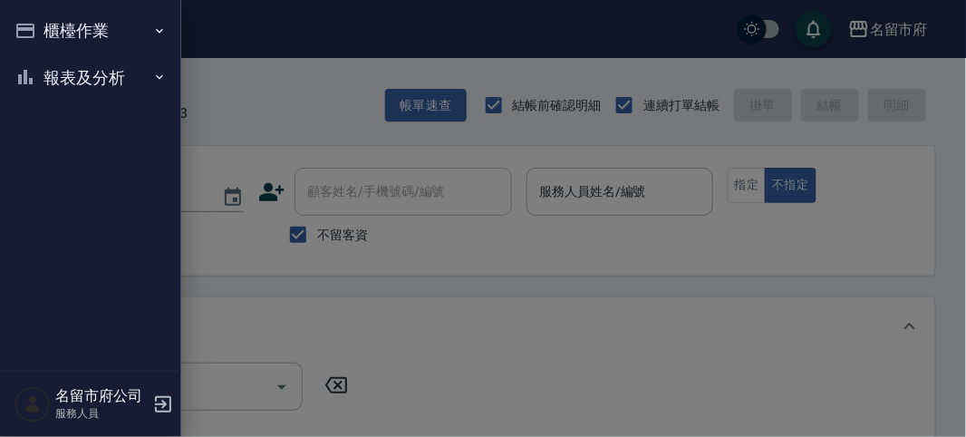
click at [55, 50] on button "櫃檯作業" at bounding box center [90, 30] width 167 height 47
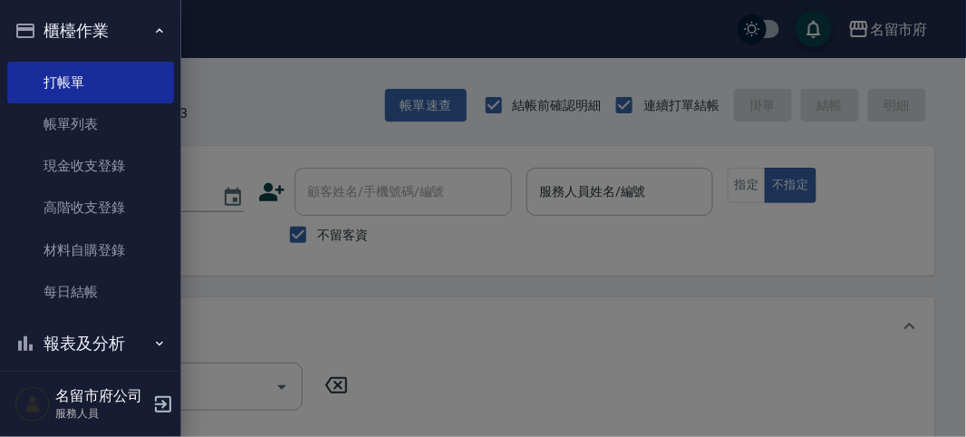
click at [73, 37] on button "櫃檯作業" at bounding box center [90, 30] width 167 height 47
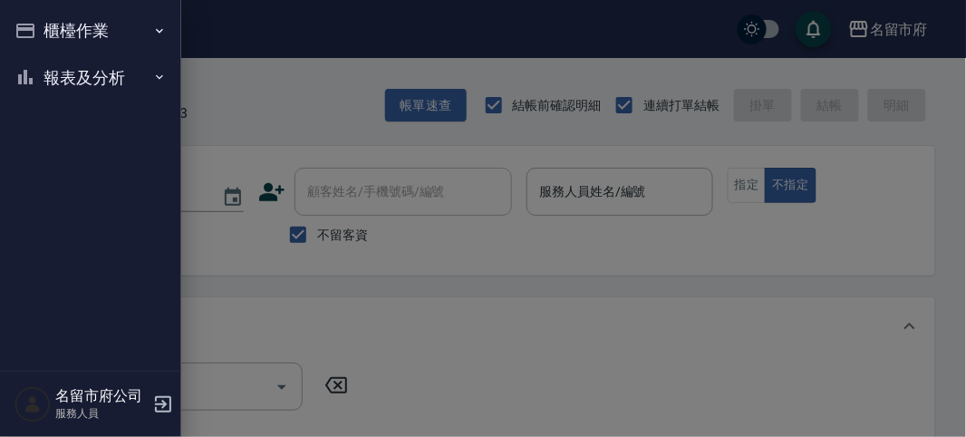
click at [82, 98] on button "報表及分析" at bounding box center [90, 77] width 167 height 47
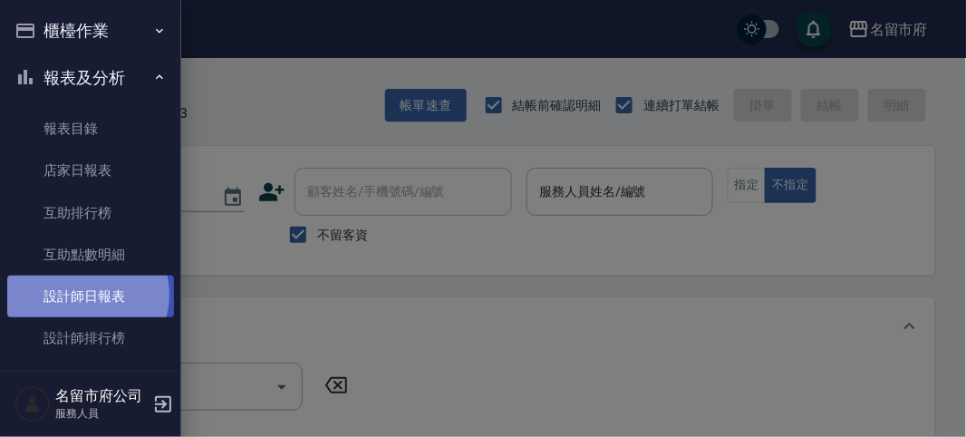
click at [86, 295] on link "設計師日報表" at bounding box center [90, 297] width 167 height 42
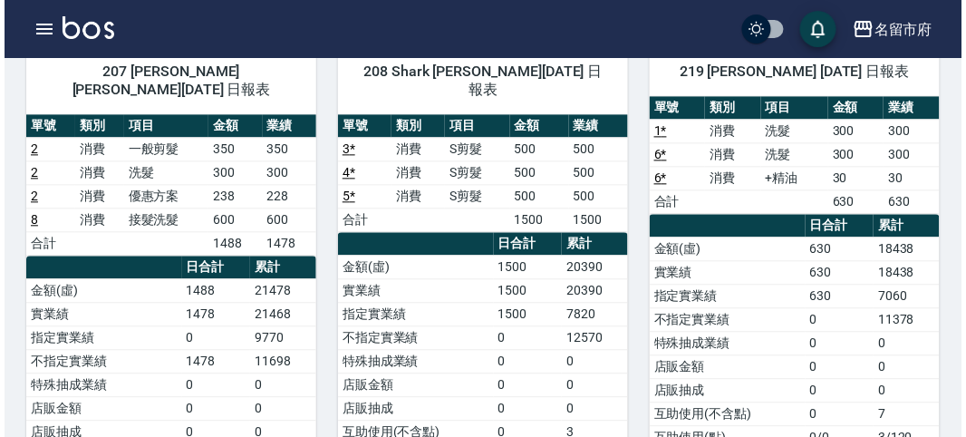
scroll to position [657, 0]
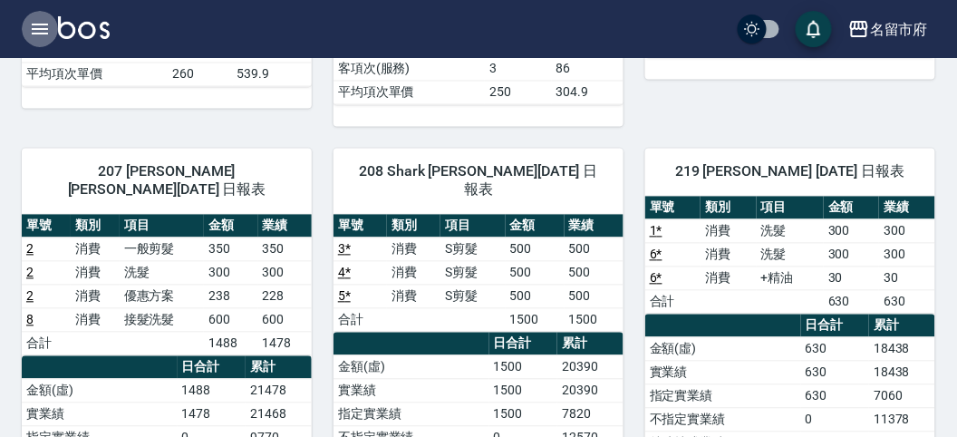
click at [42, 33] on icon "button" at bounding box center [40, 29] width 16 height 11
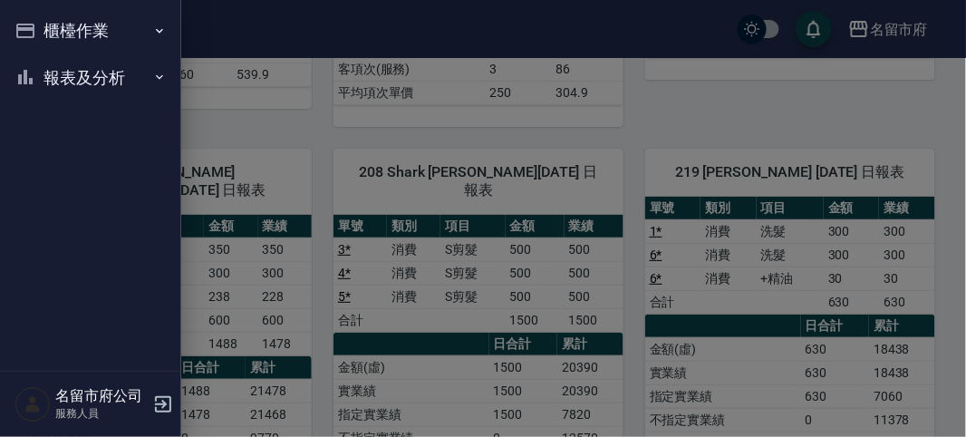
click at [54, 75] on button "報表及分析" at bounding box center [90, 77] width 167 height 47
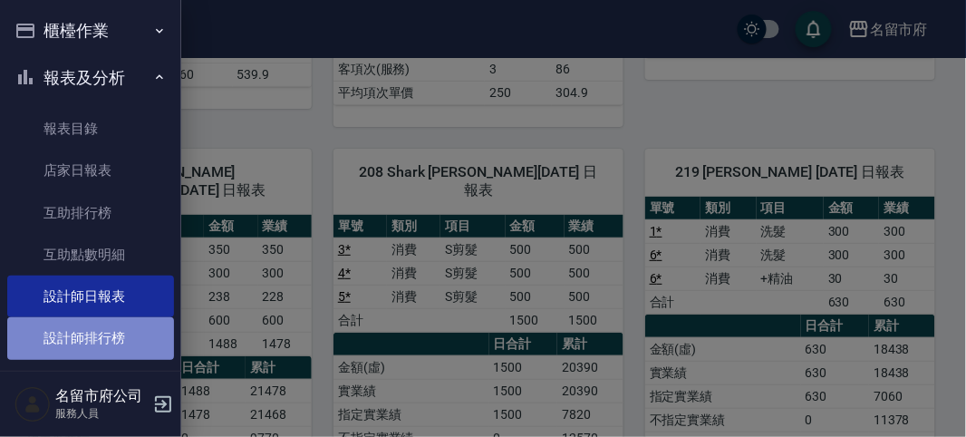
click at [115, 334] on link "設計師排行榜" at bounding box center [90, 338] width 167 height 42
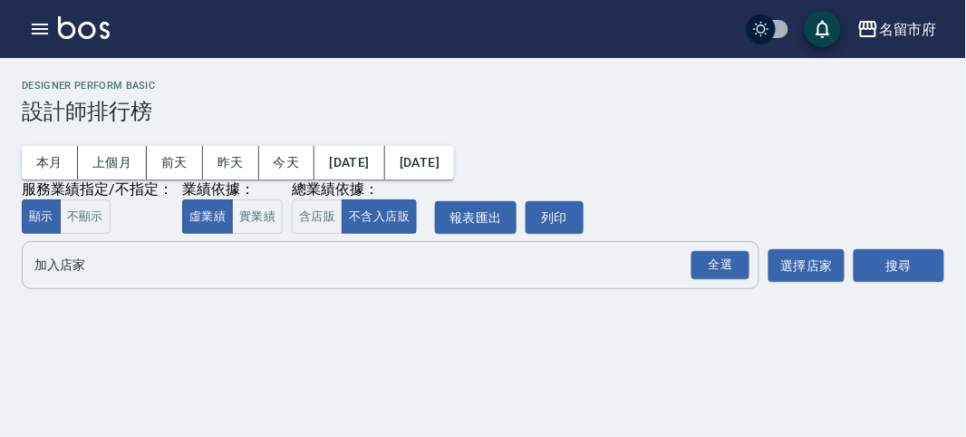
click at [721, 250] on button "全選" at bounding box center [720, 264] width 65 height 35
click at [725, 266] on div "全選" at bounding box center [721, 265] width 58 height 28
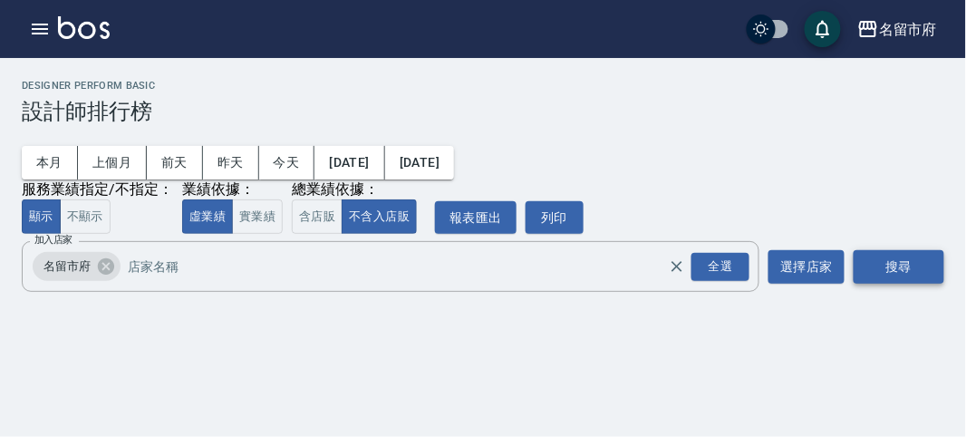
click at [880, 257] on button "搜尋" at bounding box center [899, 267] width 91 height 34
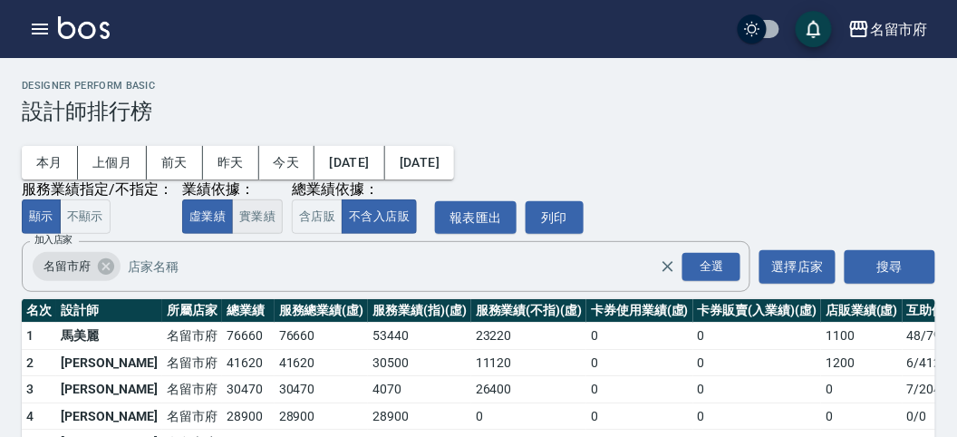
click at [279, 211] on button "實業績" at bounding box center [257, 216] width 51 height 35
click at [309, 221] on button "含店販" at bounding box center [317, 216] width 51 height 35
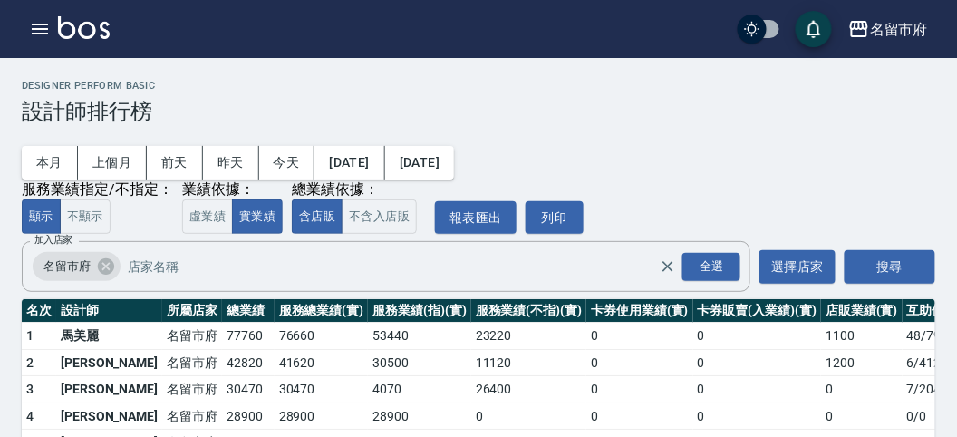
scroll to position [101, 0]
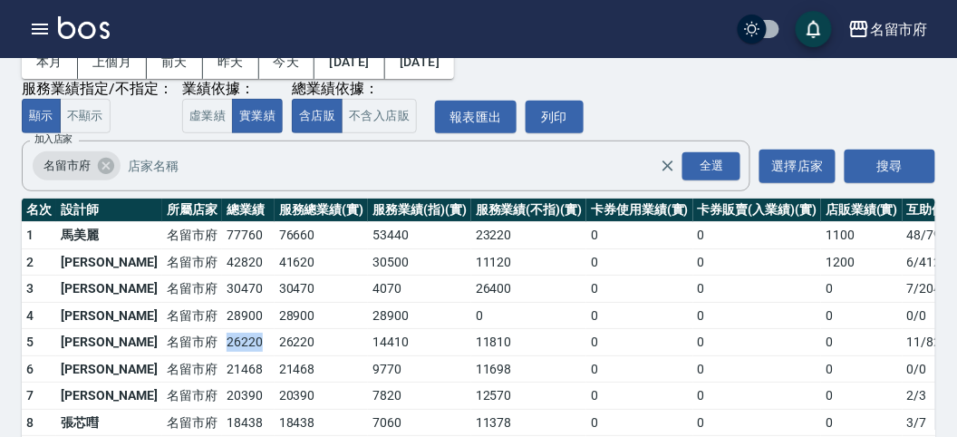
drag, startPoint x: 163, startPoint y: 336, endPoint x: 206, endPoint y: 340, distance: 42.8
click at [222, 340] on td "26220" at bounding box center [248, 342] width 53 height 27
drag, startPoint x: 160, startPoint y: 263, endPoint x: 237, endPoint y: 263, distance: 77.0
click at [237, 263] on tr "2 [PERSON_NAME] [GEOGRAPHIC_DATA] 42820 41620 30500 11120 0 0 1200 6 / 412" at bounding box center [524, 261] width 1004 height 27
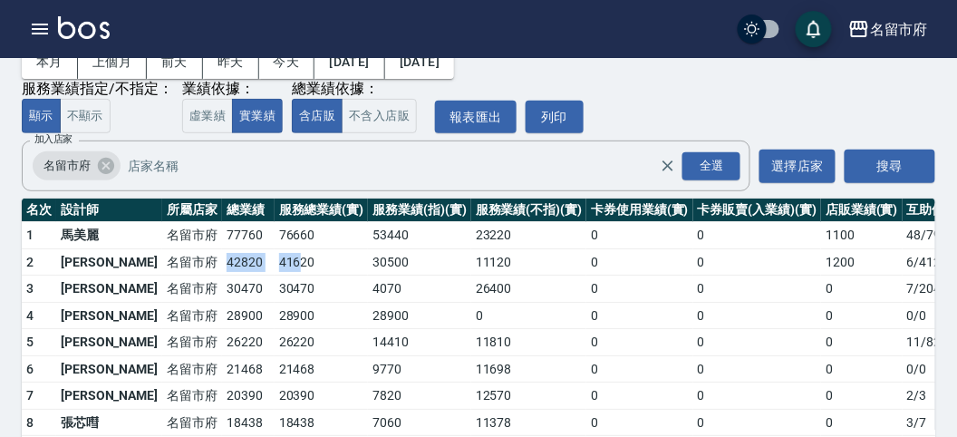
click at [222, 264] on td "42820" at bounding box center [248, 261] width 53 height 27
drag, startPoint x: 160, startPoint y: 259, endPoint x: 202, endPoint y: 259, distance: 41.7
click at [202, 259] on tr "2 [PERSON_NAME] [GEOGRAPHIC_DATA] 42820 41620 30500 11120 0 0 1200 6 / 412" at bounding box center [524, 261] width 1004 height 27
drag, startPoint x: 202, startPoint y: 259, endPoint x: 187, endPoint y: 279, distance: 25.2
click at [222, 259] on td "42820" at bounding box center [248, 261] width 53 height 27
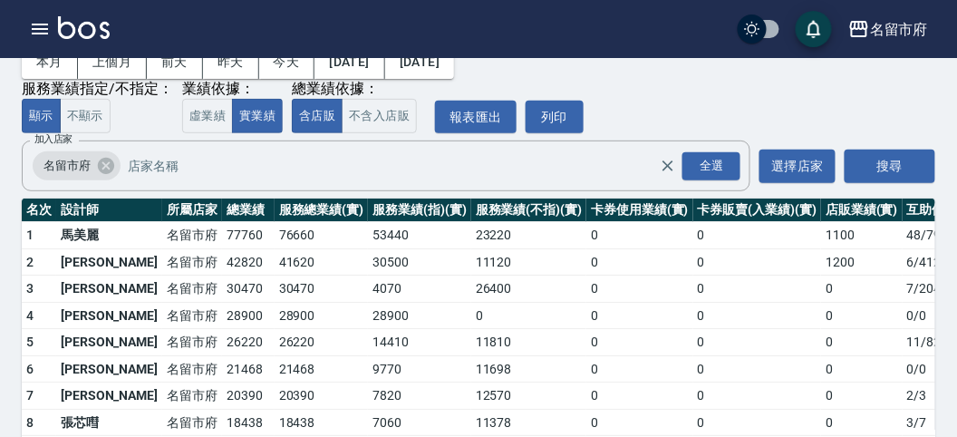
click at [222, 377] on td "21468" at bounding box center [248, 368] width 53 height 27
drag, startPoint x: 159, startPoint y: 365, endPoint x: 196, endPoint y: 367, distance: 37.2
click at [196, 367] on tr "6 [PERSON_NAME][GEOGRAPHIC_DATA] 21468 21468 9770 11698 0 0 0 0 / 0" at bounding box center [524, 368] width 1004 height 27
click at [222, 367] on td "21468" at bounding box center [248, 368] width 53 height 27
drag, startPoint x: 160, startPoint y: 342, endPoint x: 196, endPoint y: 342, distance: 36.3
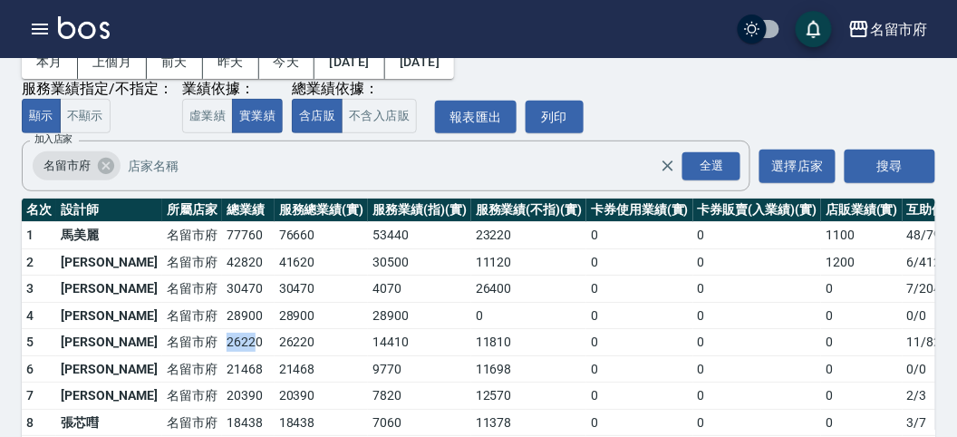
click at [196, 342] on tr "5 [PERSON_NAME][GEOGRAPHIC_DATA] 26220 26220 14410 11810 0 0 0 11 / 82" at bounding box center [524, 342] width 1004 height 27
click at [222, 342] on td "26220" at bounding box center [248, 342] width 53 height 27
drag, startPoint x: 152, startPoint y: 397, endPoint x: 196, endPoint y: 397, distance: 43.5
click at [196, 397] on tr "7 [PERSON_NAME] [GEOGRAPHIC_DATA] 20390 20390 7820 12570 0 0 0 2 / 3" at bounding box center [524, 395] width 1004 height 27
click at [222, 397] on td "20390" at bounding box center [248, 395] width 53 height 27
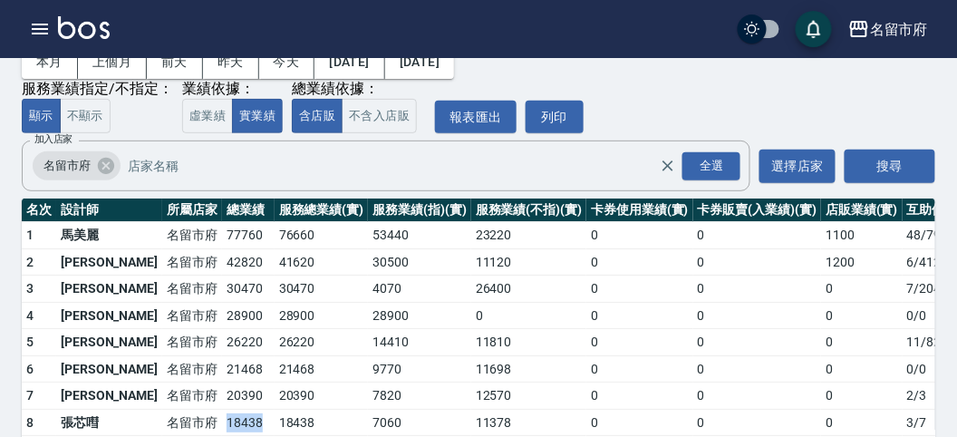
drag, startPoint x: 162, startPoint y: 417, endPoint x: 205, endPoint y: 417, distance: 42.6
click at [222, 417] on td "18438" at bounding box center [248, 422] width 53 height 27
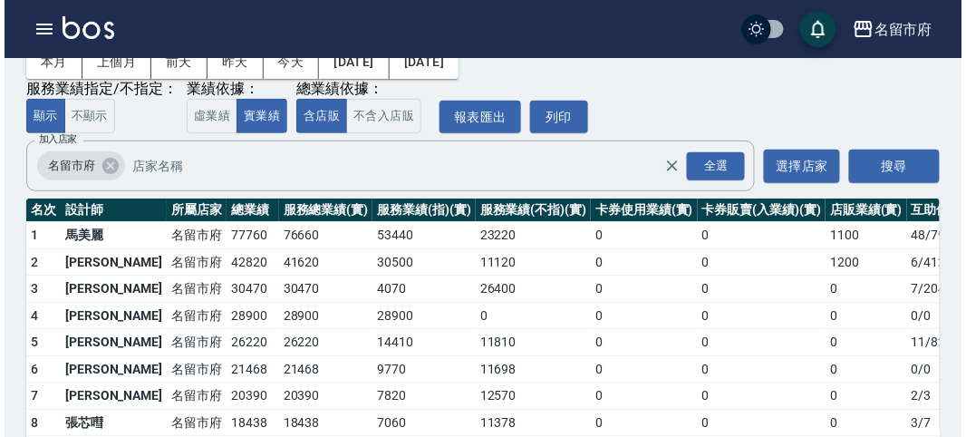
scroll to position [159, 0]
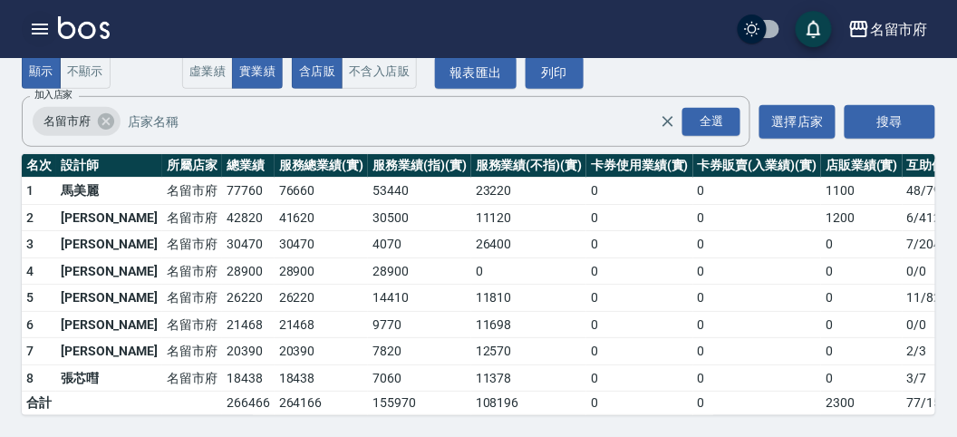
click at [42, 30] on icon "button" at bounding box center [40, 29] width 22 height 22
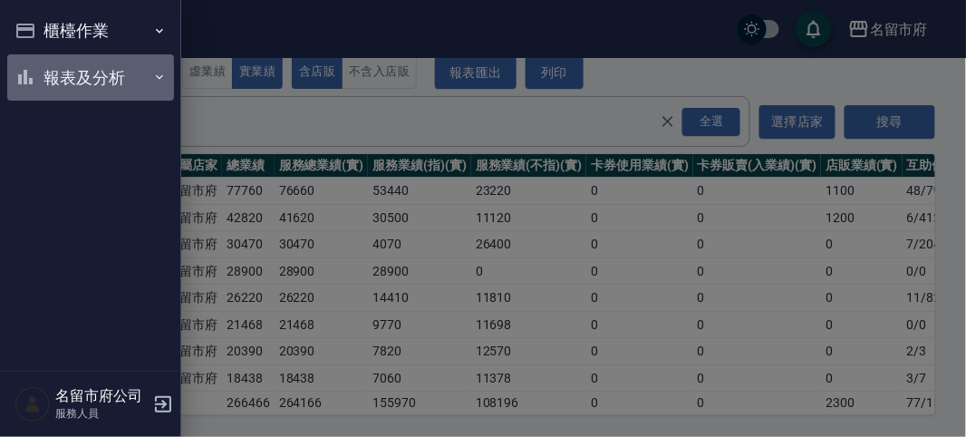
click at [55, 73] on button "報表及分析" at bounding box center [90, 77] width 167 height 47
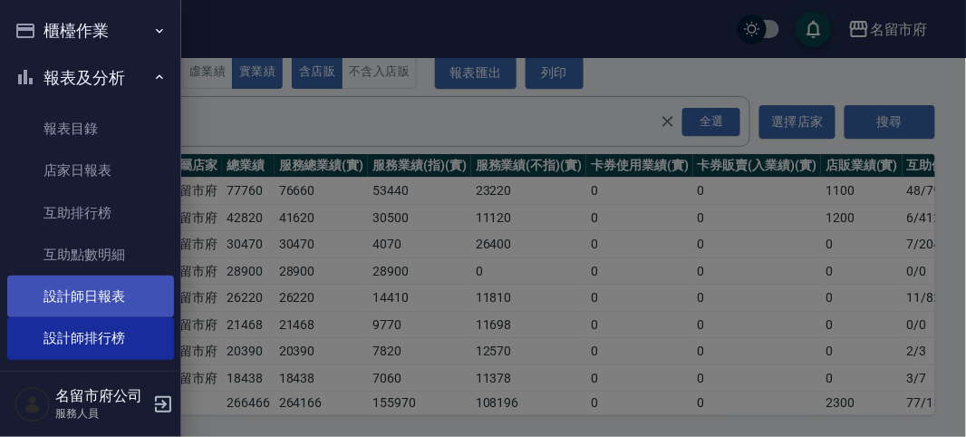
click at [73, 306] on link "設計師日報表" at bounding box center [90, 297] width 167 height 42
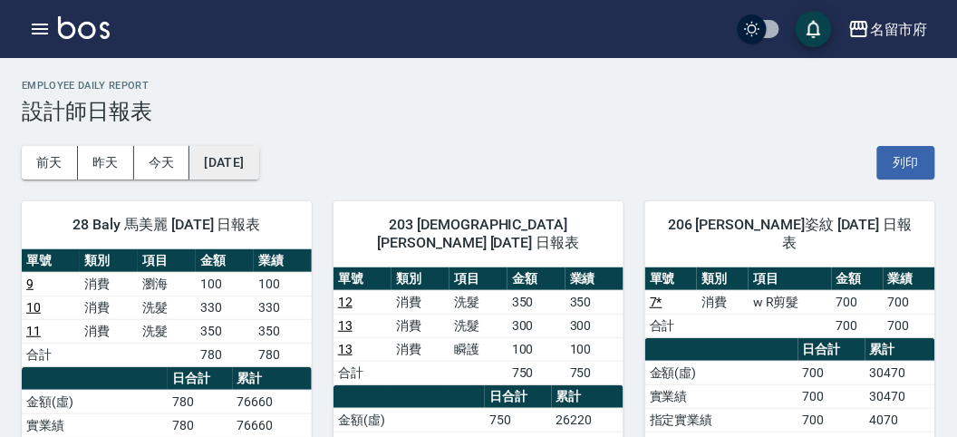
click at [225, 154] on button "[DATE]" at bounding box center [223, 163] width 69 height 34
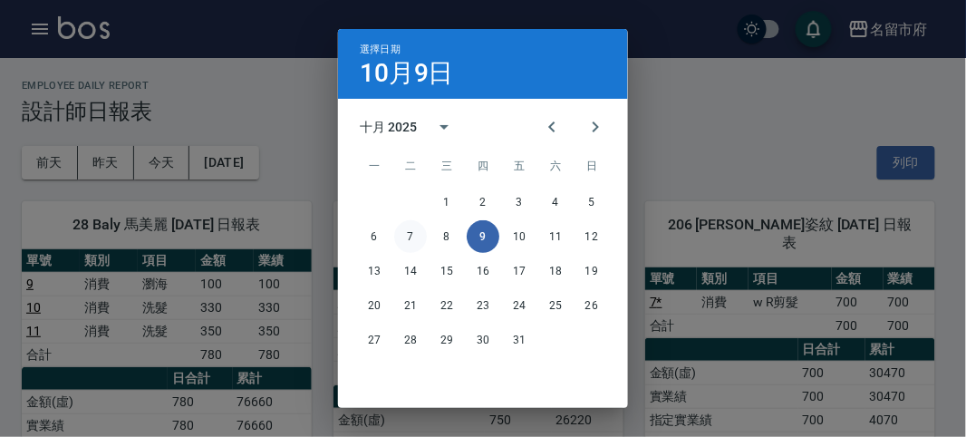
click at [409, 228] on button "7" at bounding box center [410, 236] width 33 height 33
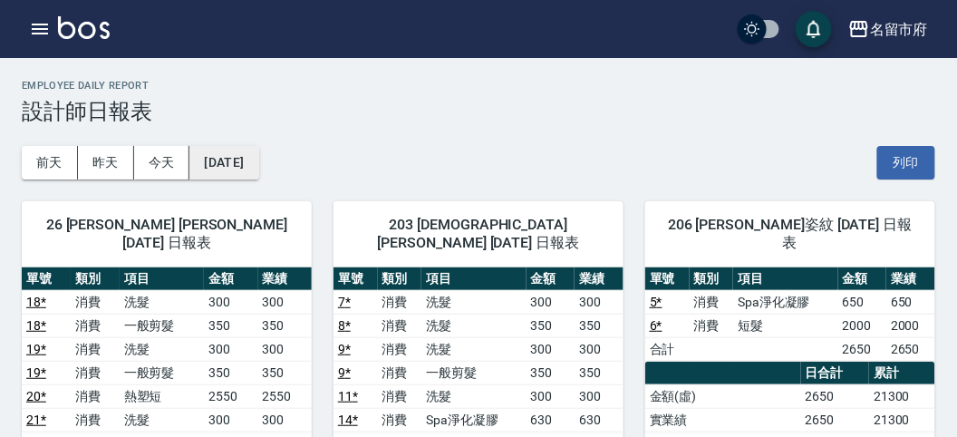
click at [231, 169] on button "[DATE]" at bounding box center [223, 163] width 69 height 34
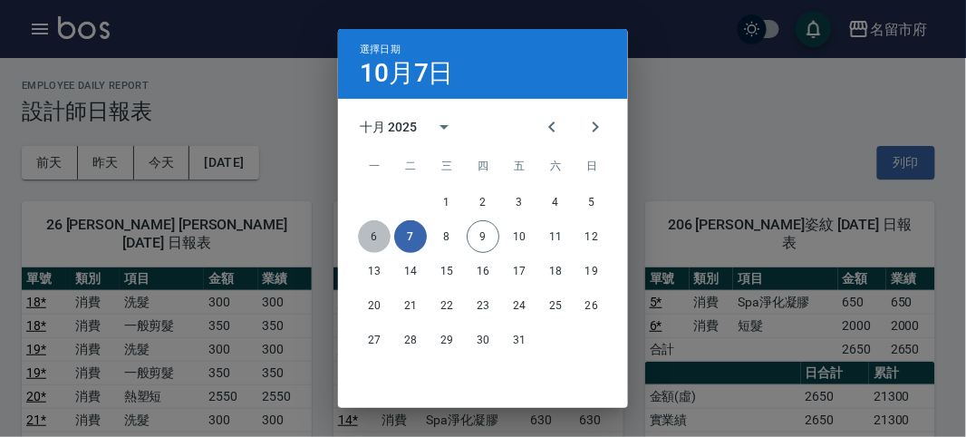
click at [372, 237] on button "6" at bounding box center [374, 236] width 33 height 33
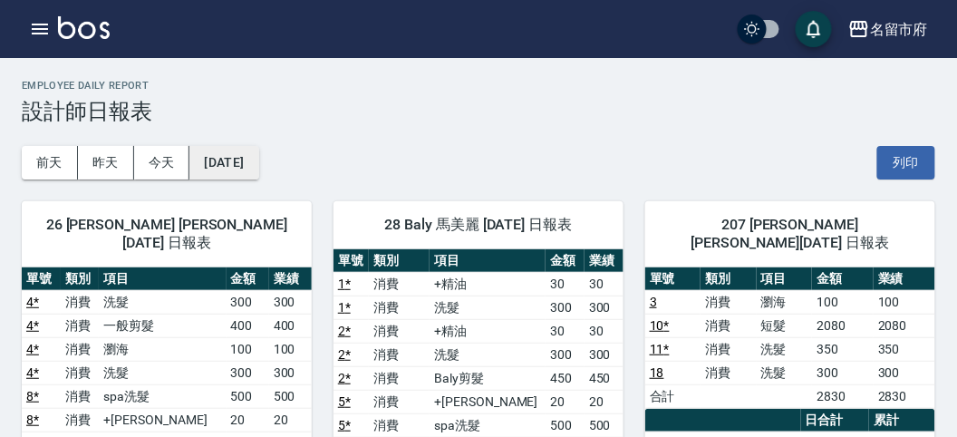
click at [251, 164] on button "[DATE]" at bounding box center [223, 163] width 69 height 34
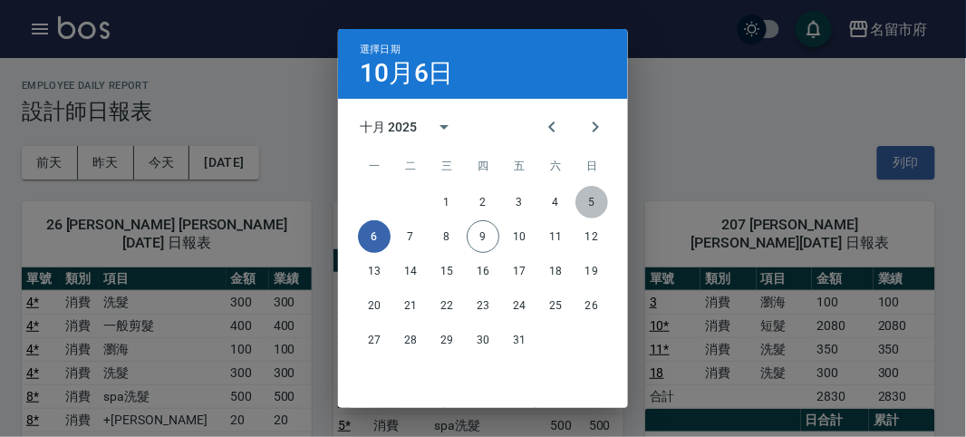
click at [590, 204] on button "5" at bounding box center [592, 202] width 33 height 33
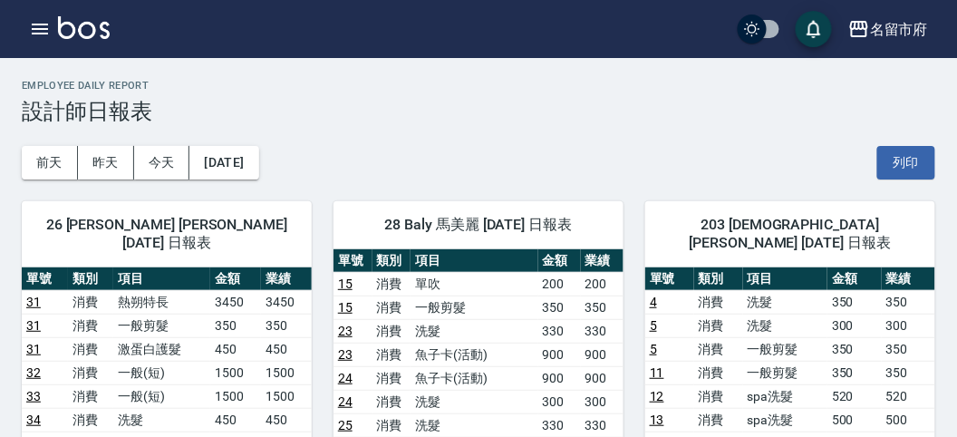
click at [19, 10] on div "名留市府 登出" at bounding box center [478, 29] width 957 height 58
click at [44, 21] on icon "button" at bounding box center [40, 29] width 22 height 22
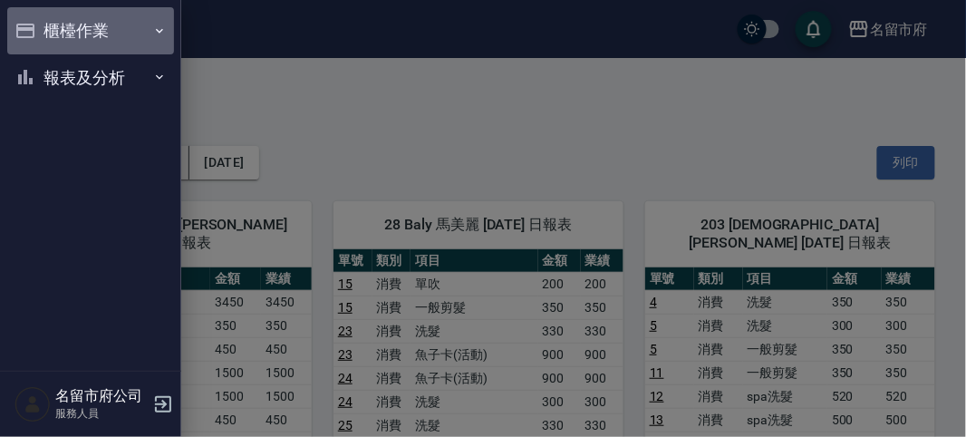
click at [44, 21] on button "櫃檯作業" at bounding box center [90, 30] width 167 height 47
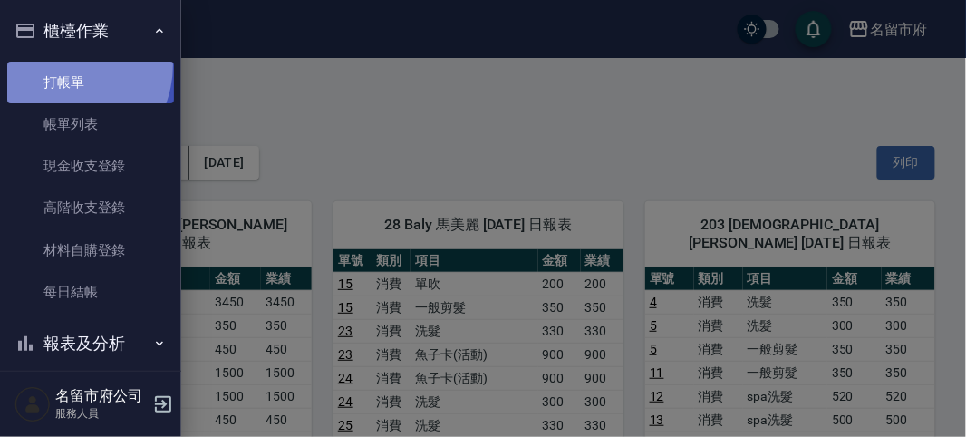
click at [58, 64] on link "打帳單" at bounding box center [90, 83] width 167 height 42
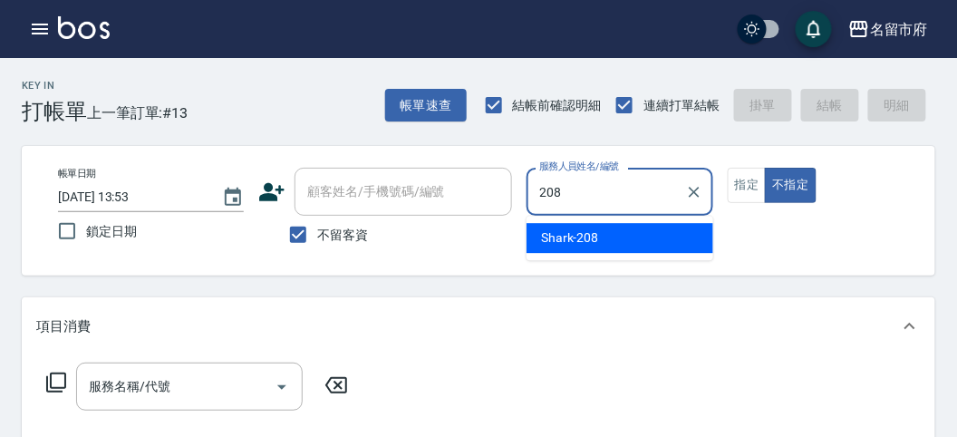
click at [544, 232] on span "Shark -208" at bounding box center [570, 237] width 58 height 19
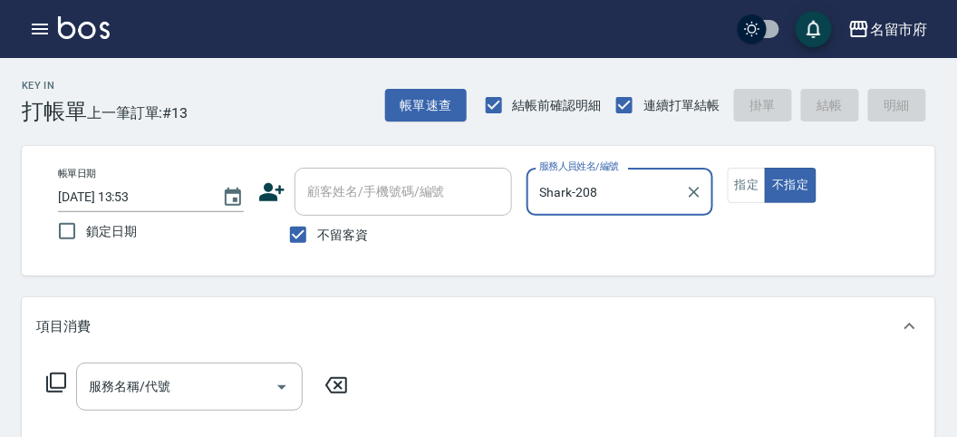
type input "Shark-208"
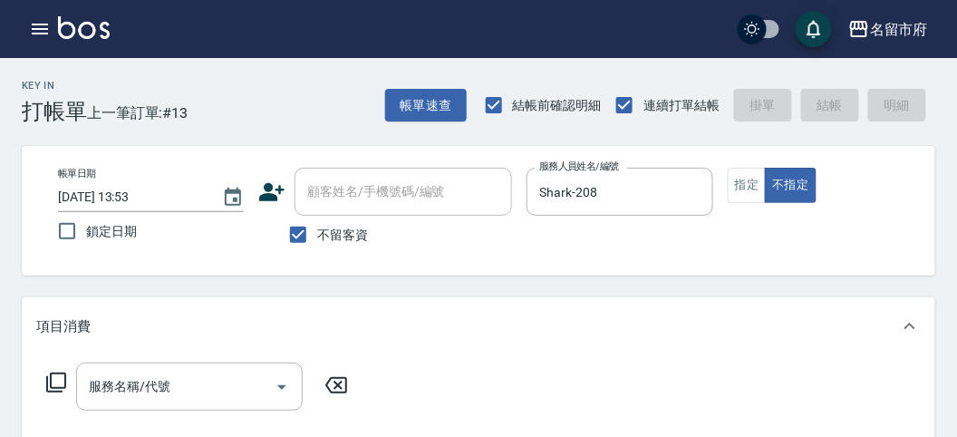
click at [55, 377] on icon at bounding box center [56, 383] width 22 height 22
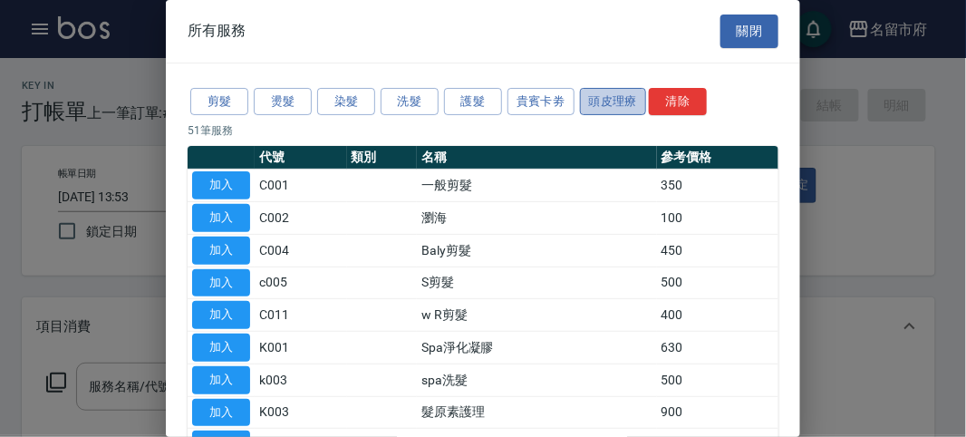
click at [609, 102] on button "頭皮理療" at bounding box center [613, 102] width 67 height 28
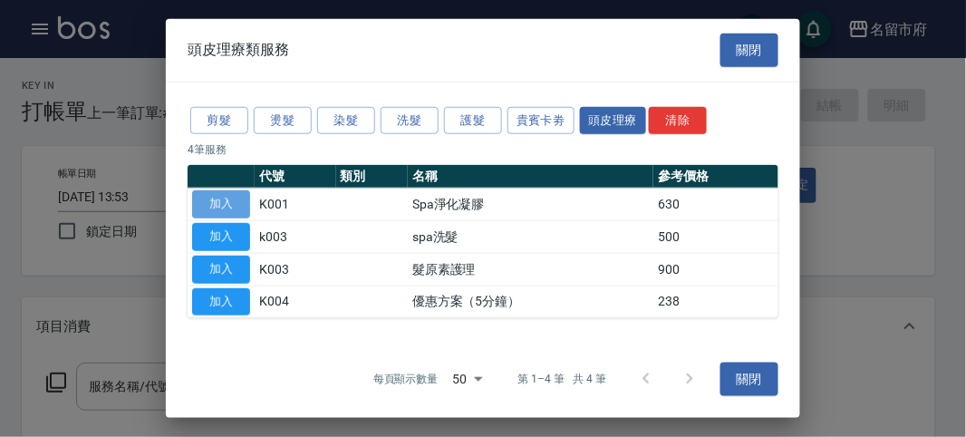
click at [223, 199] on button "加入" at bounding box center [221, 204] width 58 height 28
type input "Spa淨化凝膠(K001)"
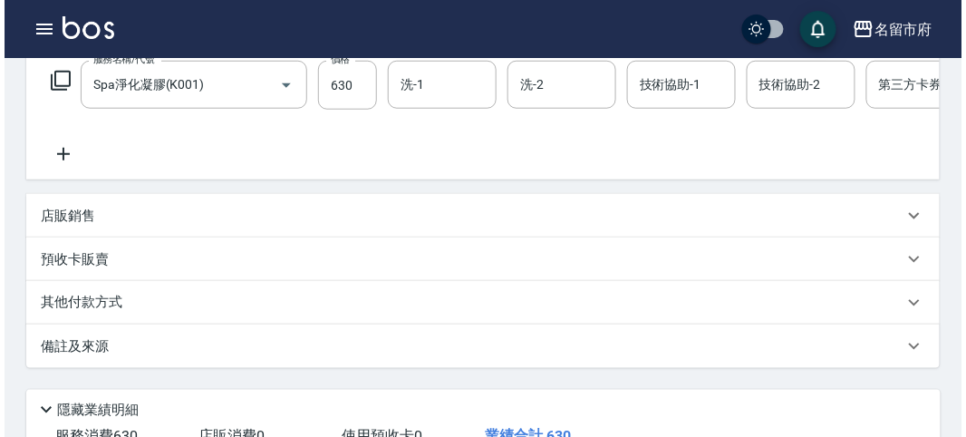
scroll to position [547, 0]
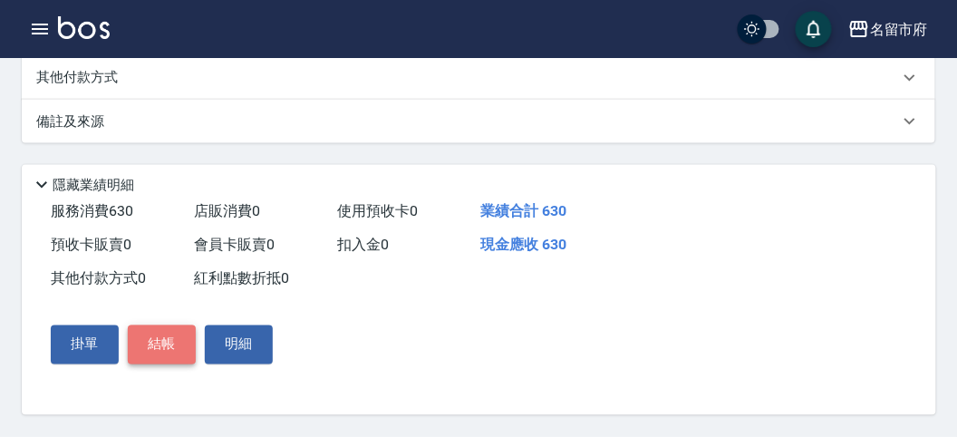
click at [164, 344] on button "結帳" at bounding box center [162, 344] width 68 height 38
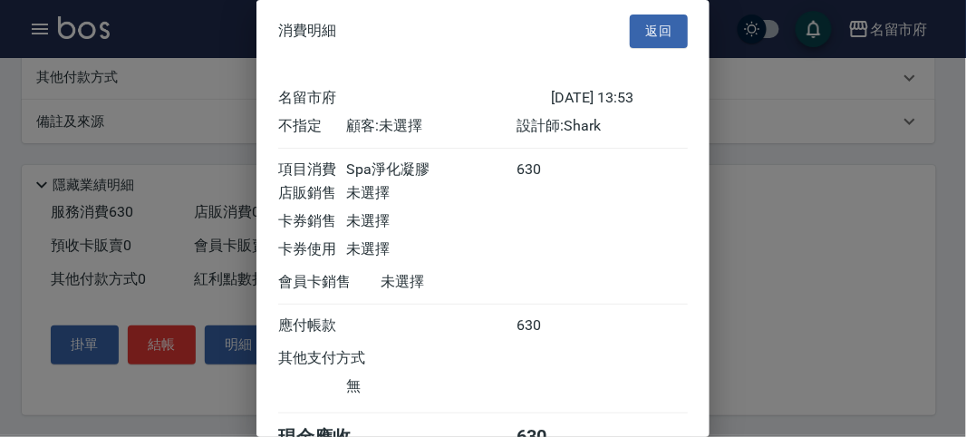
scroll to position [101, 0]
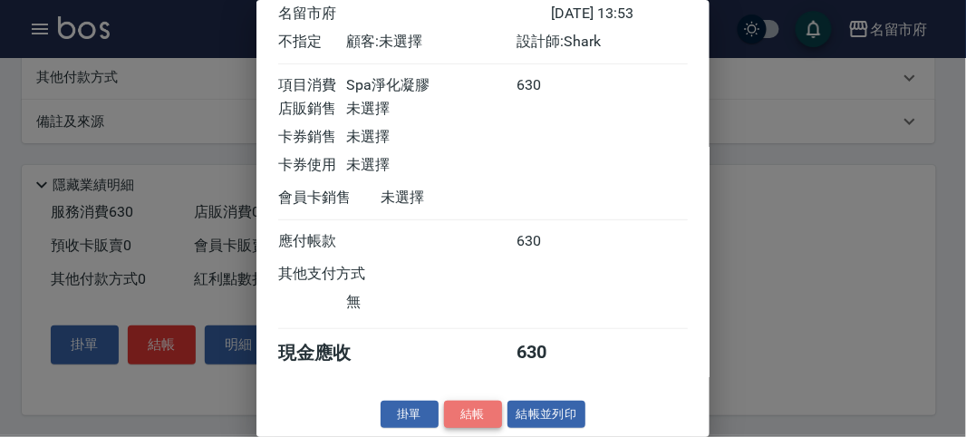
click at [473, 413] on button "結帳" at bounding box center [473, 415] width 58 height 28
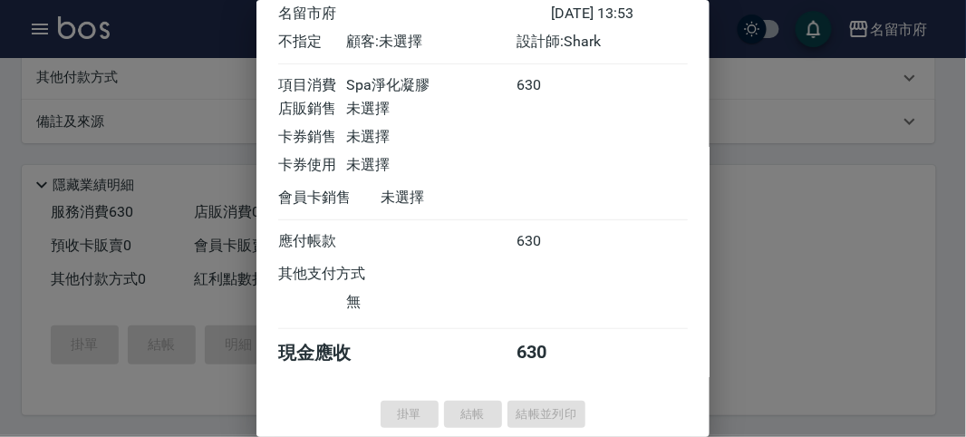
type input "[DATE] 14:30"
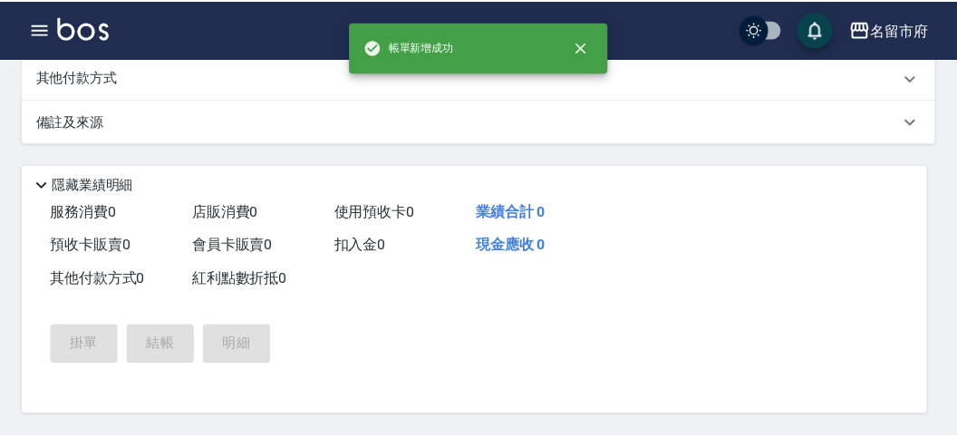
scroll to position [0, 0]
